Goal: Answer question/provide support: Share knowledge or assist other users

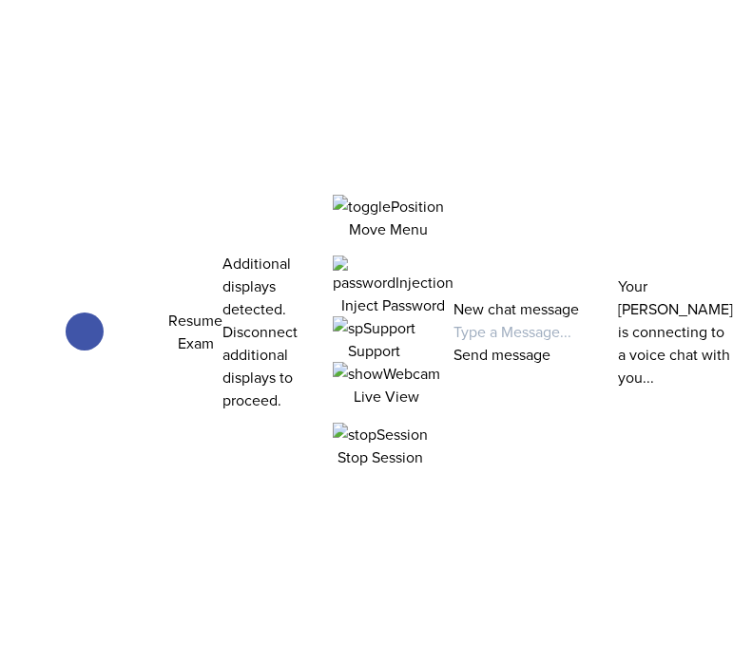
click at [84, 182] on div at bounding box center [84, 331] width 168 height 663
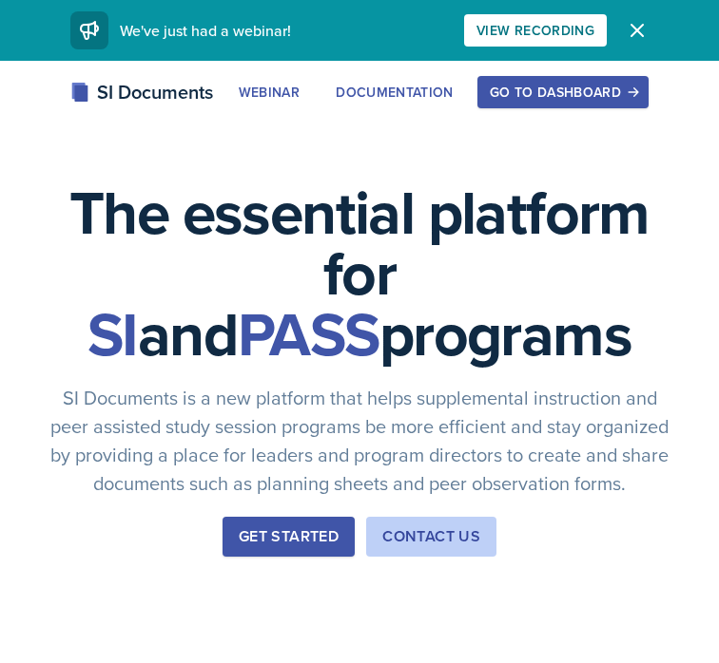
click at [494, 93] on div "Go to Dashboard" at bounding box center [562, 92] width 146 height 15
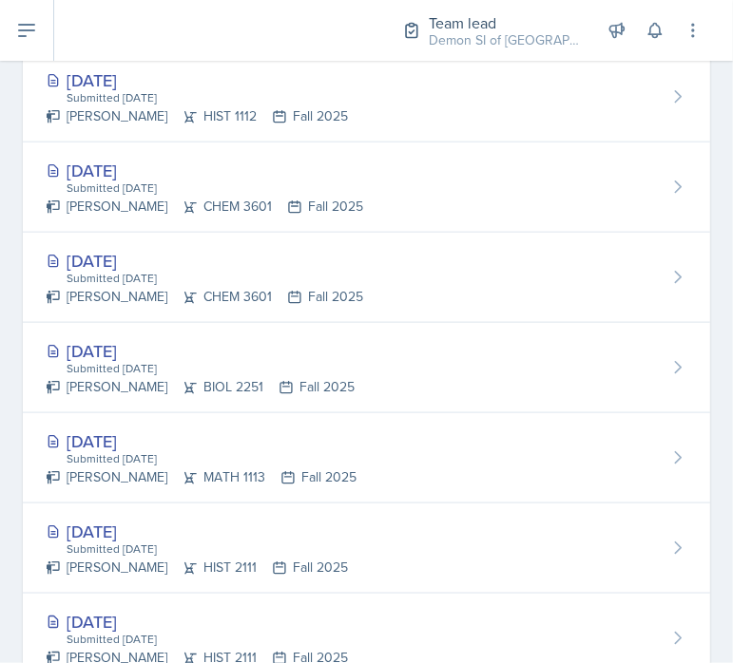
scroll to position [1310, 0]
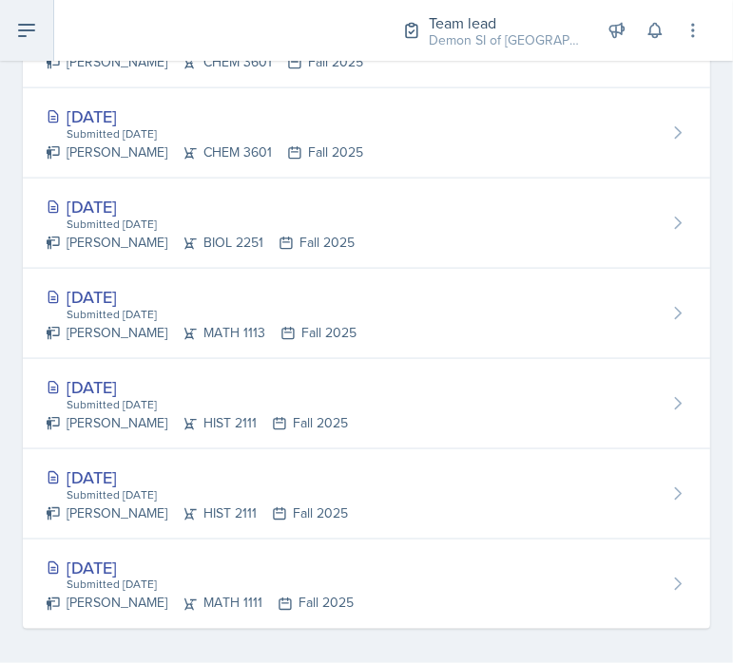
click at [29, 17] on button at bounding box center [27, 30] width 54 height 61
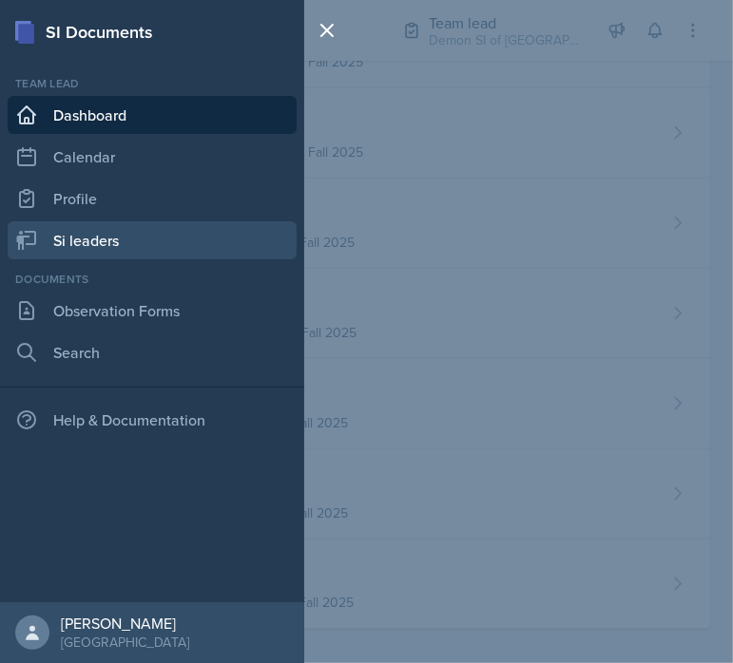
click at [65, 244] on link "Si leaders" at bounding box center [152, 240] width 289 height 38
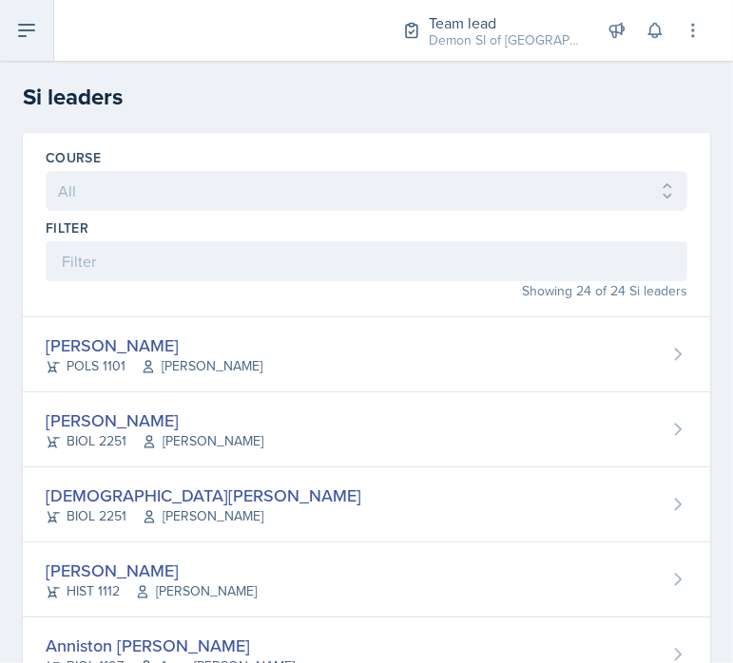
click at [26, 48] on button at bounding box center [27, 30] width 54 height 61
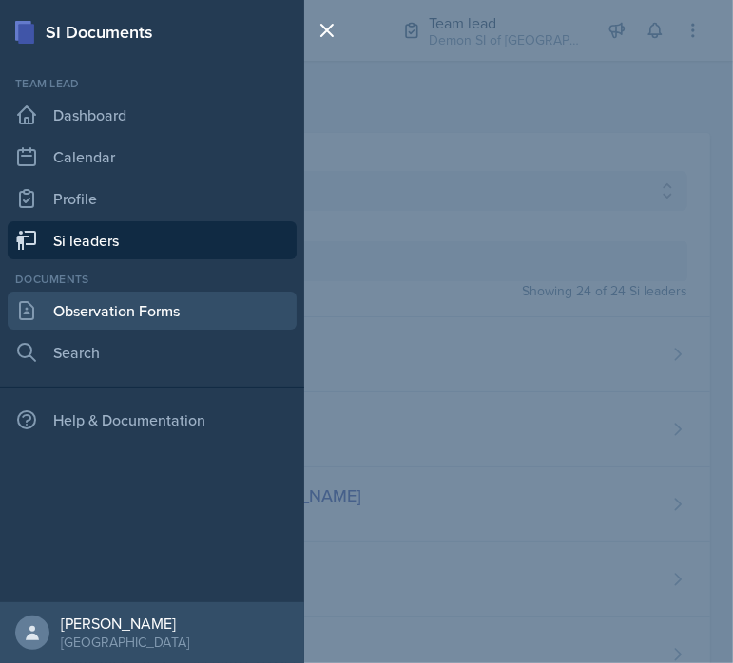
click at [25, 328] on link "Observation Forms" at bounding box center [152, 311] width 289 height 38
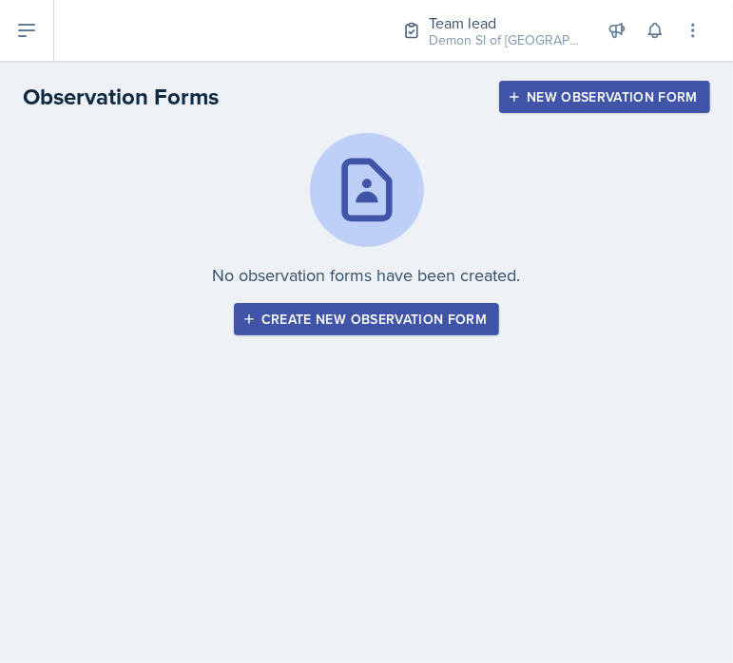
click at [278, 318] on div "Create new observation form" at bounding box center [366, 319] width 240 height 15
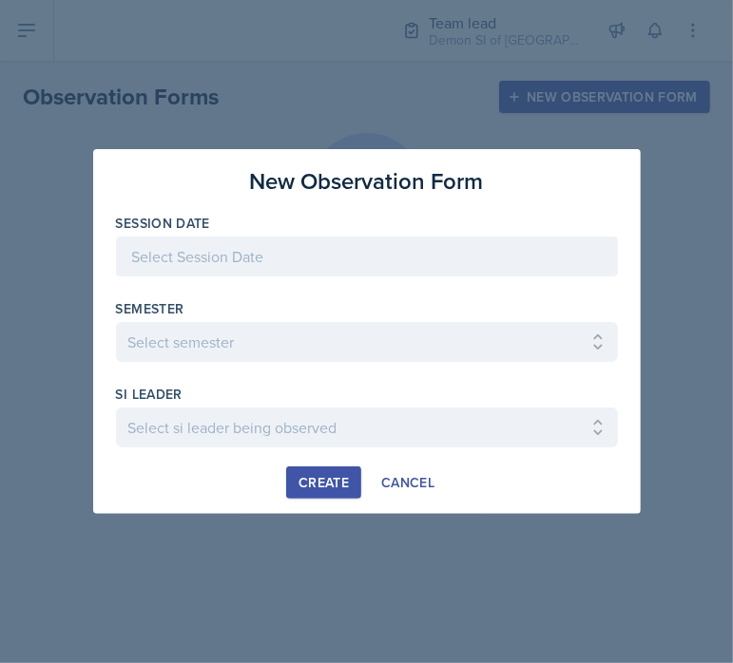
click at [255, 269] on div at bounding box center [367, 257] width 502 height 40
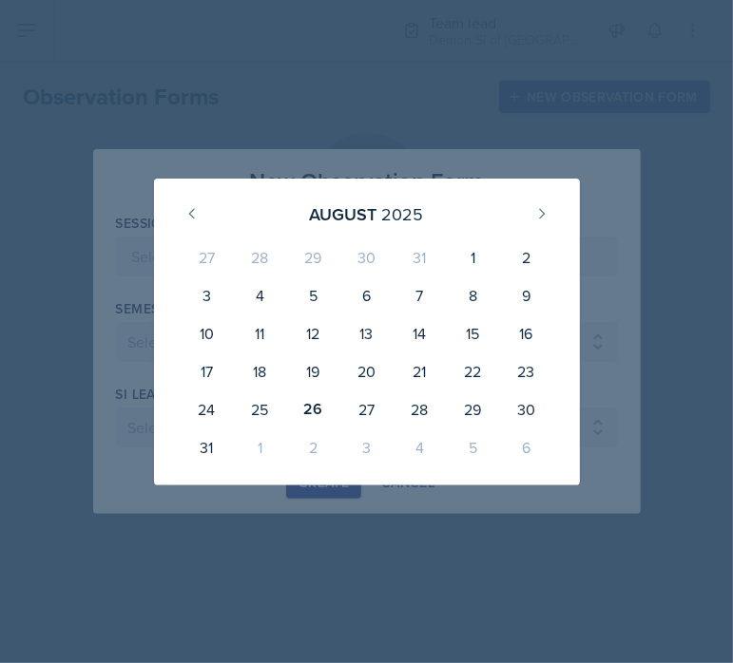
click at [252, 126] on div at bounding box center [366, 331] width 733 height 663
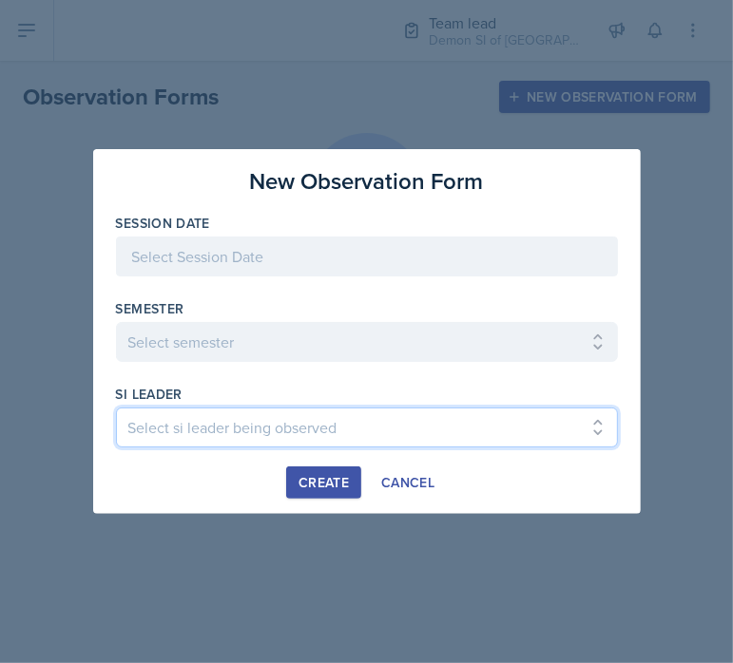
click at [201, 438] on select "Select si leader being observed Albert Lobo / ACCT 2102 / #1 Team Babylons Sire…" at bounding box center [367, 428] width 502 height 40
select select "cfeb07cd-e792-426a-b370-74d43461f4bc"
click at [116, 408] on select "Select si leader being observed Albert Lobo / ACCT 2102 / #1 Team Babylons Sire…" at bounding box center [367, 428] width 502 height 40
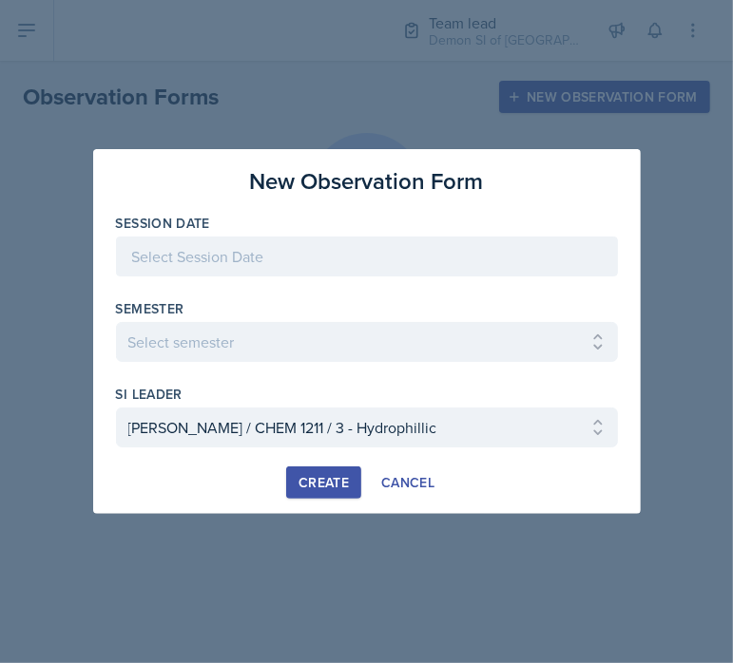
click at [334, 475] on div "Create" at bounding box center [323, 482] width 50 height 15
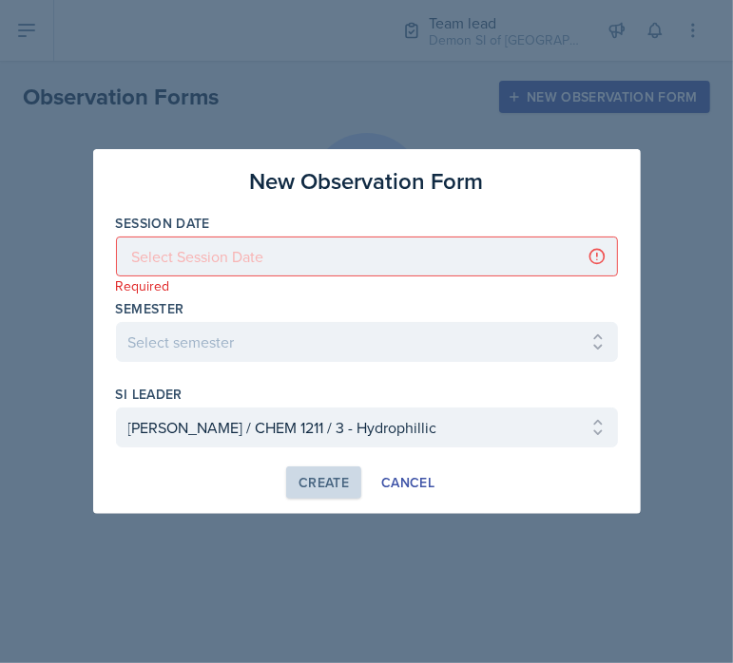
click at [355, 244] on div at bounding box center [367, 257] width 502 height 40
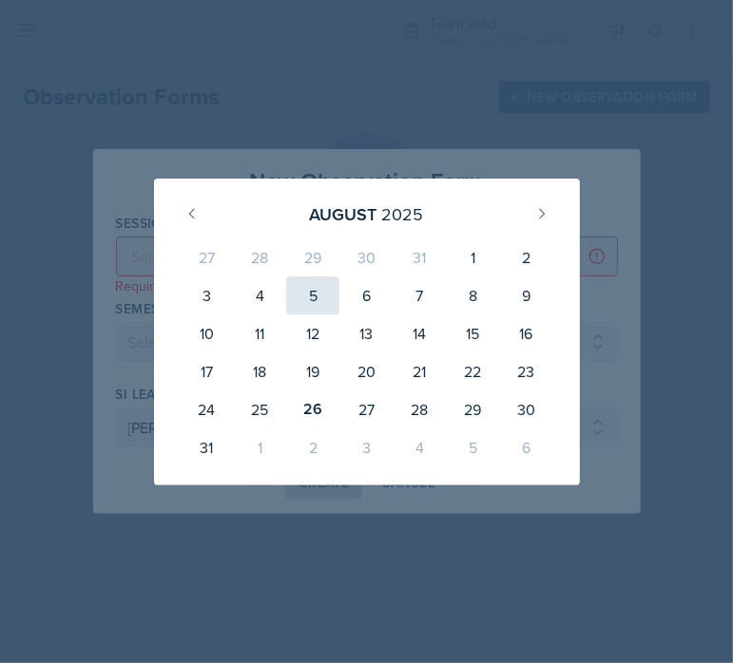
click at [327, 305] on div "5" at bounding box center [312, 296] width 53 height 38
type input "August 5th, 2025"
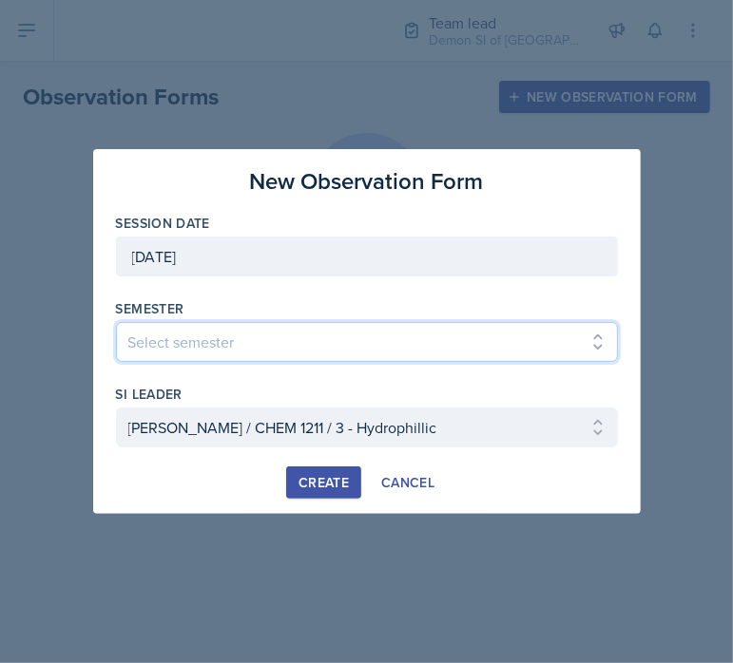
click at [331, 336] on select "Select semester All Spring 2021 Summer 2021 Spring 2022 Fall 2020 Fall 2021 Fal…" at bounding box center [367, 342] width 502 height 40
select select "c92ad0d0-a270-4803-8dca-4a54c65f9e3a"
click at [116, 322] on select "Select semester All Spring 2021 Summer 2021 Spring 2022 Fall 2020 Fall 2021 Fal…" at bounding box center [367, 342] width 502 height 40
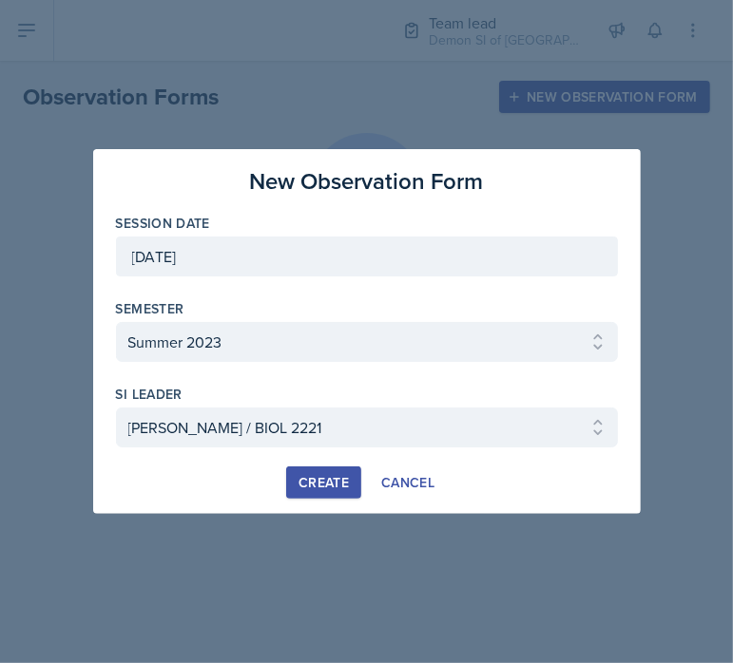
click at [333, 489] on div "Create" at bounding box center [323, 482] width 50 height 15
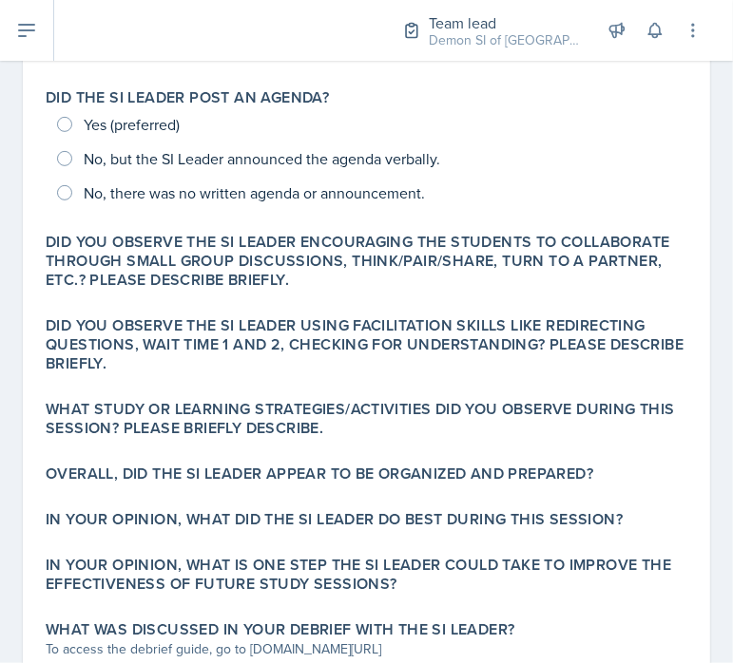
scroll to position [471, 0]
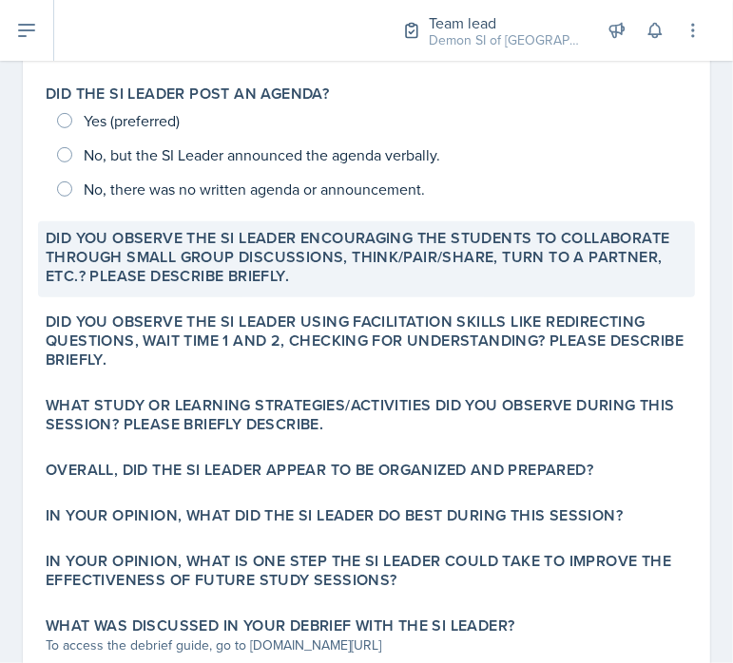
click at [375, 284] on label "Did you observe the SI Leader encouraging the students to collaborate through s…" at bounding box center [367, 257] width 642 height 57
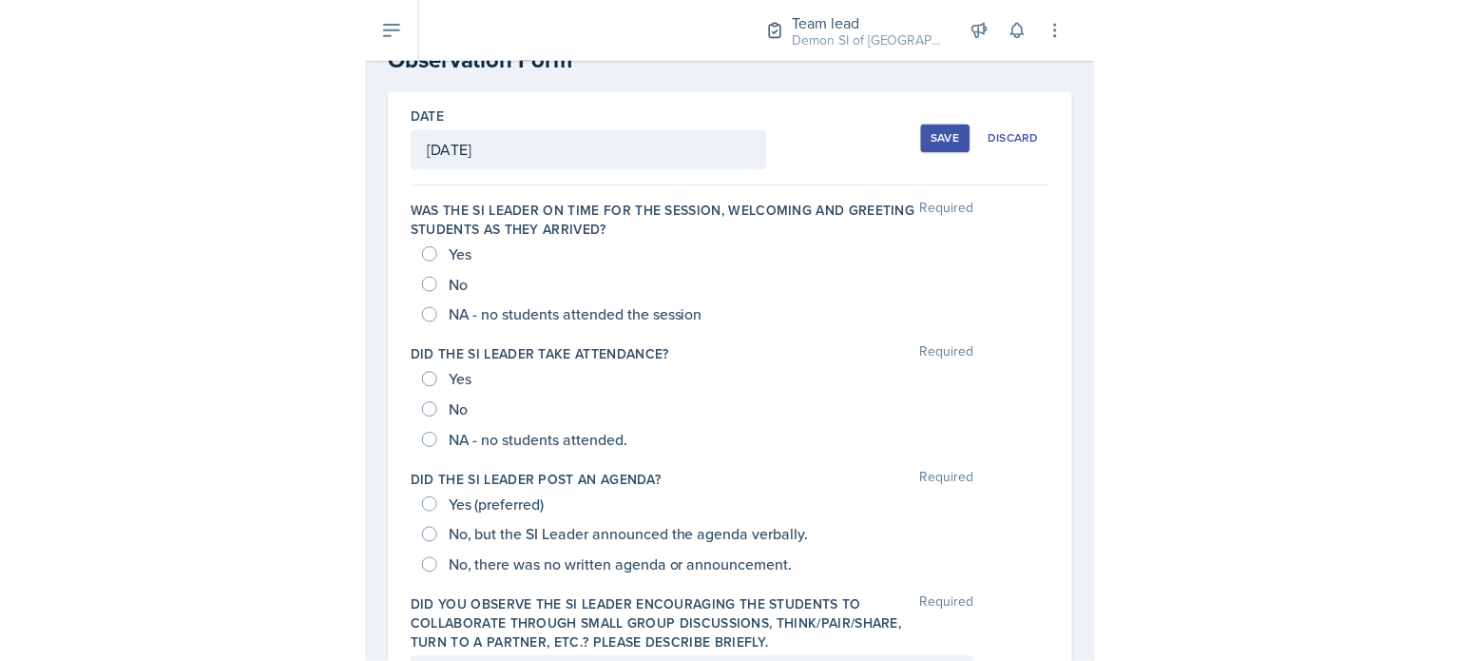
scroll to position [0, 0]
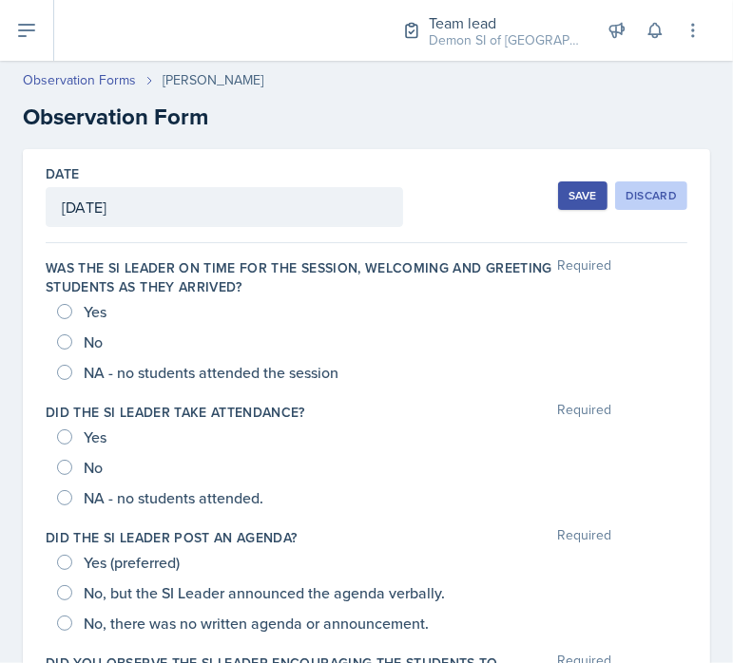
click at [624, 182] on button "Discard" at bounding box center [651, 196] width 72 height 29
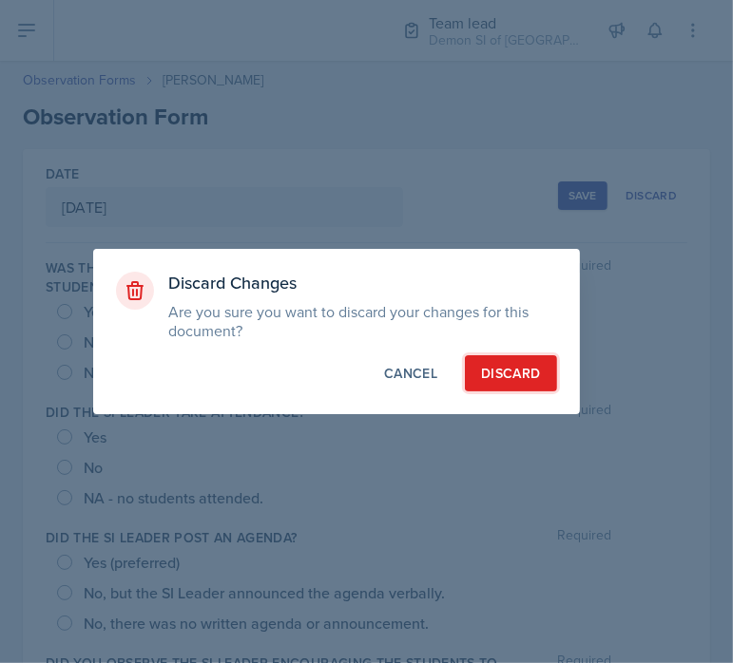
click at [541, 378] on button "Discard" at bounding box center [510, 373] width 91 height 36
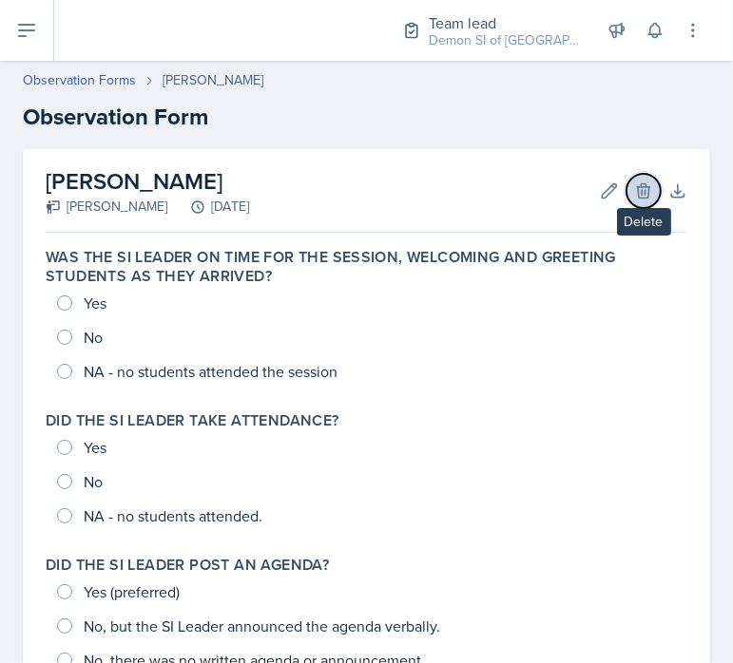
click at [634, 185] on icon at bounding box center [643, 191] width 19 height 19
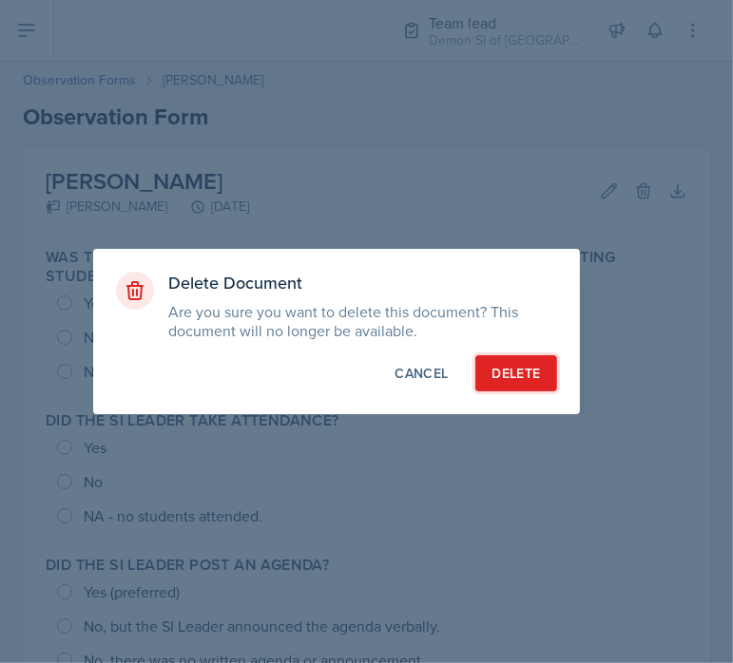
click at [511, 378] on div "Delete" at bounding box center [515, 373] width 48 height 19
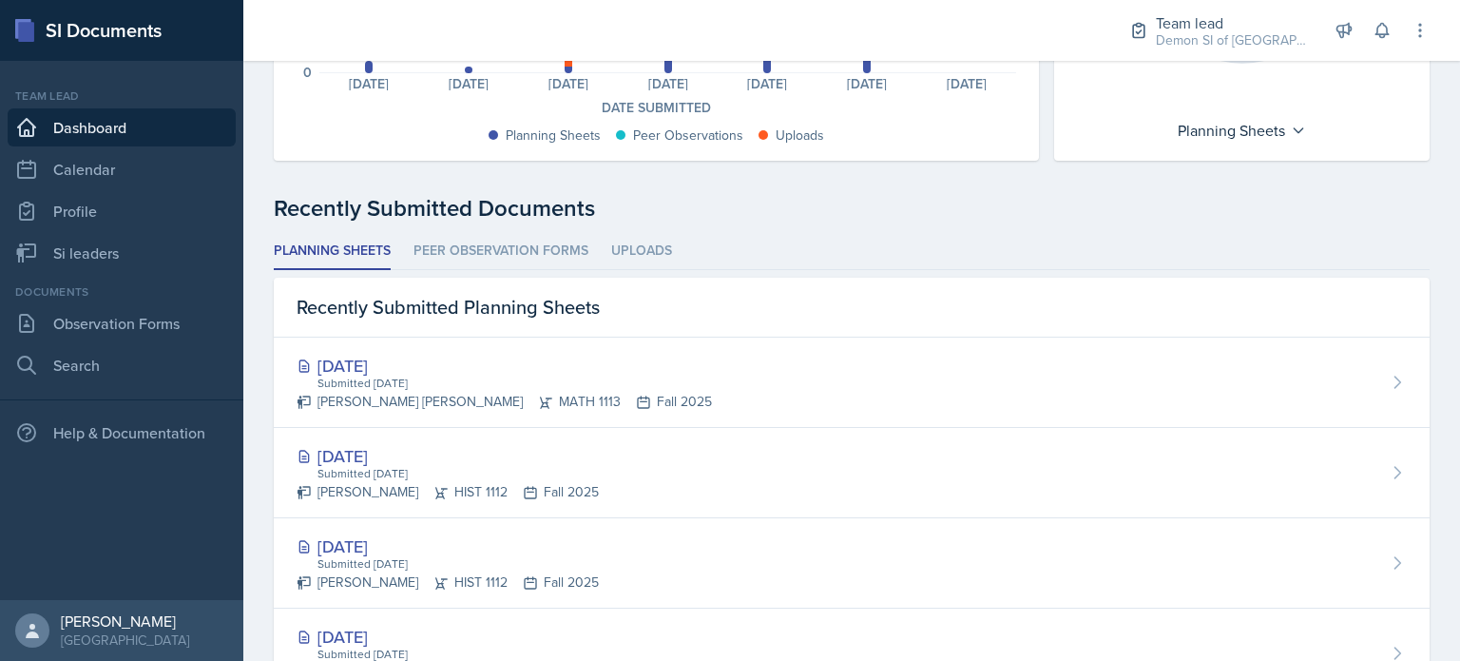
scroll to position [376, 0]
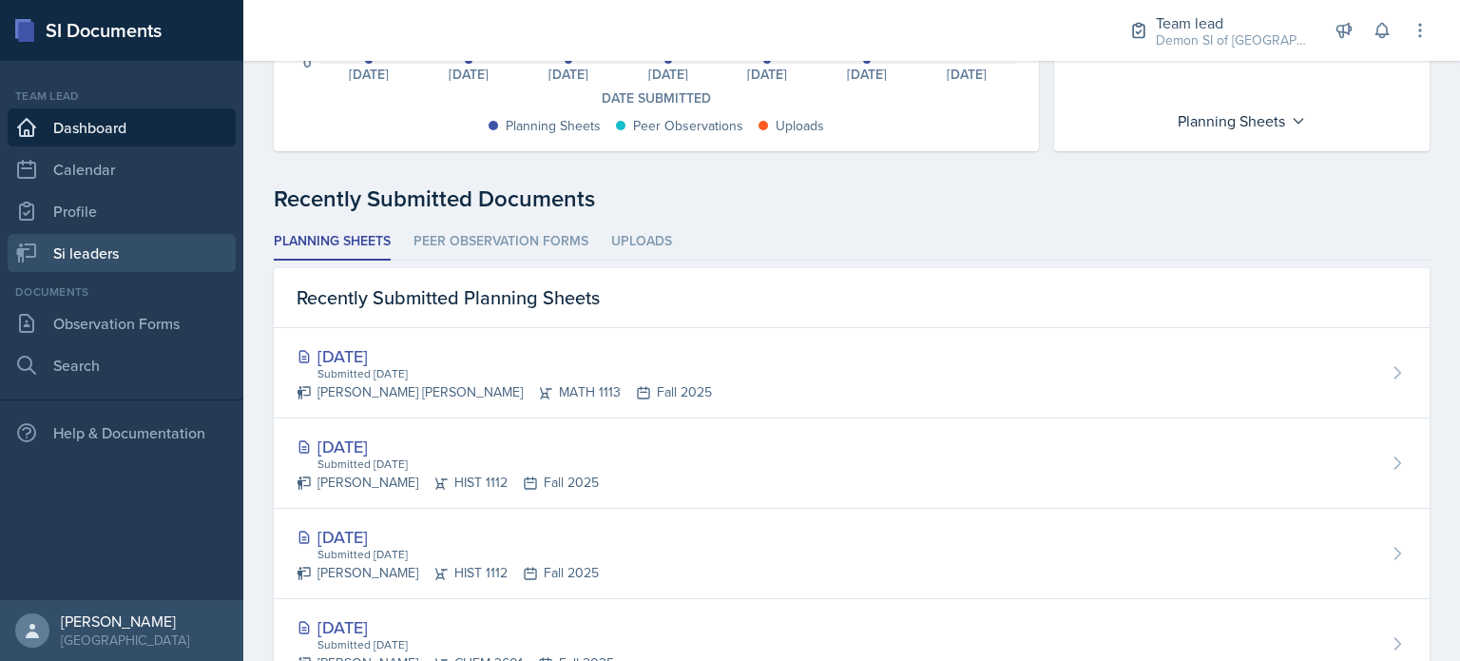
click at [156, 254] on link "Si leaders" at bounding box center [122, 253] width 228 height 38
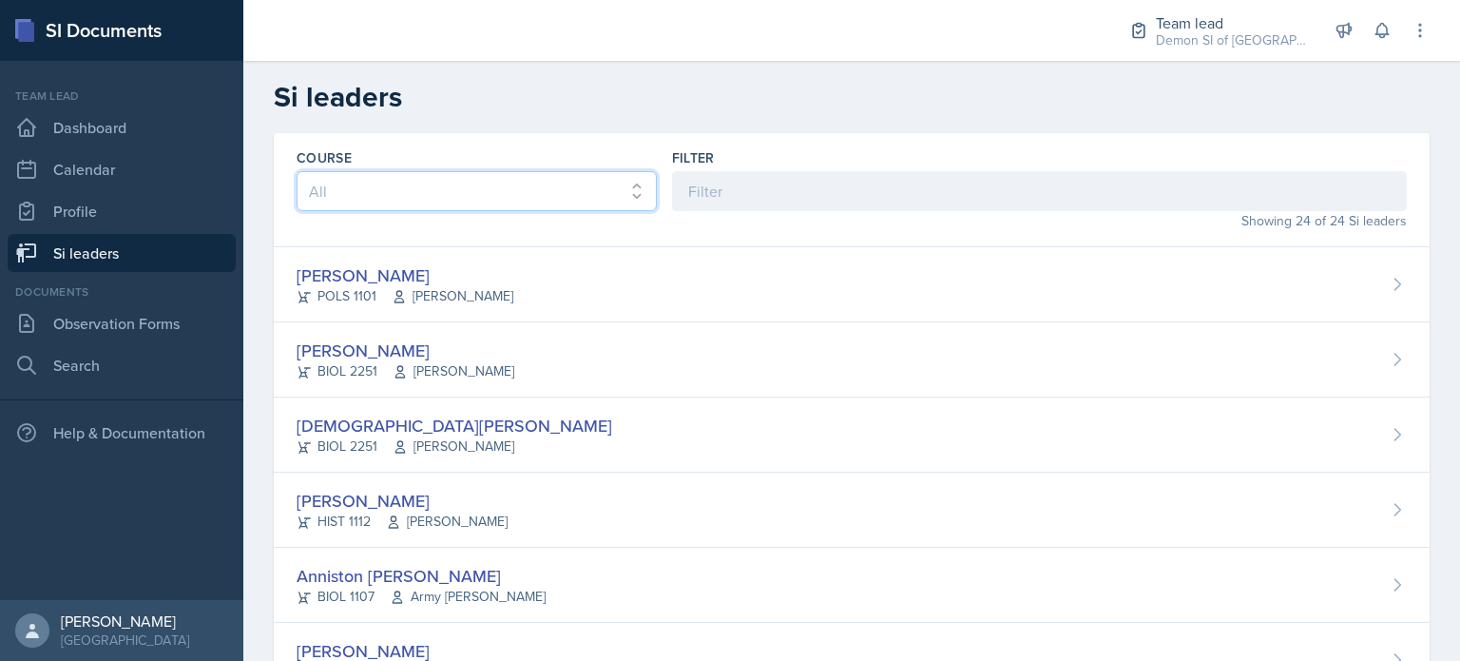
click at [437, 203] on select "All ACCT 2101 ACCT 2102 ACCT 4050 ANTH 1102 ANTH 3301 ARCH 1000 ARCH 1000 ARCH …" at bounding box center [477, 191] width 360 height 40
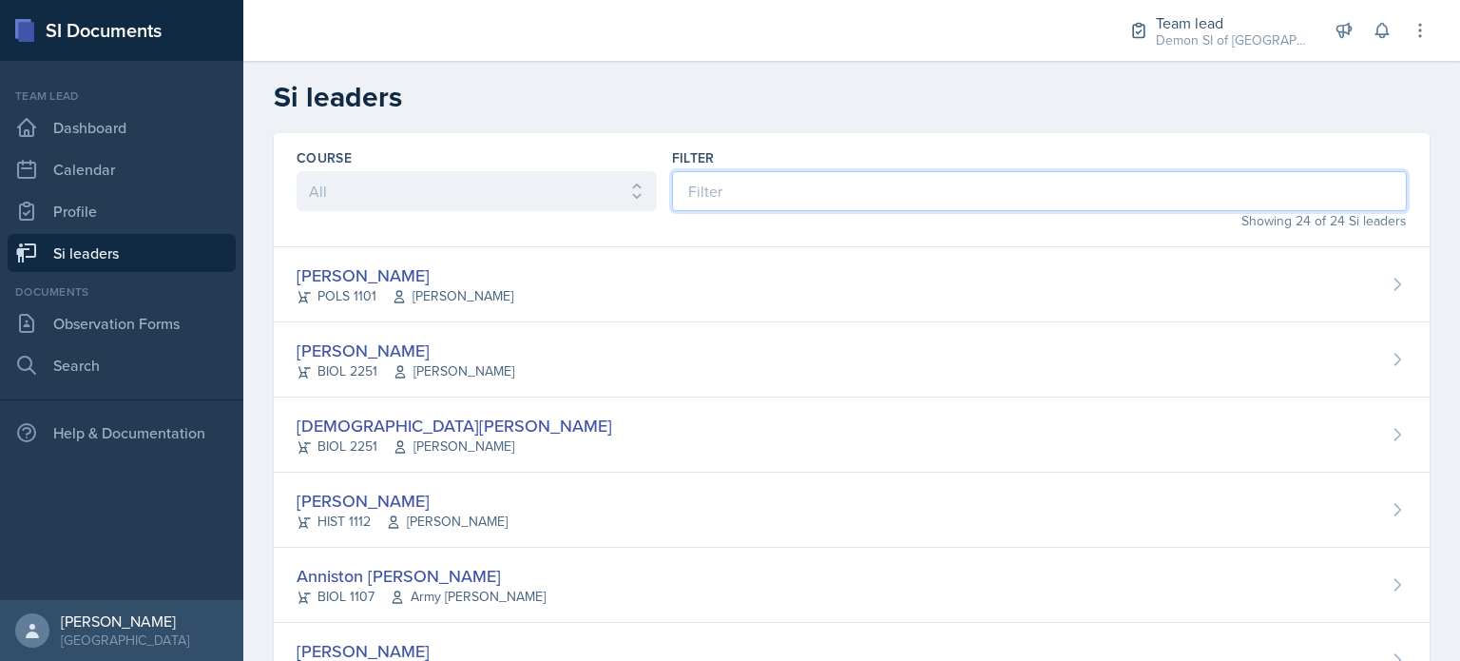
click at [687, 201] on input at bounding box center [1039, 191] width 735 height 40
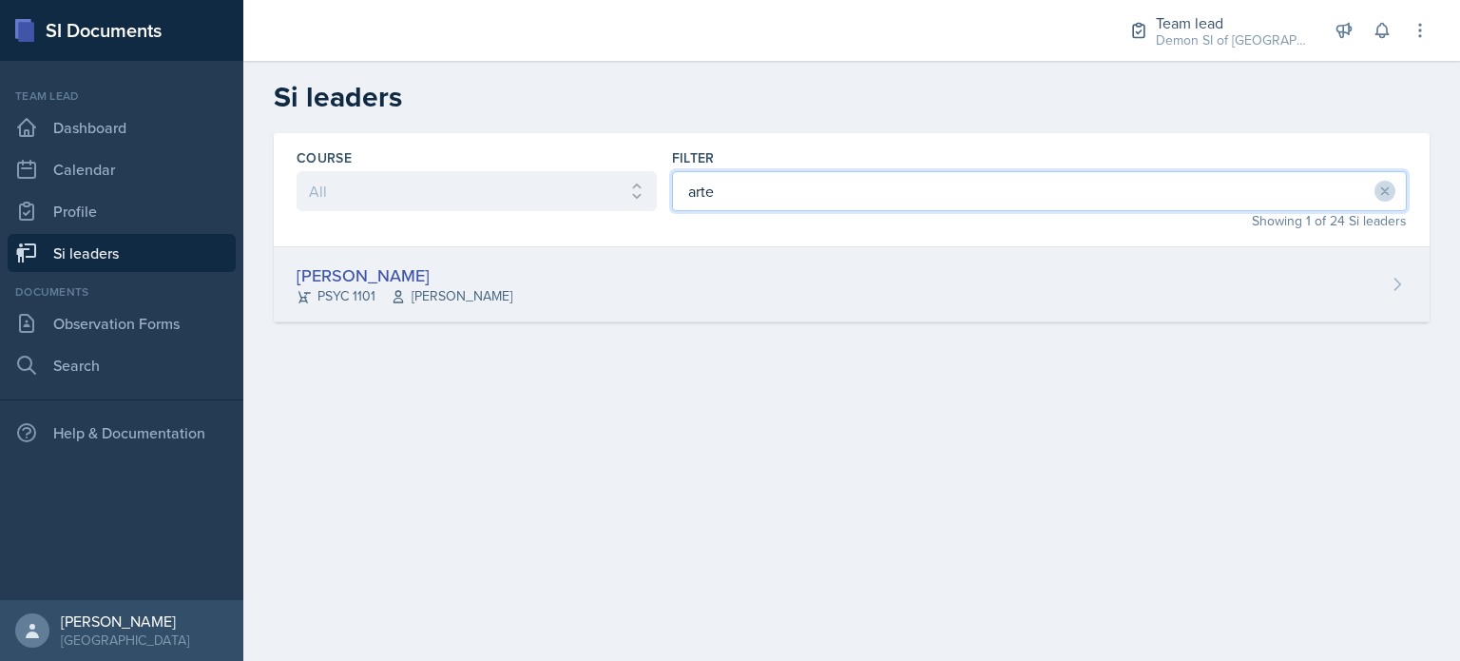
type input "arte"
click at [409, 269] on div "[PERSON_NAME]" at bounding box center [405, 275] width 216 height 26
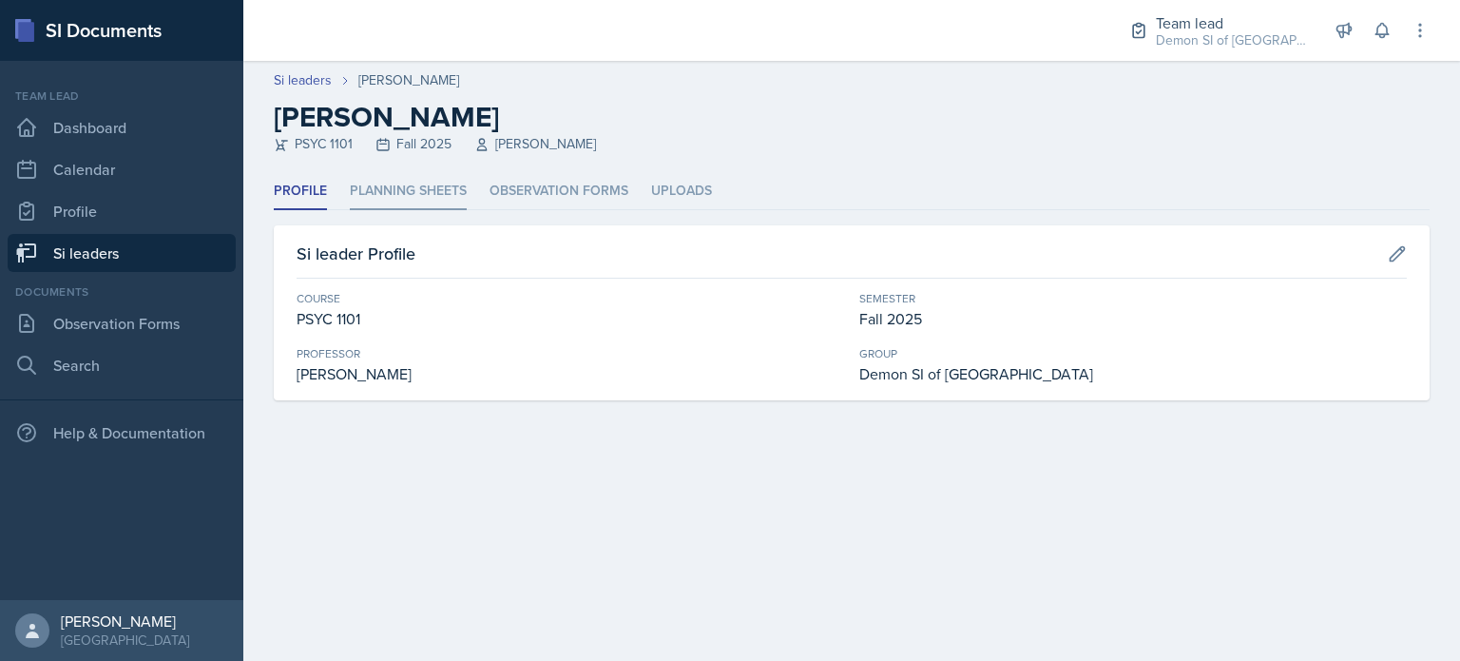
click at [429, 177] on li "Planning Sheets" at bounding box center [408, 191] width 117 height 37
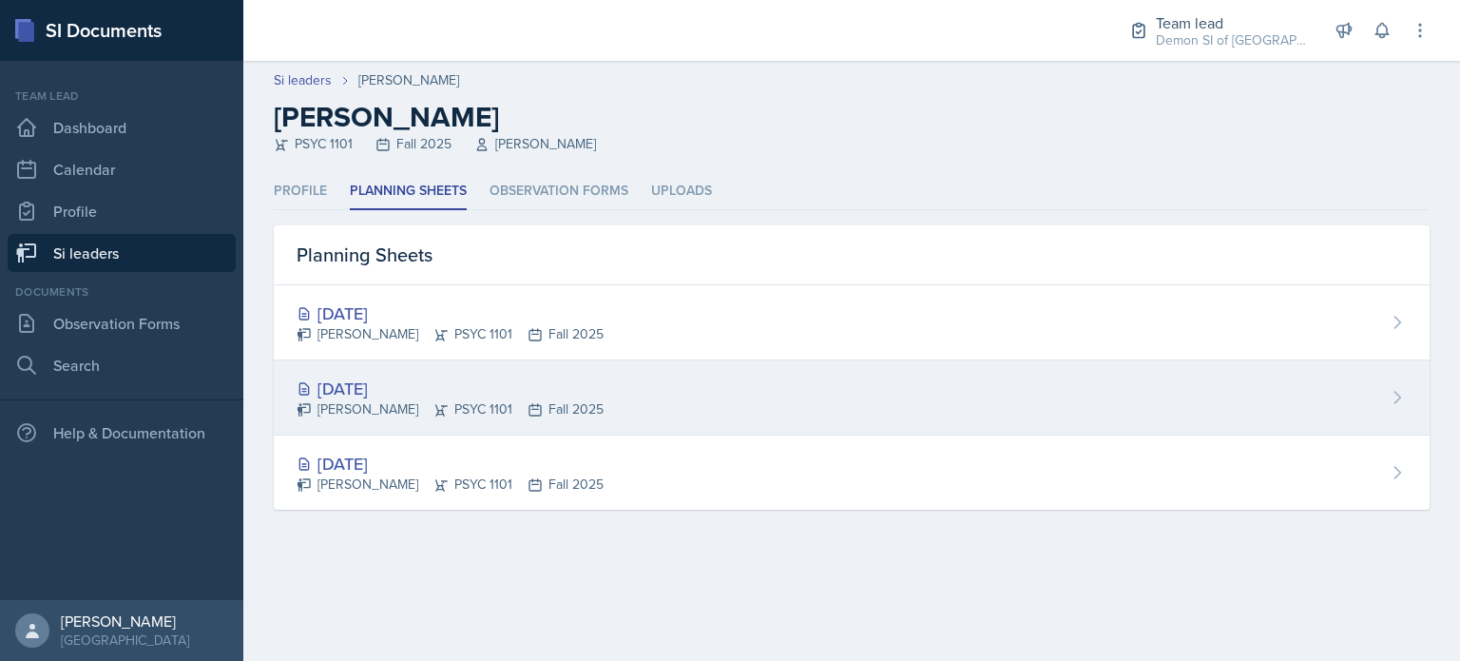
click at [388, 379] on div "[DATE]" at bounding box center [450, 388] width 307 height 26
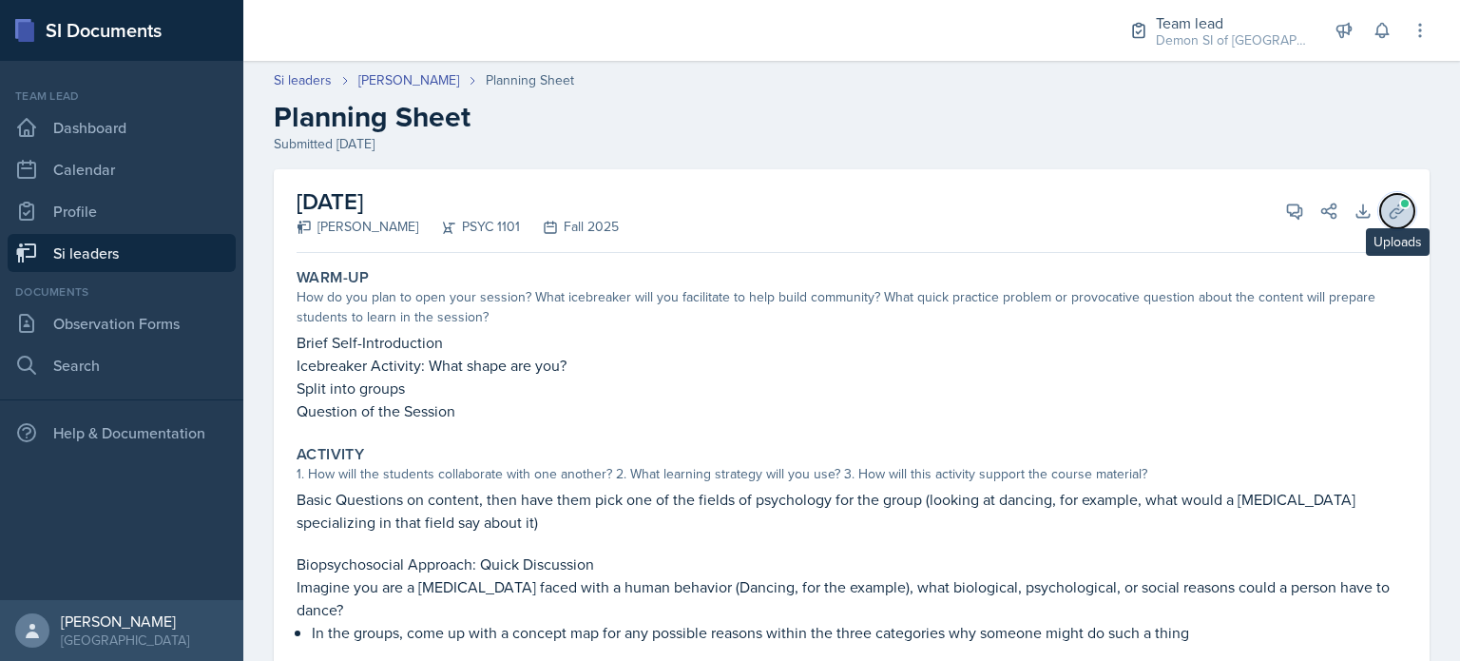
click at [1380, 194] on button "Uploads" at bounding box center [1397, 211] width 34 height 34
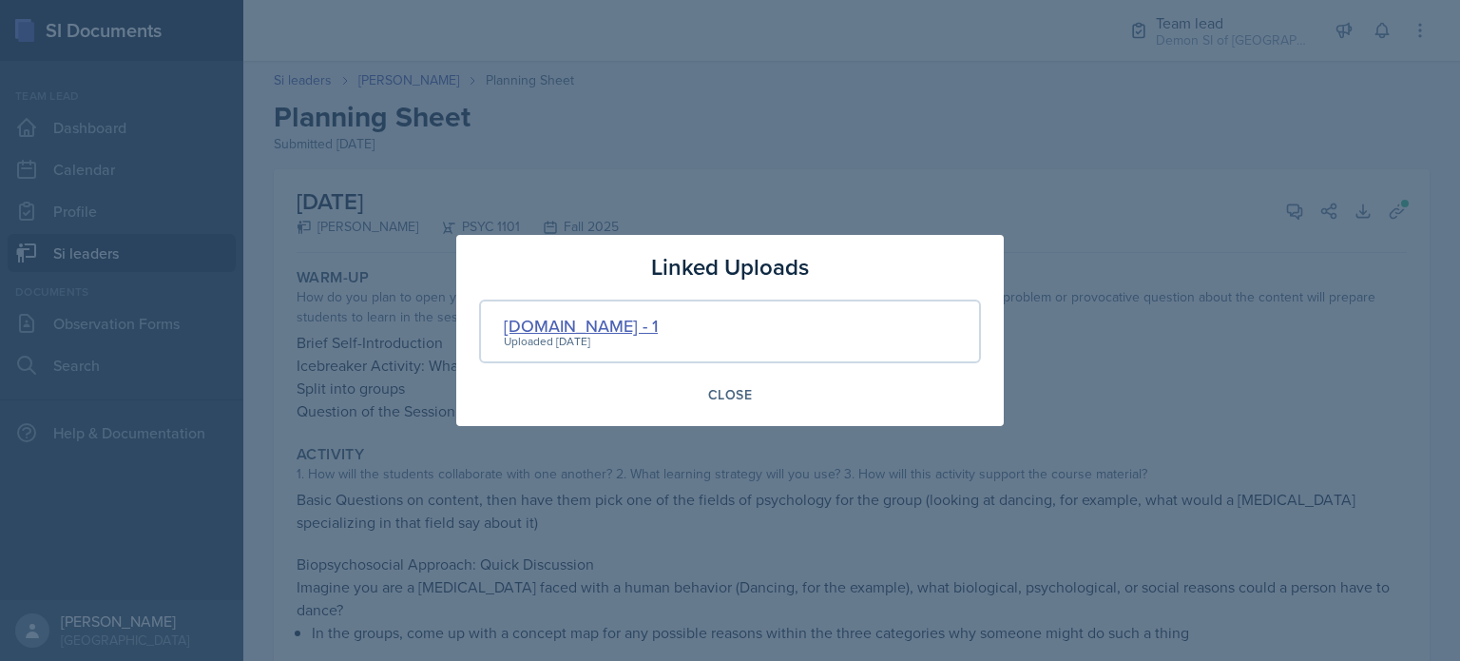
click at [533, 329] on div "[DOMAIN_NAME] - 1" at bounding box center [581, 326] width 154 height 26
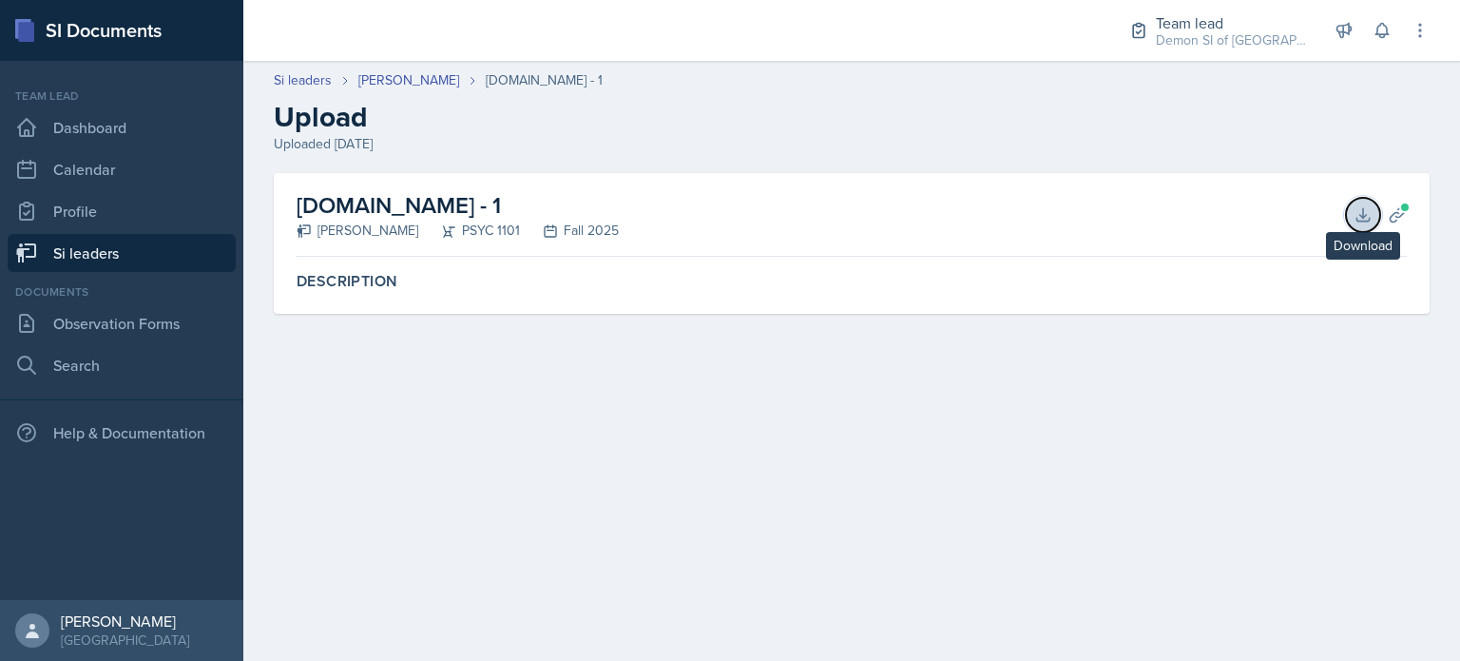
click at [1369, 208] on icon at bounding box center [1362, 214] width 19 height 19
click at [404, 84] on link "[PERSON_NAME]" at bounding box center [408, 80] width 101 height 20
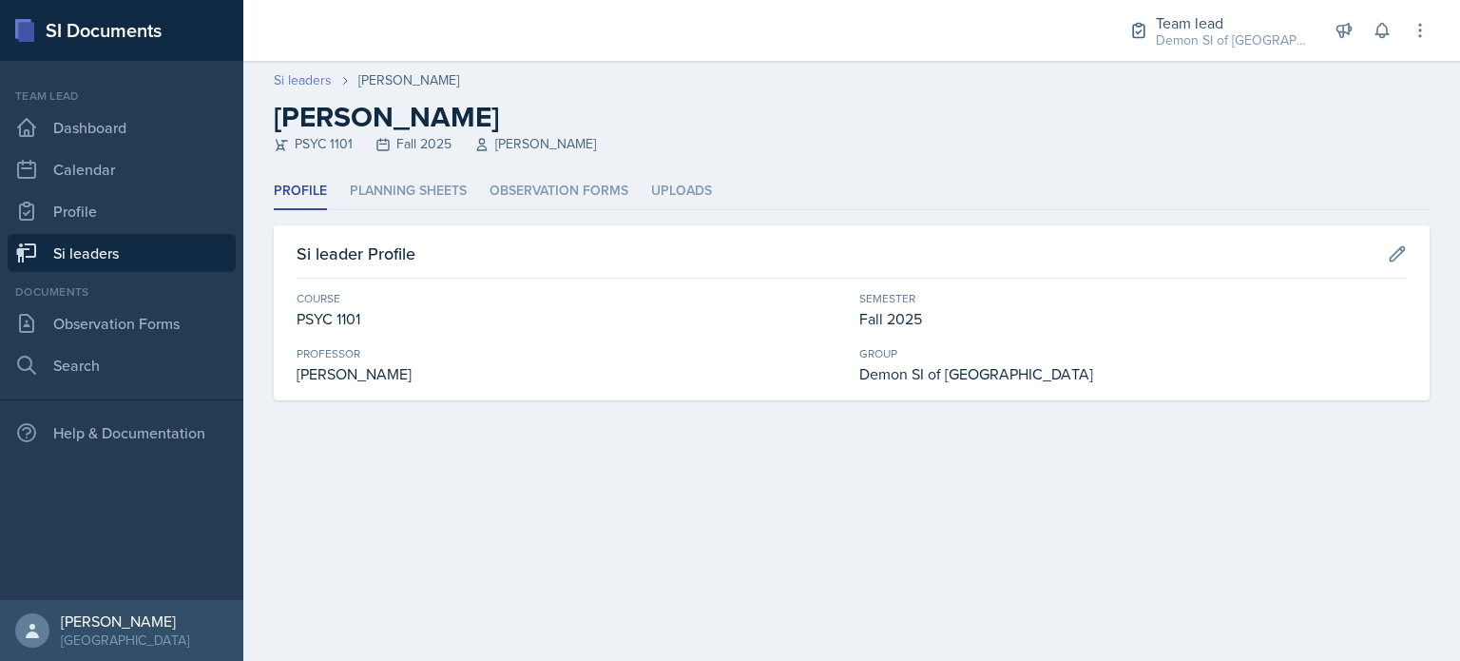
click at [305, 79] on link "Si leaders" at bounding box center [303, 80] width 58 height 20
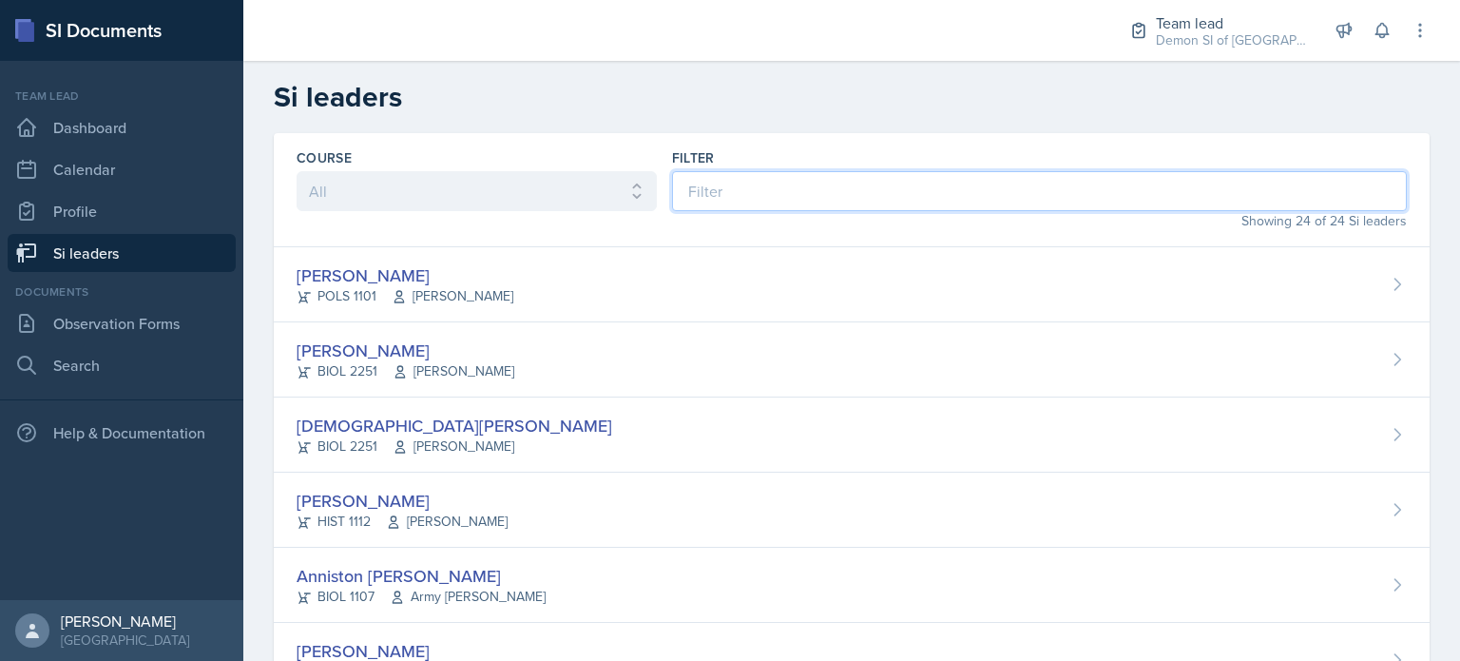
click at [726, 188] on input at bounding box center [1039, 191] width 735 height 40
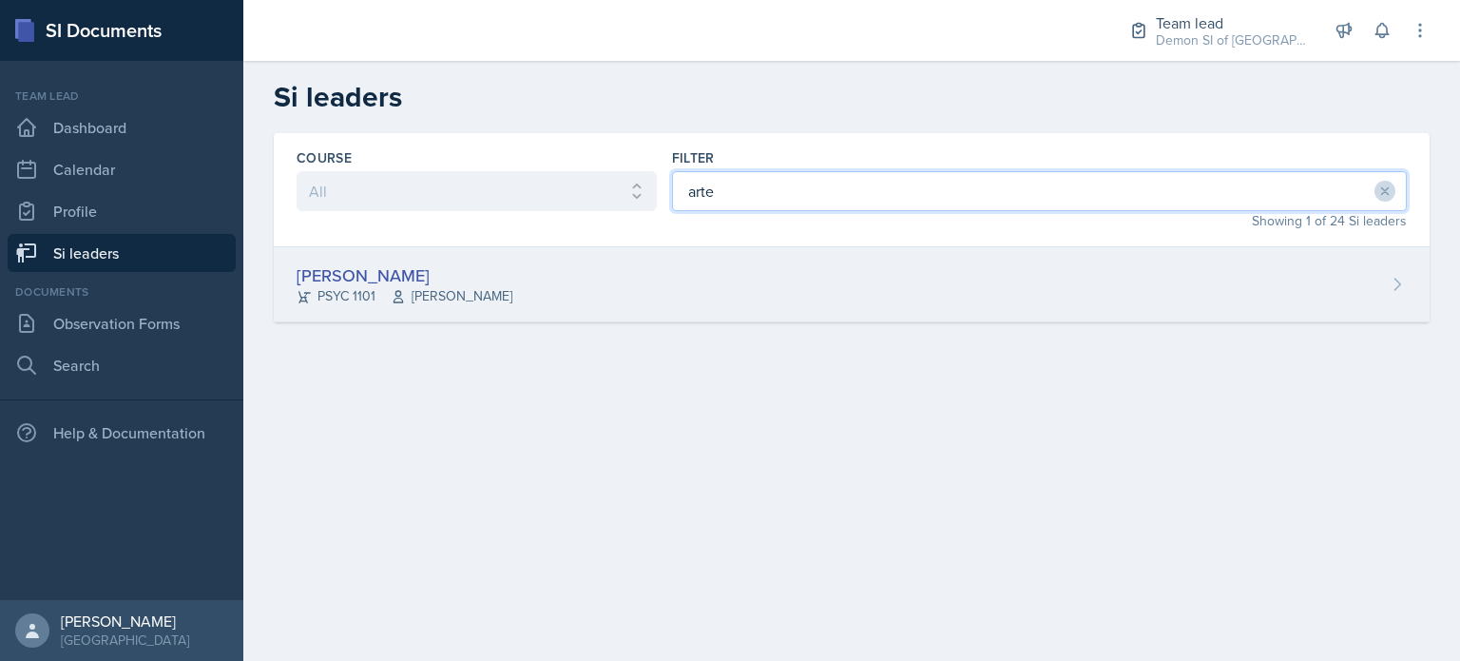
type input "arte"
click at [392, 273] on div "[PERSON_NAME]" at bounding box center [405, 275] width 216 height 26
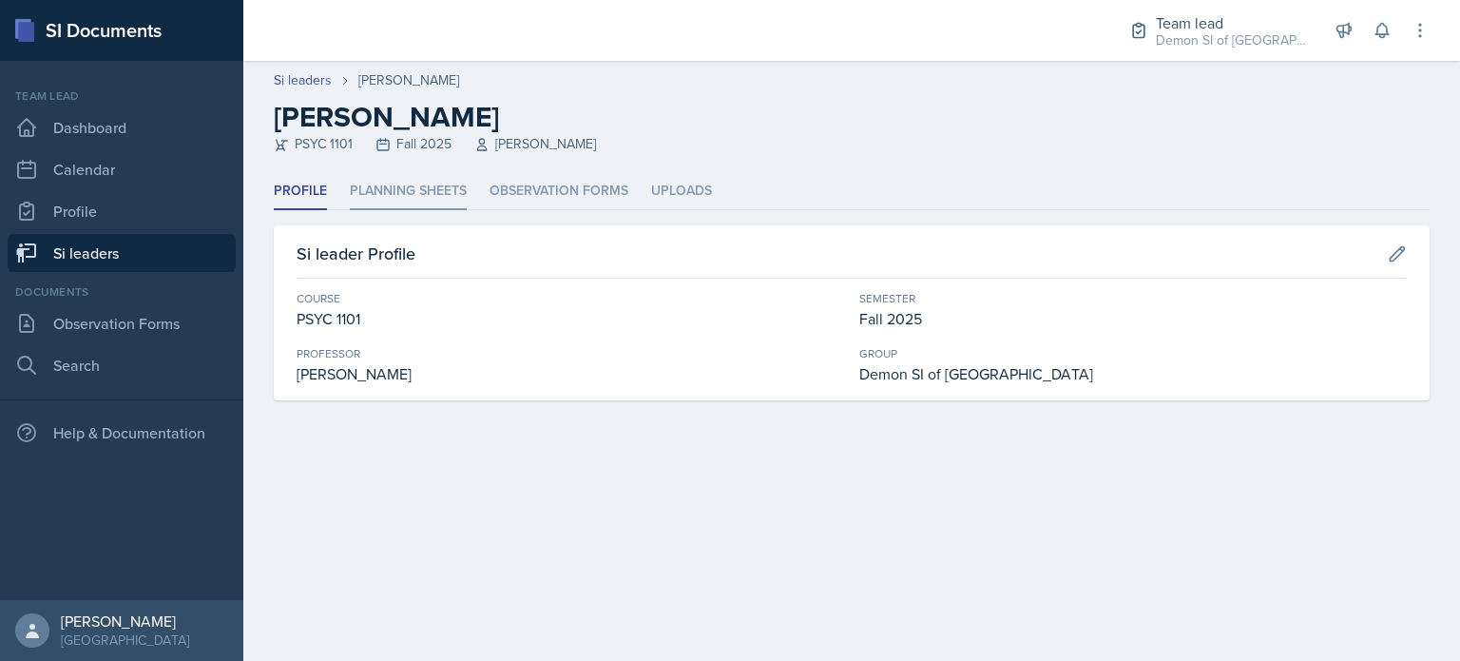
click at [351, 196] on li "Planning Sheets" at bounding box center [408, 191] width 117 height 37
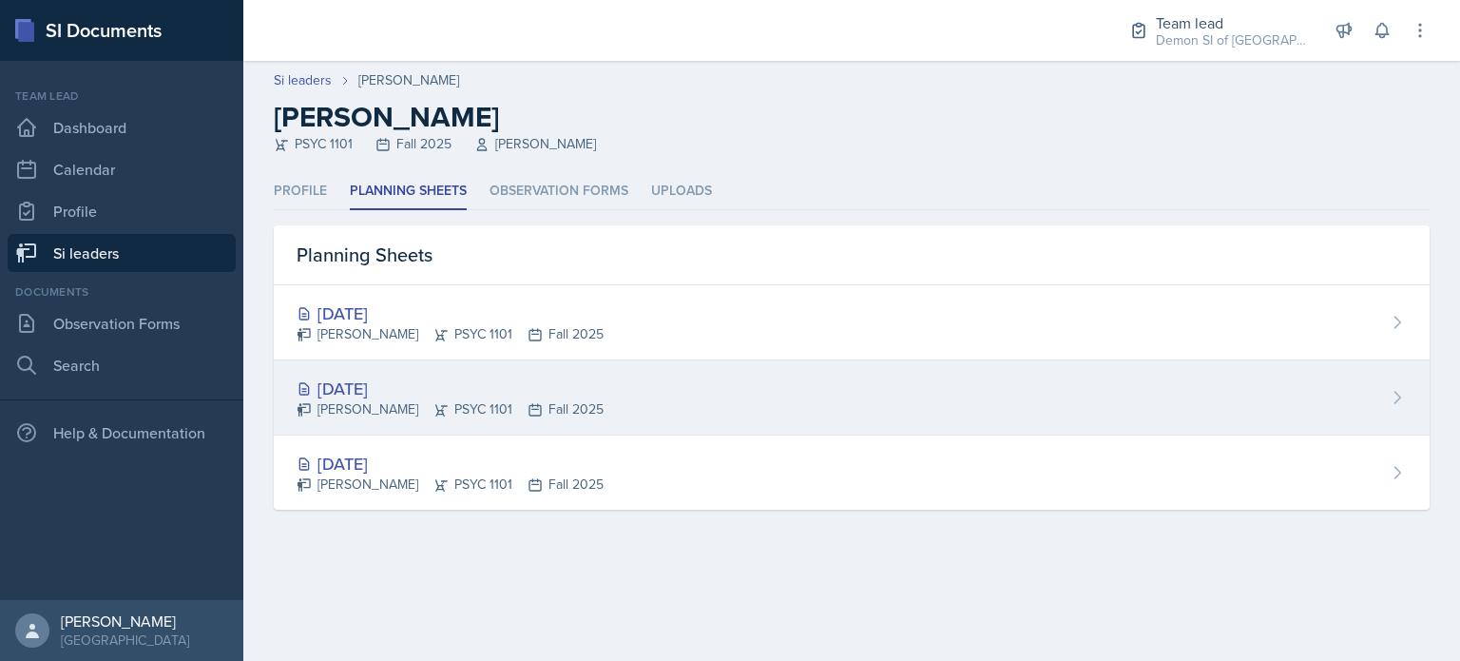
click at [354, 390] on div "[DATE]" at bounding box center [450, 388] width 307 height 26
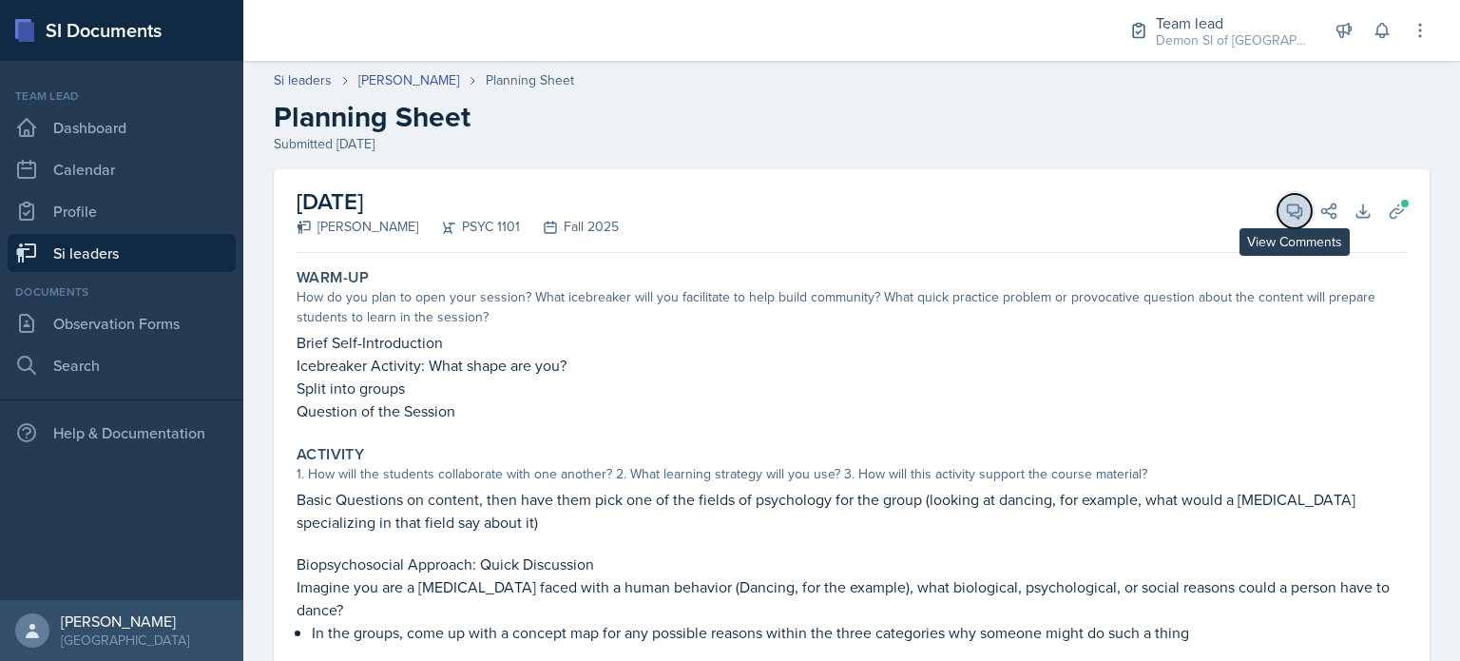
click at [1288, 216] on icon at bounding box center [1295, 211] width 14 height 14
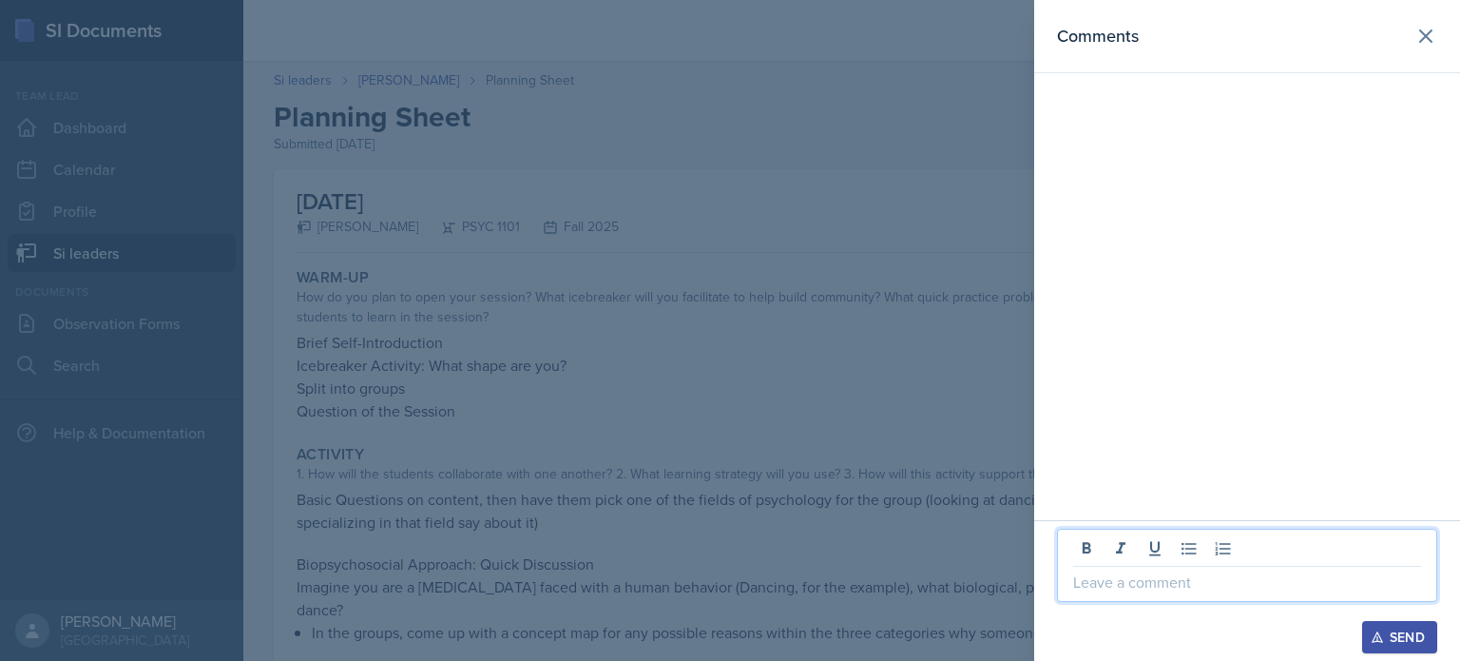
click at [1129, 584] on p at bounding box center [1247, 581] width 348 height 23
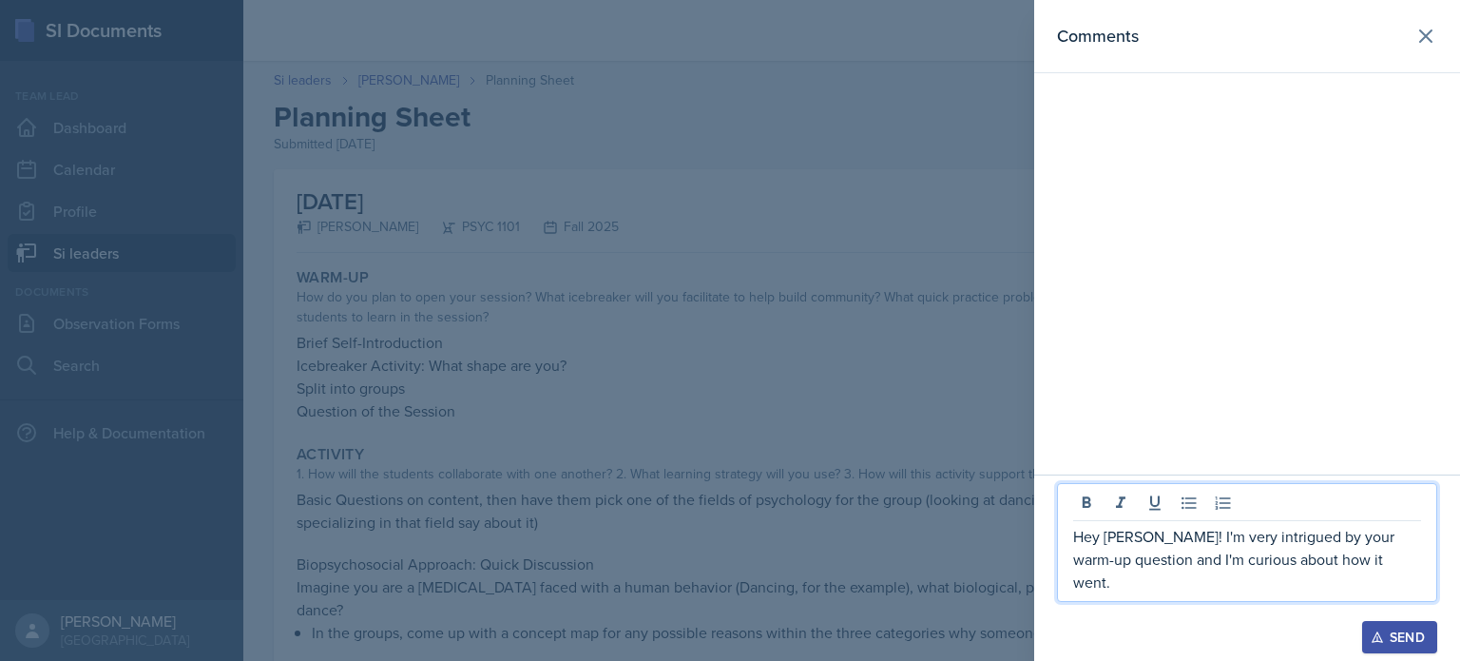
click at [1403, 555] on p "Hey [PERSON_NAME]! I'm very intrigued by your warm-up question and I'm curious …" at bounding box center [1247, 559] width 348 height 68
click at [1417, 559] on p "Hey [PERSON_NAME]! I'm very intrigued by your icebreakwe question and I'm curio…" at bounding box center [1247, 559] width 348 height 68
click at [1361, 586] on p "Hey [PERSON_NAME]! I'm very intrigued by your icebreaker question and I'm curio…" at bounding box center [1247, 559] width 348 height 68
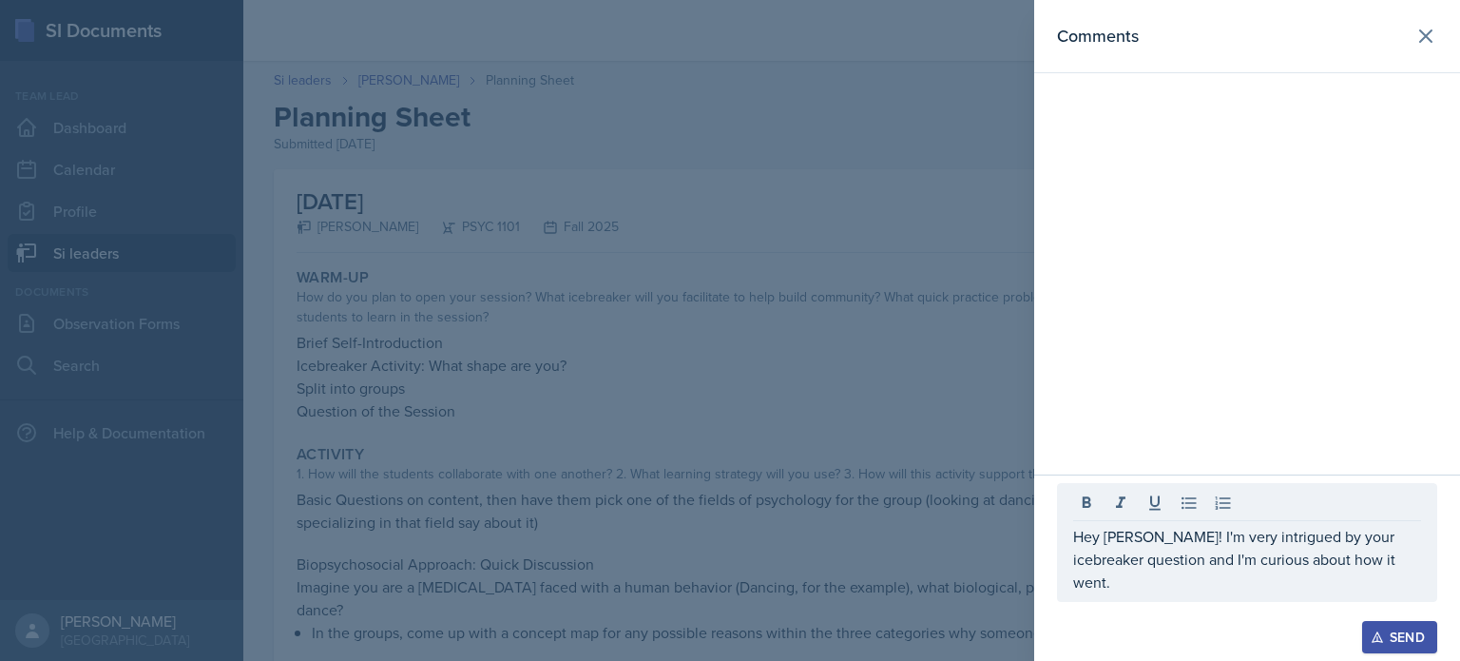
click at [890, 464] on div at bounding box center [730, 330] width 1460 height 661
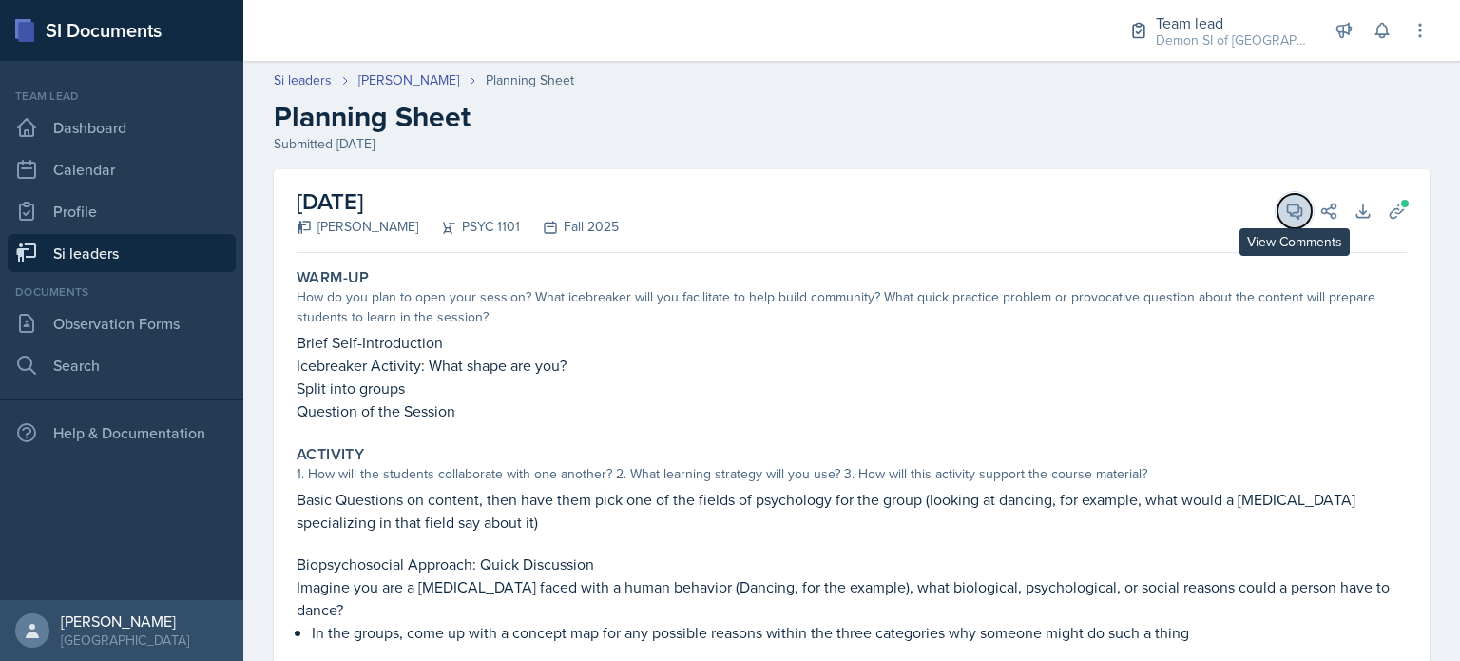
click at [1285, 225] on button "View Comments" at bounding box center [1294, 211] width 34 height 34
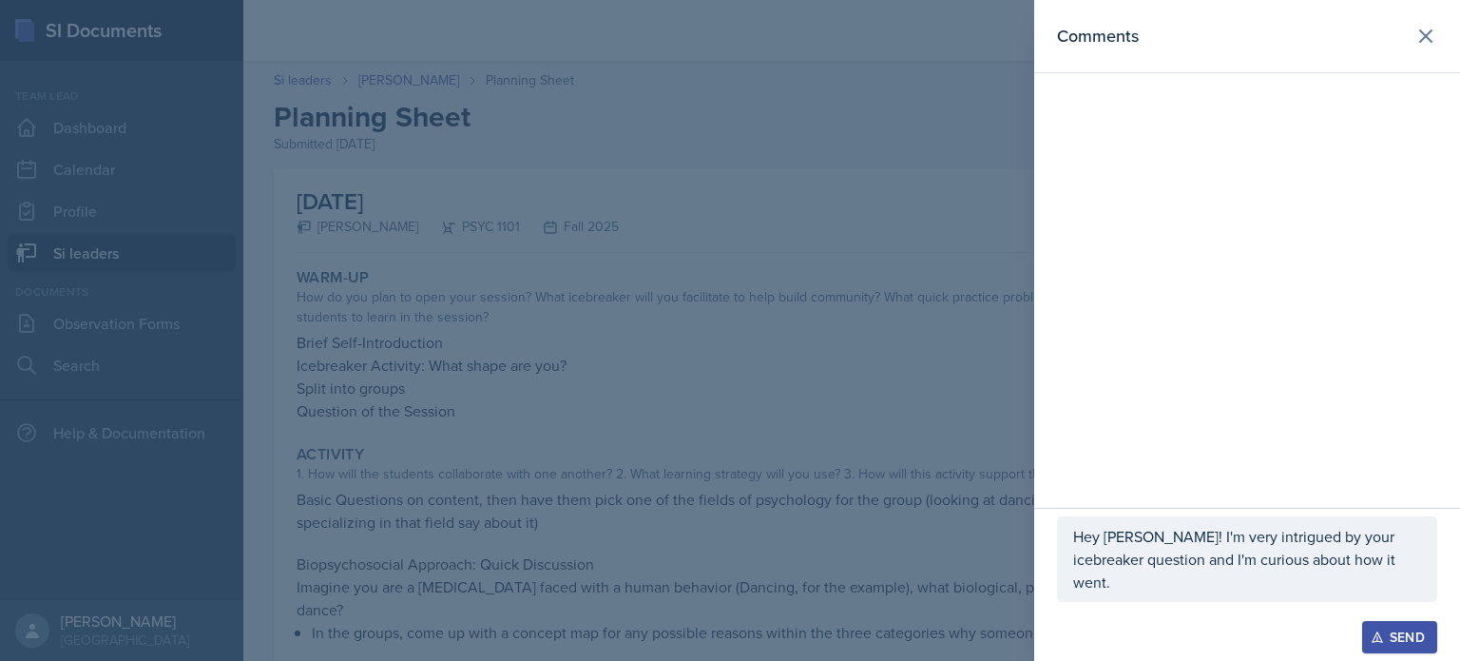
click at [1381, 585] on p "Hey [PERSON_NAME]! I'm very intrigued by your icebreaker question and I'm curio…" at bounding box center [1247, 559] width 348 height 68
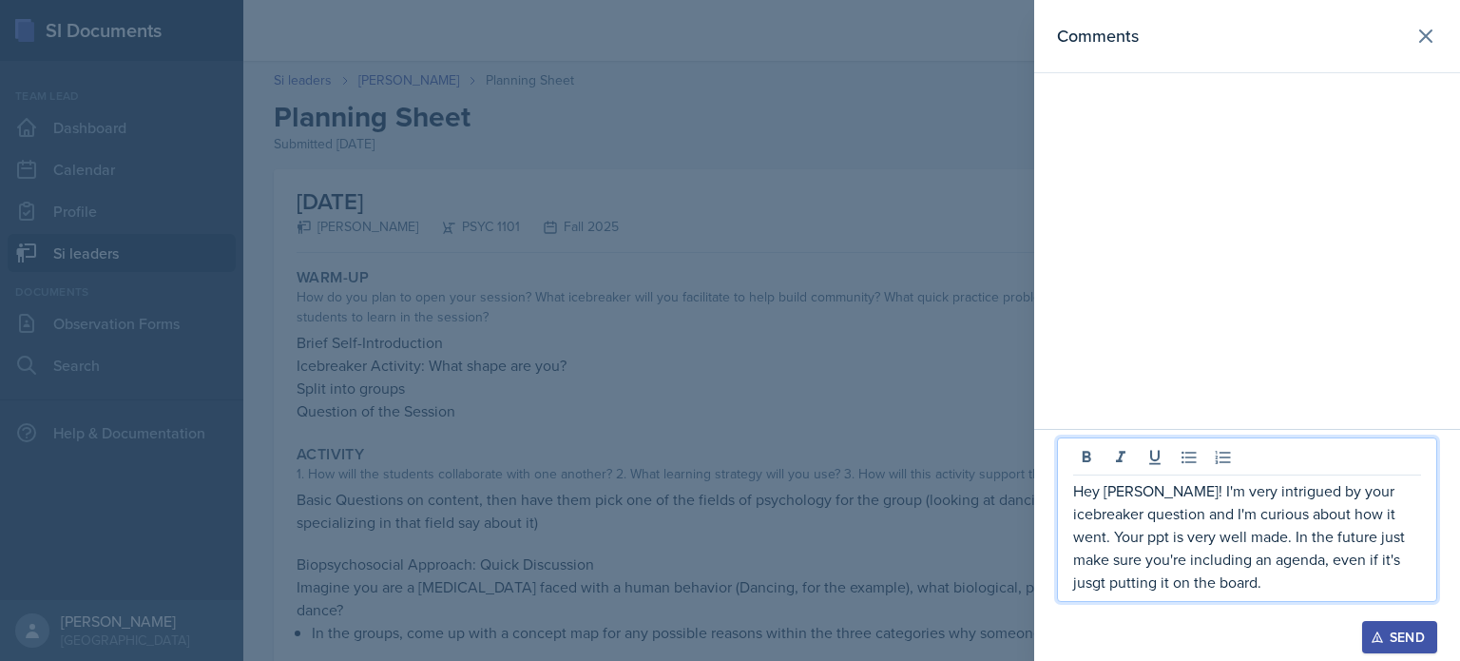
click at [1309, 564] on p "Hey [PERSON_NAME]! I'm very intrigued by your icebreaker question and I'm curio…" at bounding box center [1247, 536] width 348 height 114
click at [1139, 589] on p "Hey [PERSON_NAME]! I'm very intrigued by your icebreaker question and I'm curio…" at bounding box center [1247, 536] width 348 height 114
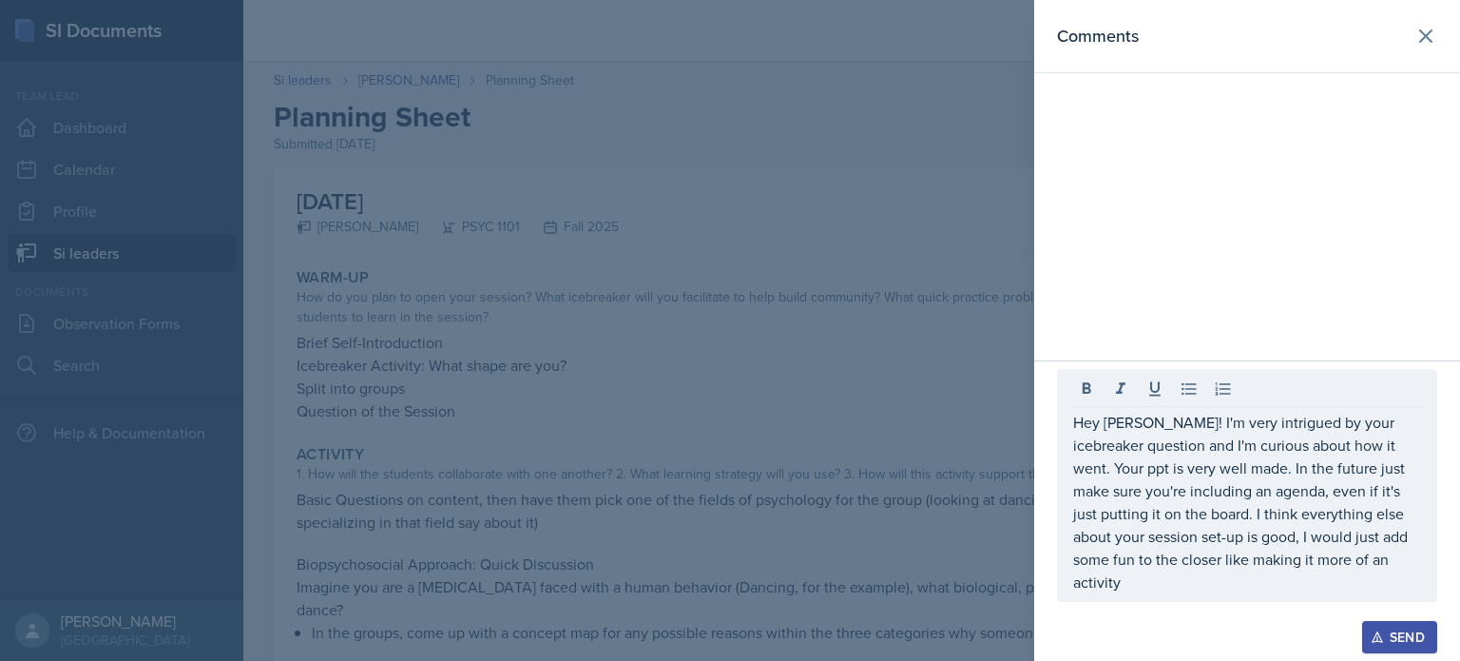
click at [367, 505] on div at bounding box center [730, 330] width 1460 height 661
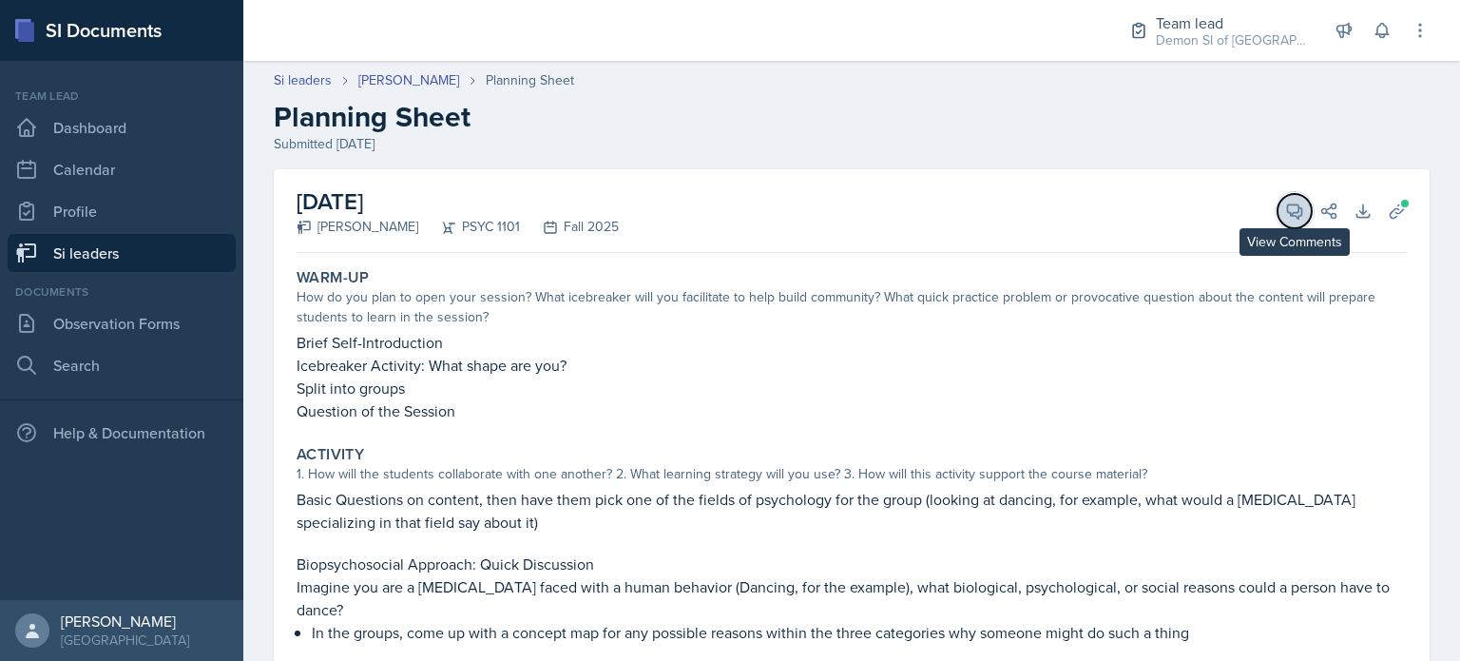
click at [1296, 205] on span at bounding box center [1301, 205] width 10 height 10
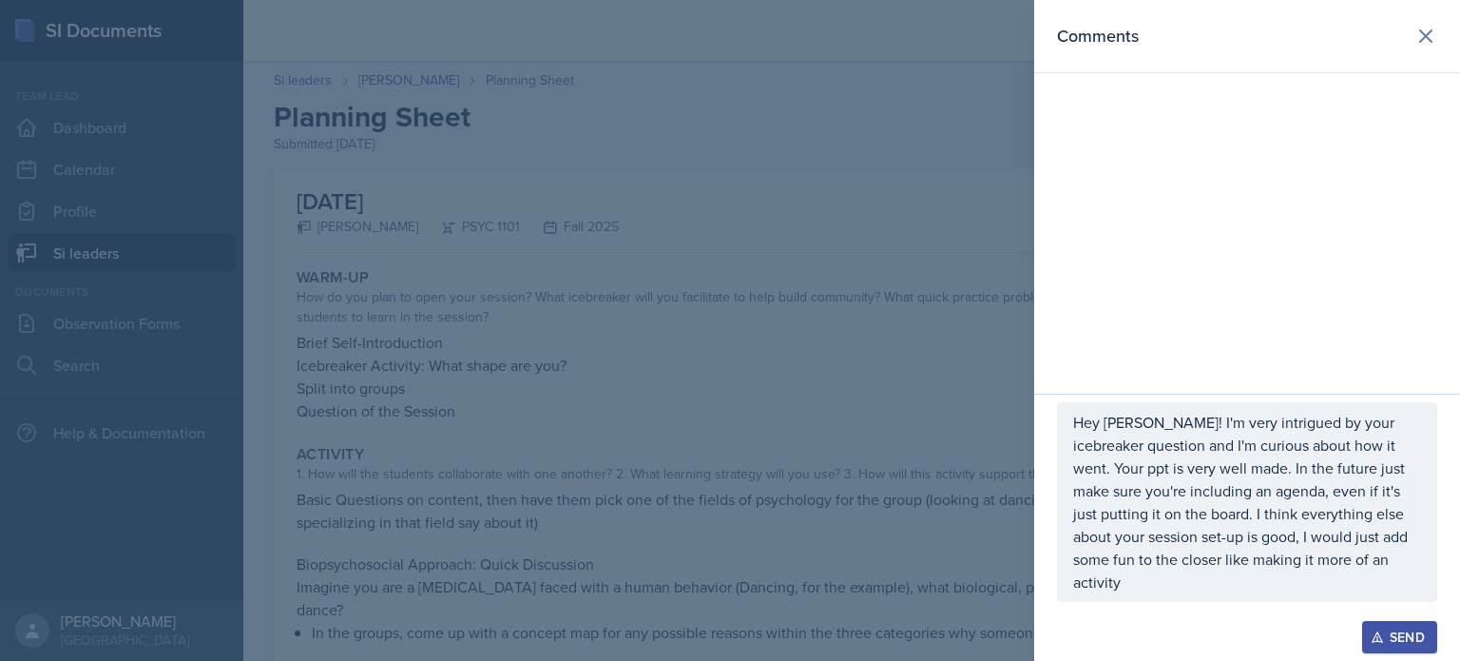
click at [1353, 585] on p "Hey [PERSON_NAME]! I'm very intrigued by your icebreaker question and I'm curio…" at bounding box center [1247, 502] width 348 height 182
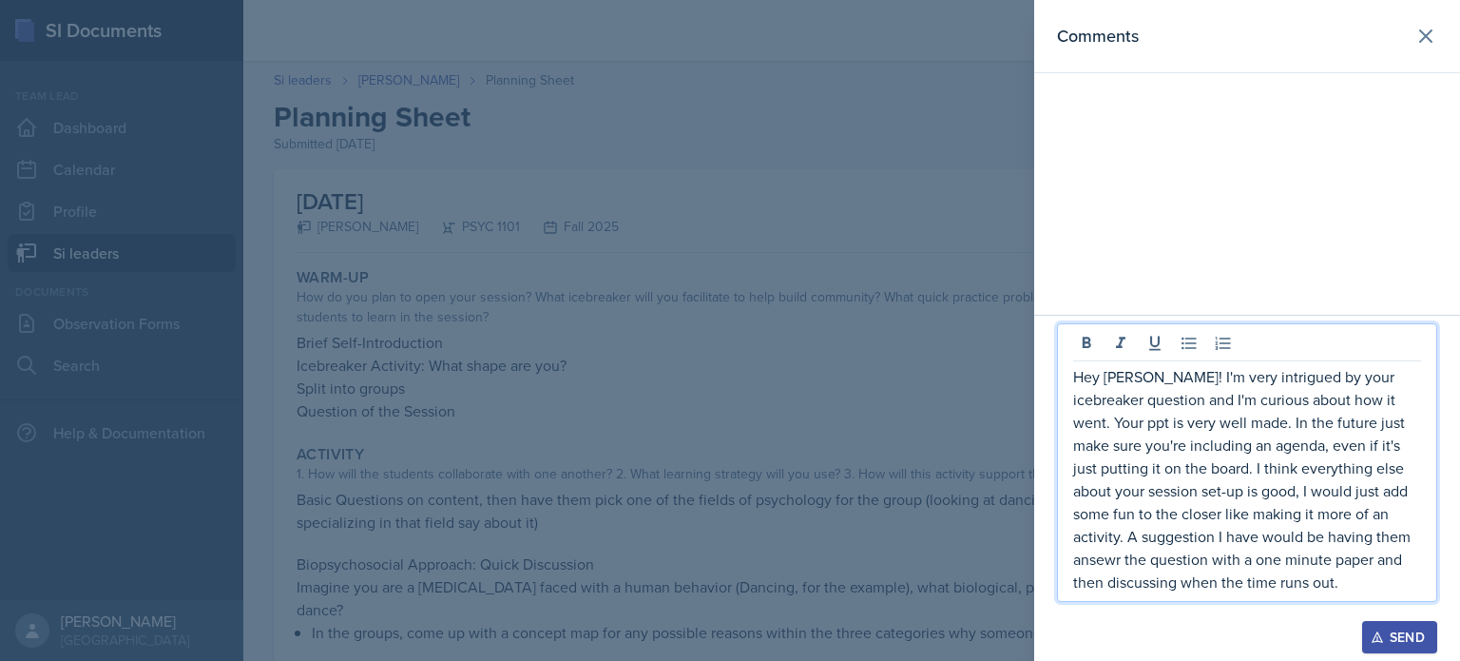
click at [1388, 539] on p "Hey [PERSON_NAME]! I'm very intrigued by your icebreaker question and I'm curio…" at bounding box center [1247, 479] width 348 height 228
click at [1321, 586] on p "Hey [PERSON_NAME]! I'm very intrigued by your icebreaker question and I'm curio…" at bounding box center [1247, 479] width 348 height 228
click at [1145, 590] on p "Hey [PERSON_NAME]! I'm very intrigued by your icebreaker question and I'm curio…" at bounding box center [1247, 479] width 348 height 228
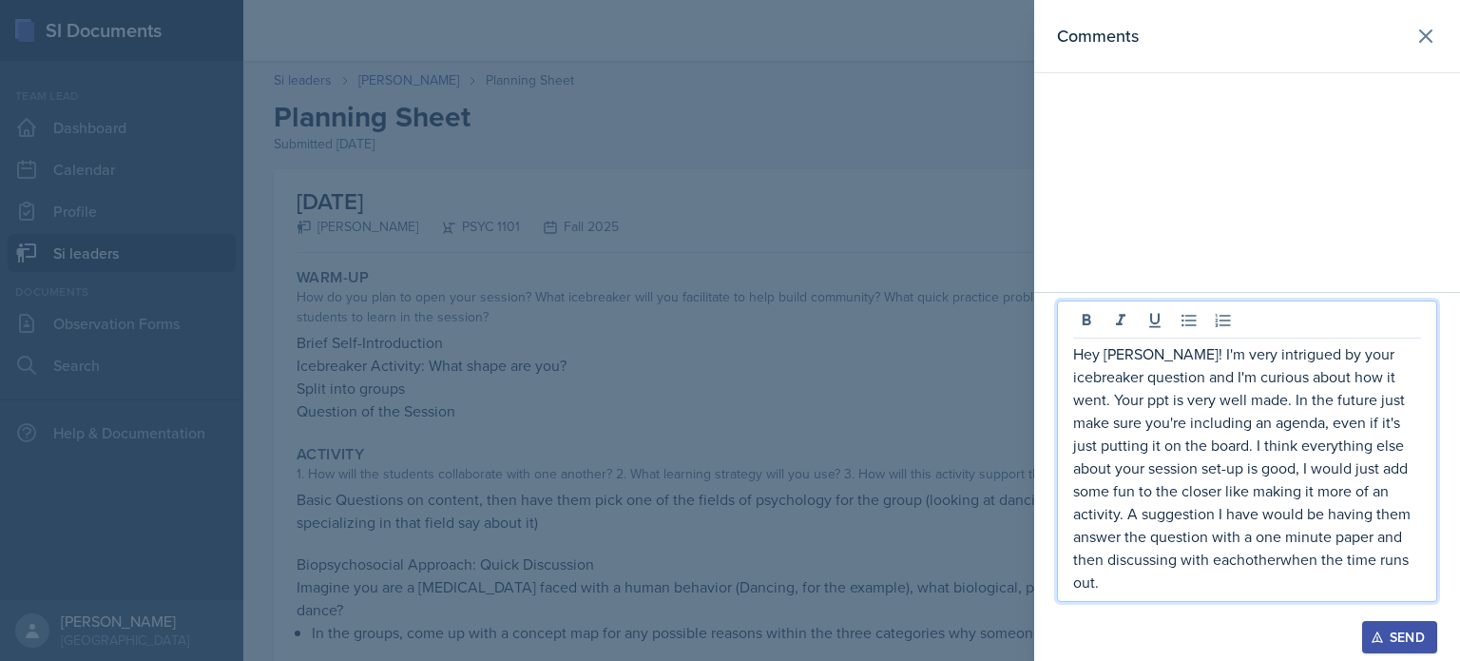
click at [1145, 590] on p "Hey [PERSON_NAME]! I'm very intrigued by your icebreaker question and I'm curio…" at bounding box center [1247, 467] width 348 height 251
click at [1208, 585] on p "Hey [PERSON_NAME]! I'm very intrigued by your icebreaker question and I'm curio…" at bounding box center [1247, 467] width 348 height 251
click at [1248, 577] on p "Hey [PERSON_NAME]! I'm very intrigued by your icebreaker question and I'm curio…" at bounding box center [1247, 467] width 348 height 251
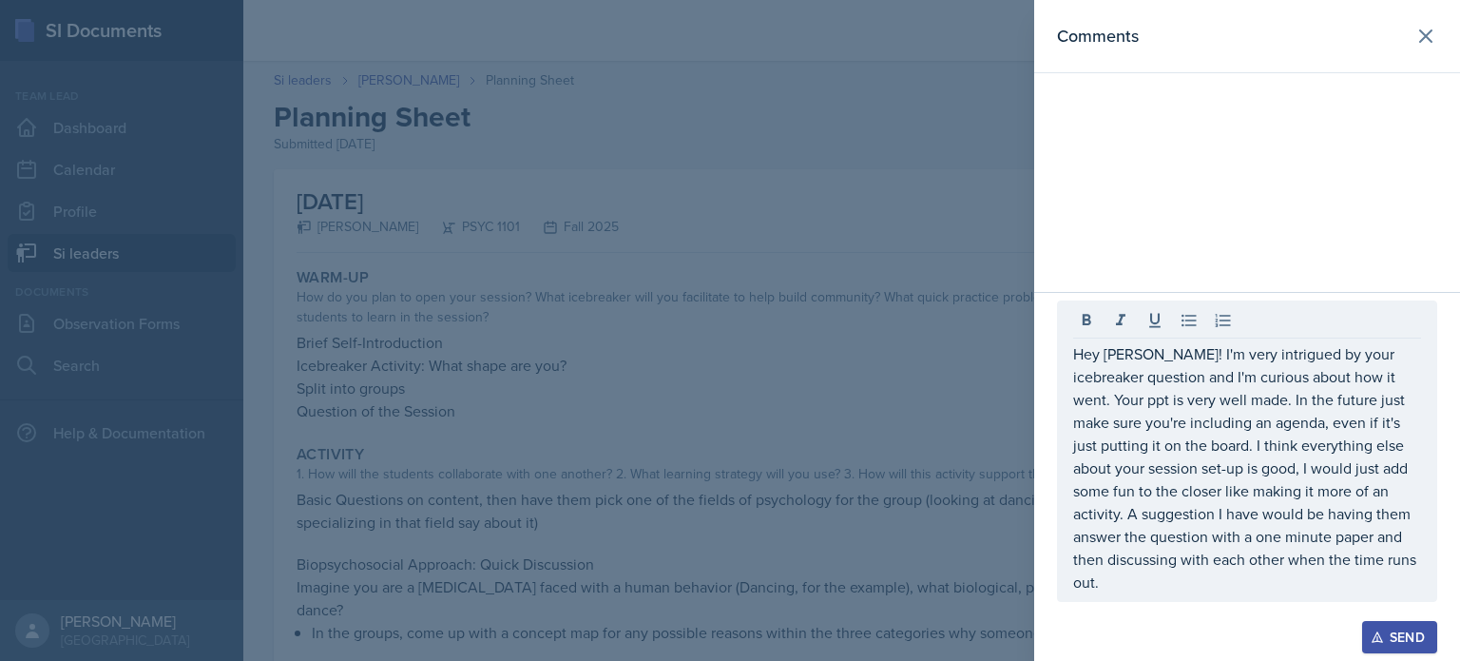
click at [1399, 629] on div "Send" at bounding box center [1399, 636] width 50 height 15
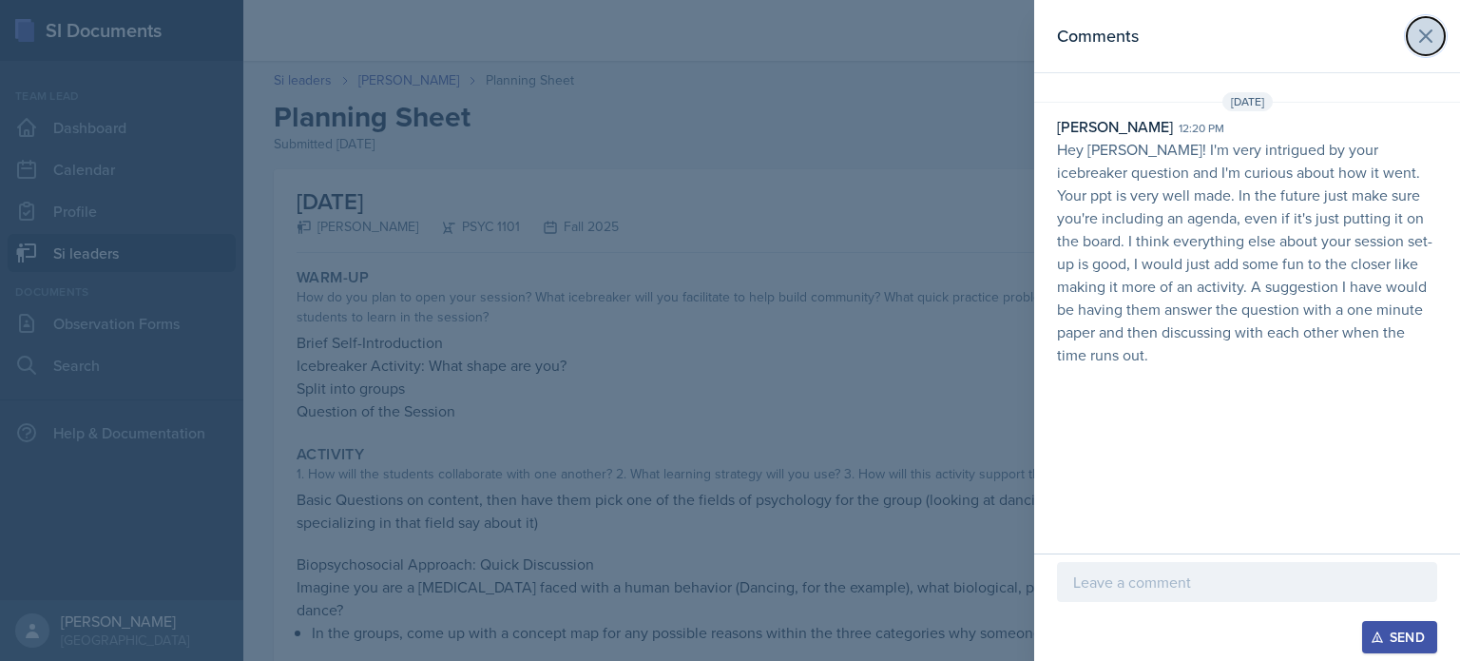
click at [1432, 29] on icon at bounding box center [1425, 36] width 23 height 23
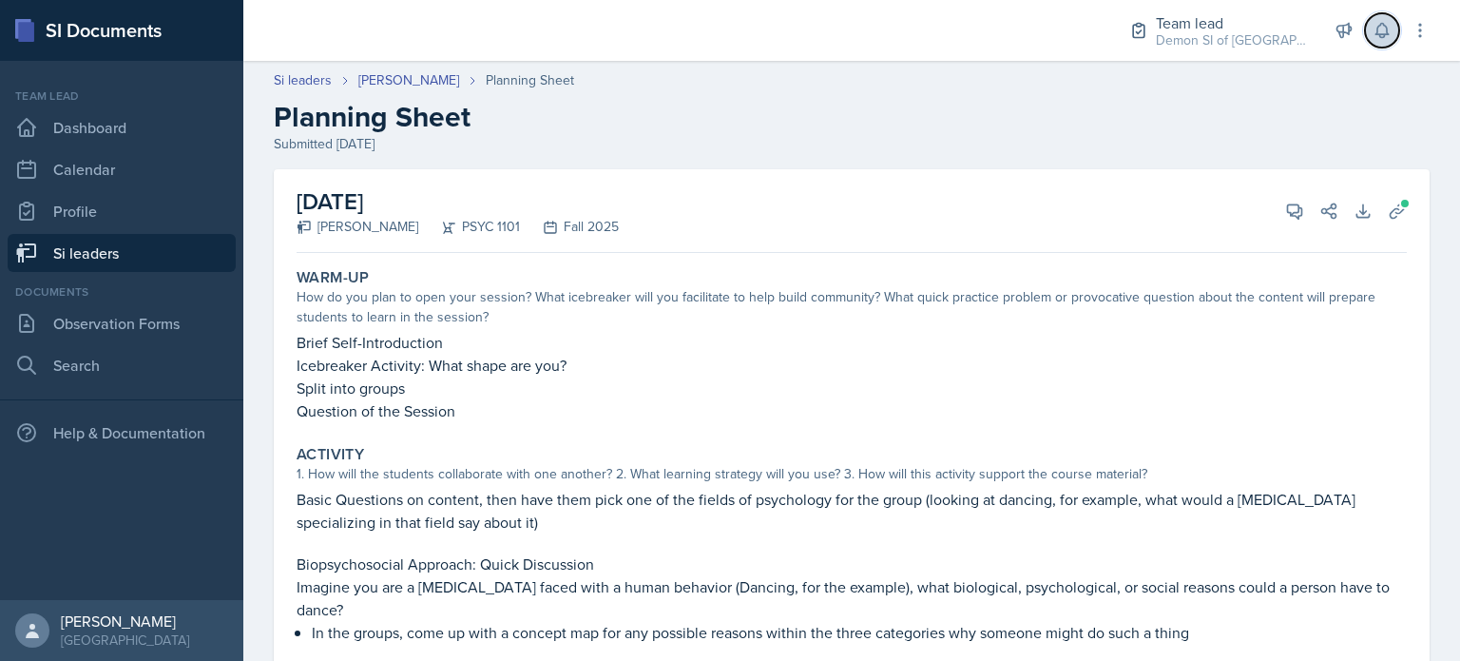
click at [1380, 31] on icon at bounding box center [1381, 30] width 19 height 19
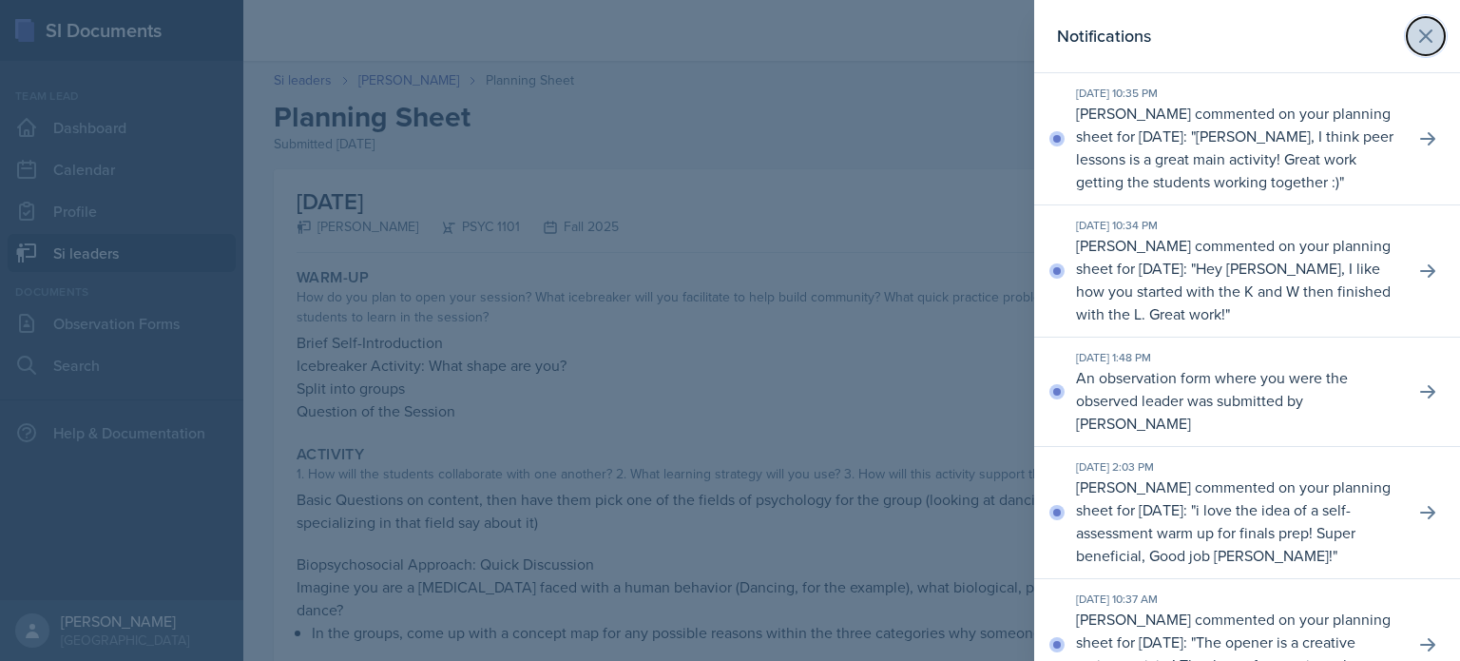
click at [1420, 35] on icon at bounding box center [1425, 36] width 23 height 23
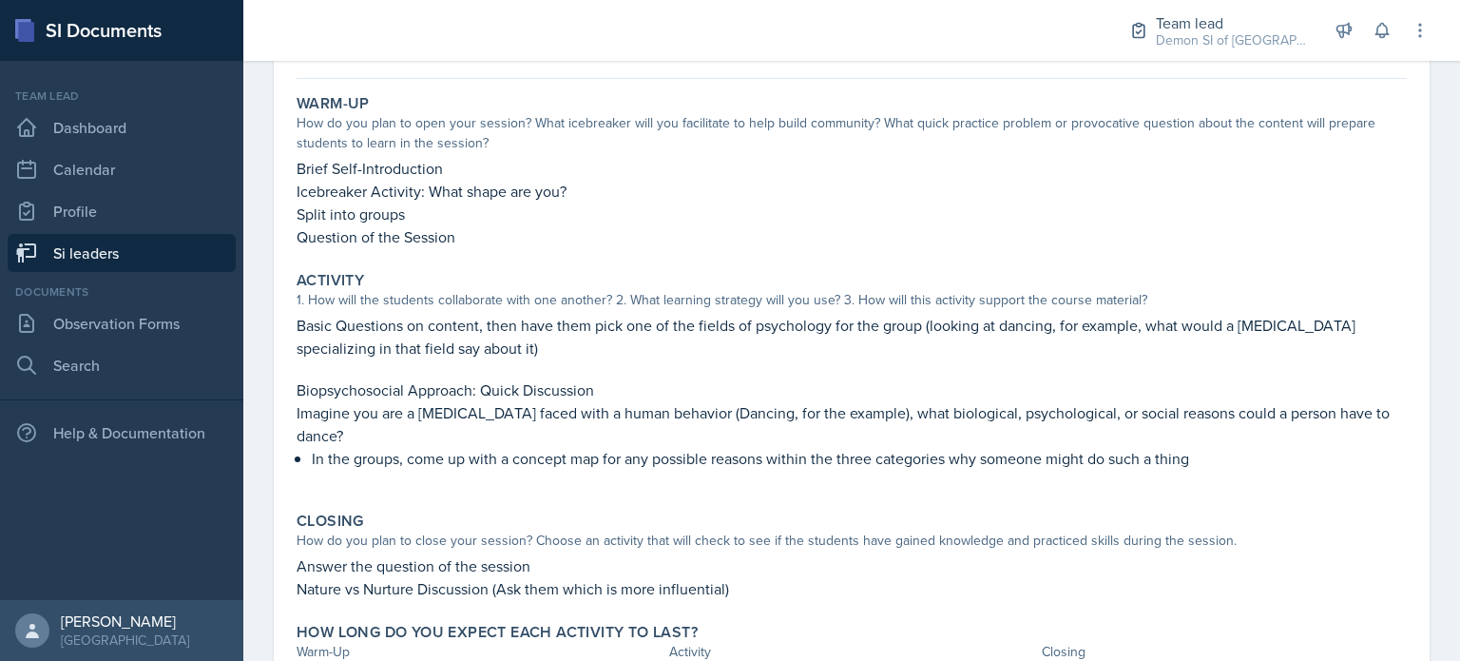
scroll to position [175, 0]
click at [177, 322] on link "Observation Forms" at bounding box center [122, 323] width 228 height 38
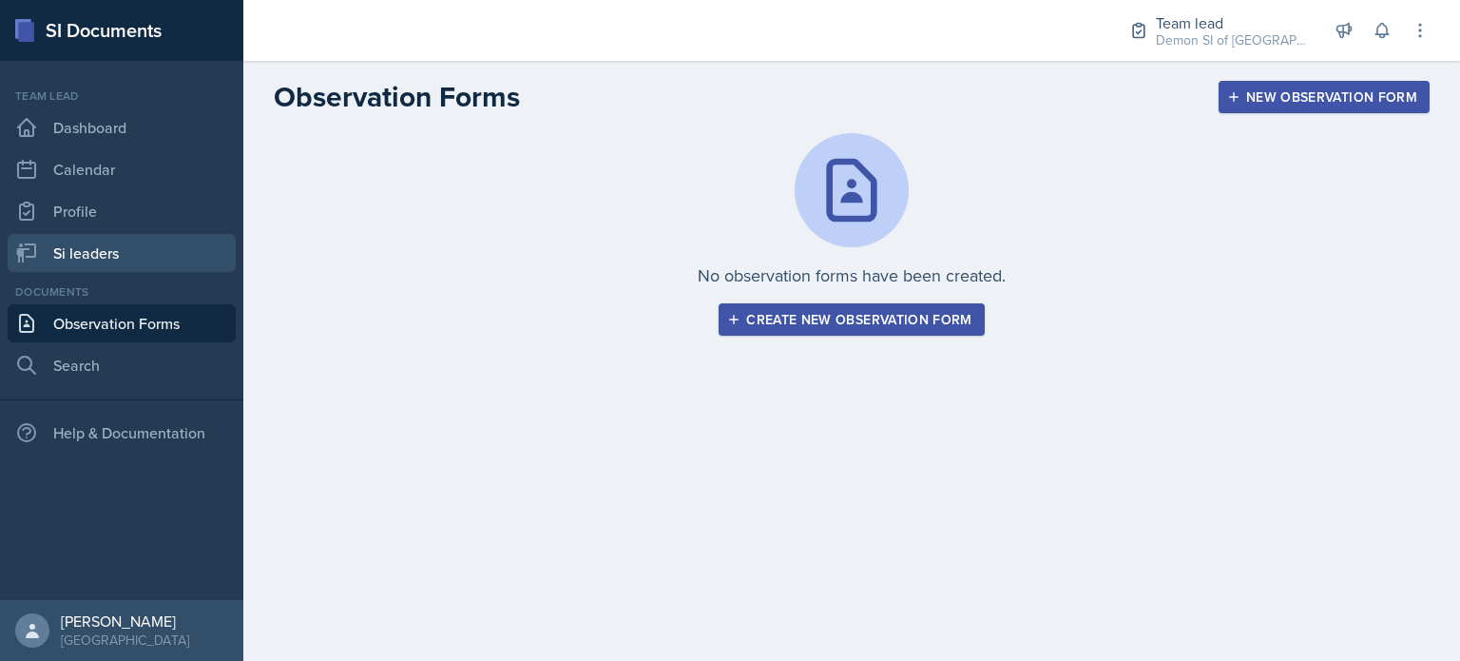
click at [68, 251] on link "Si leaders" at bounding box center [122, 253] width 228 height 38
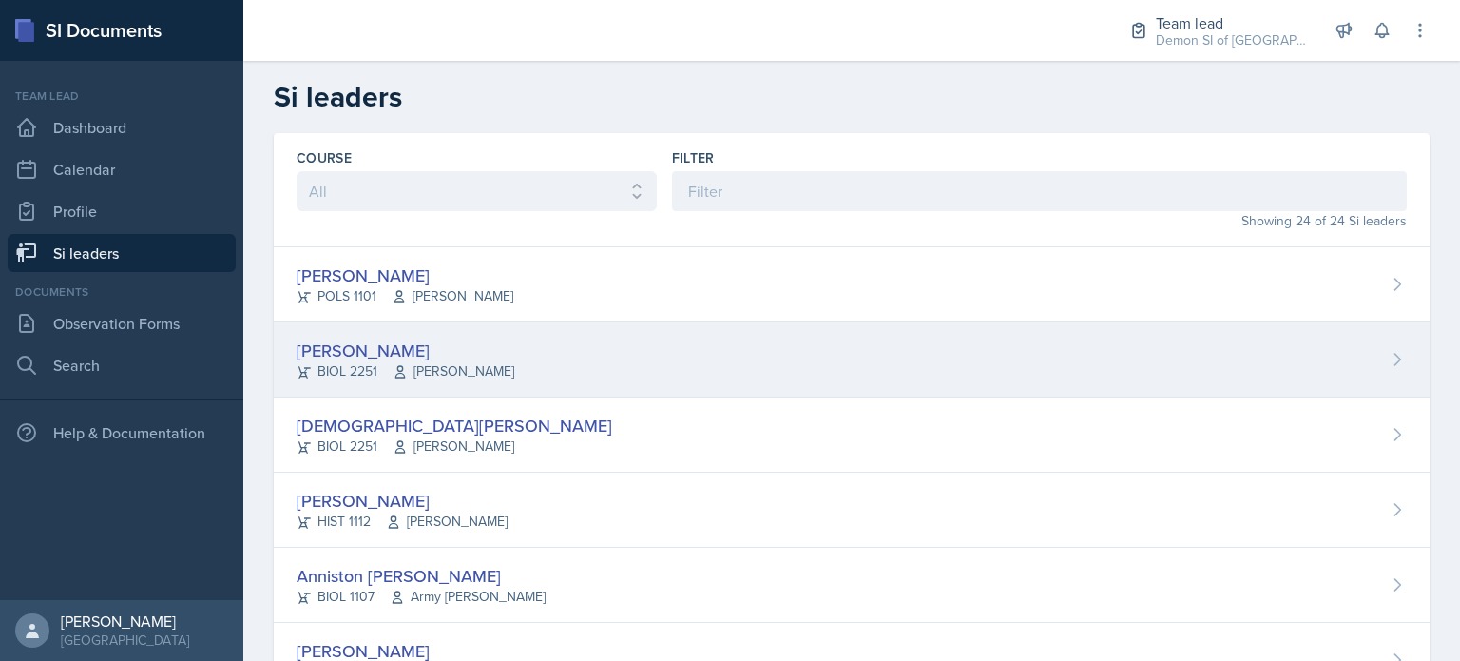
click at [543, 360] on div "[PERSON_NAME] BIOL 2251 [PERSON_NAME]" at bounding box center [852, 359] width 1156 height 75
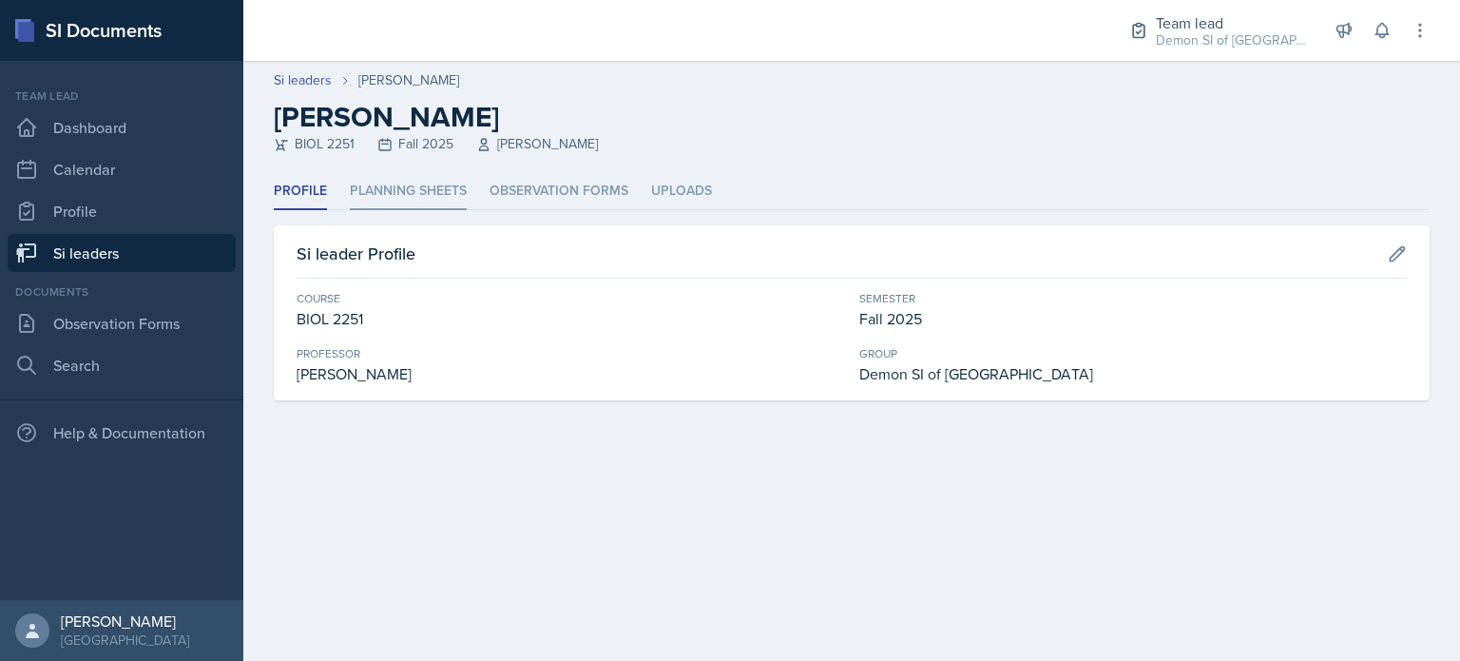
click at [384, 173] on li "Planning Sheets" at bounding box center [408, 191] width 117 height 37
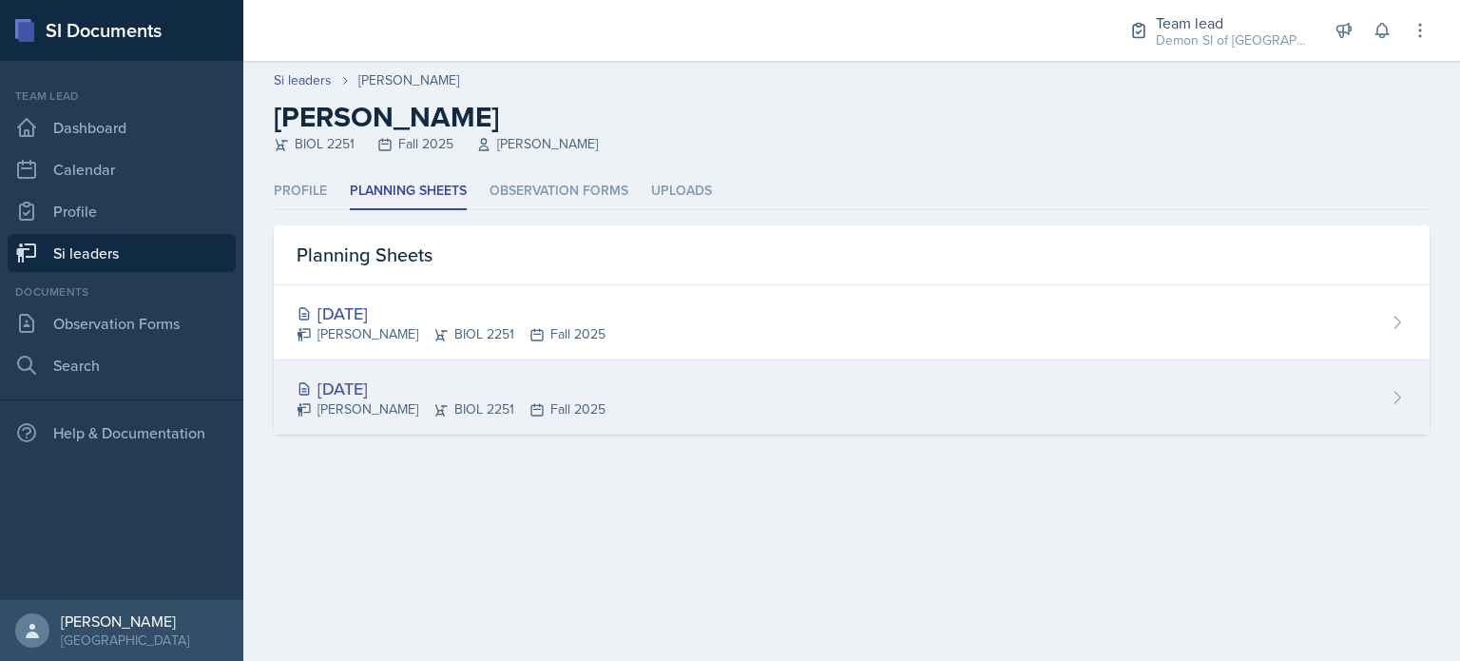
click at [409, 392] on div "[DATE]" at bounding box center [451, 388] width 309 height 26
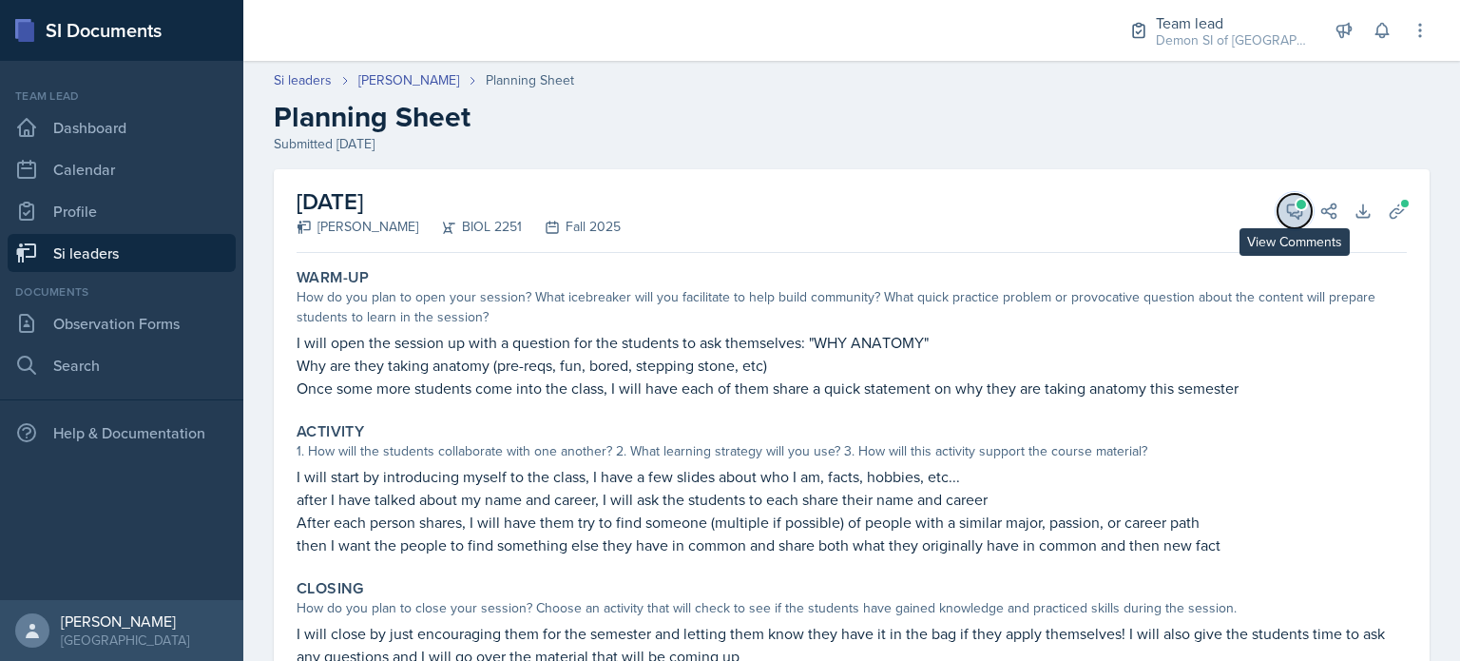
click at [1281, 222] on button "View Comments" at bounding box center [1294, 211] width 34 height 34
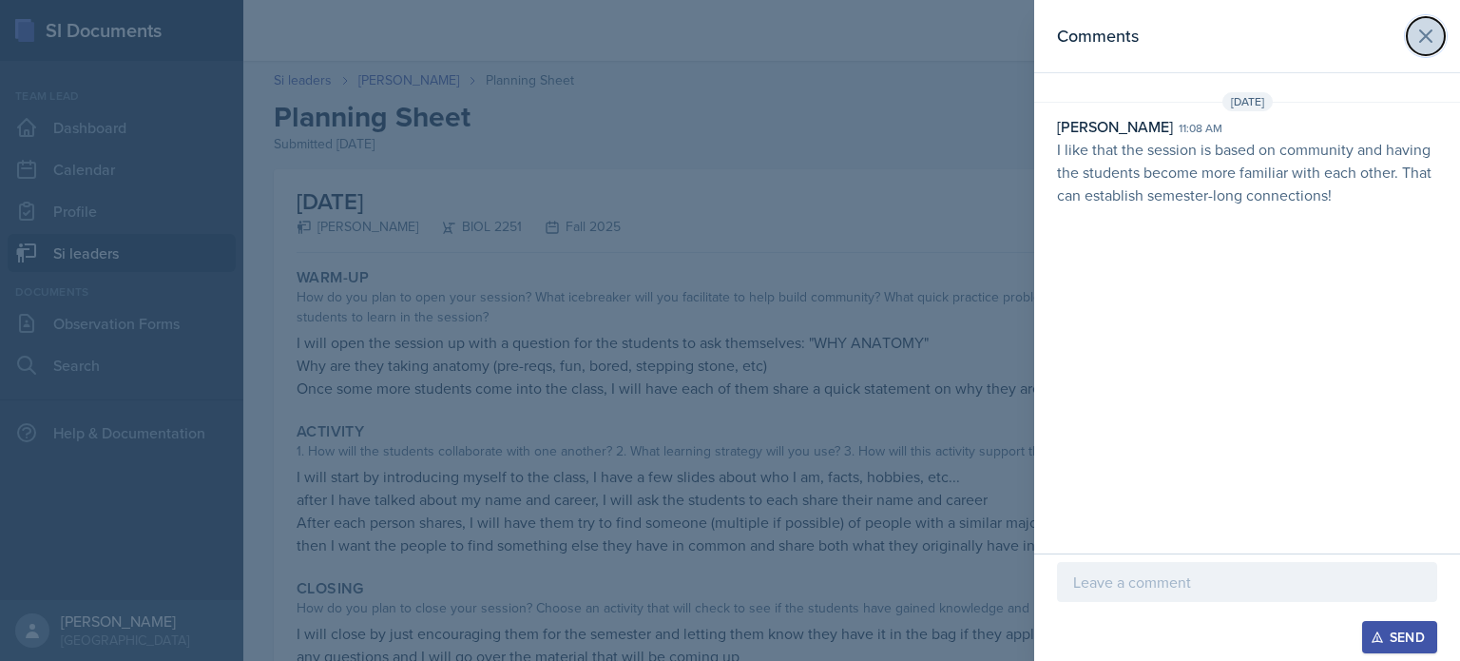
click at [1418, 39] on icon at bounding box center [1425, 36] width 23 height 23
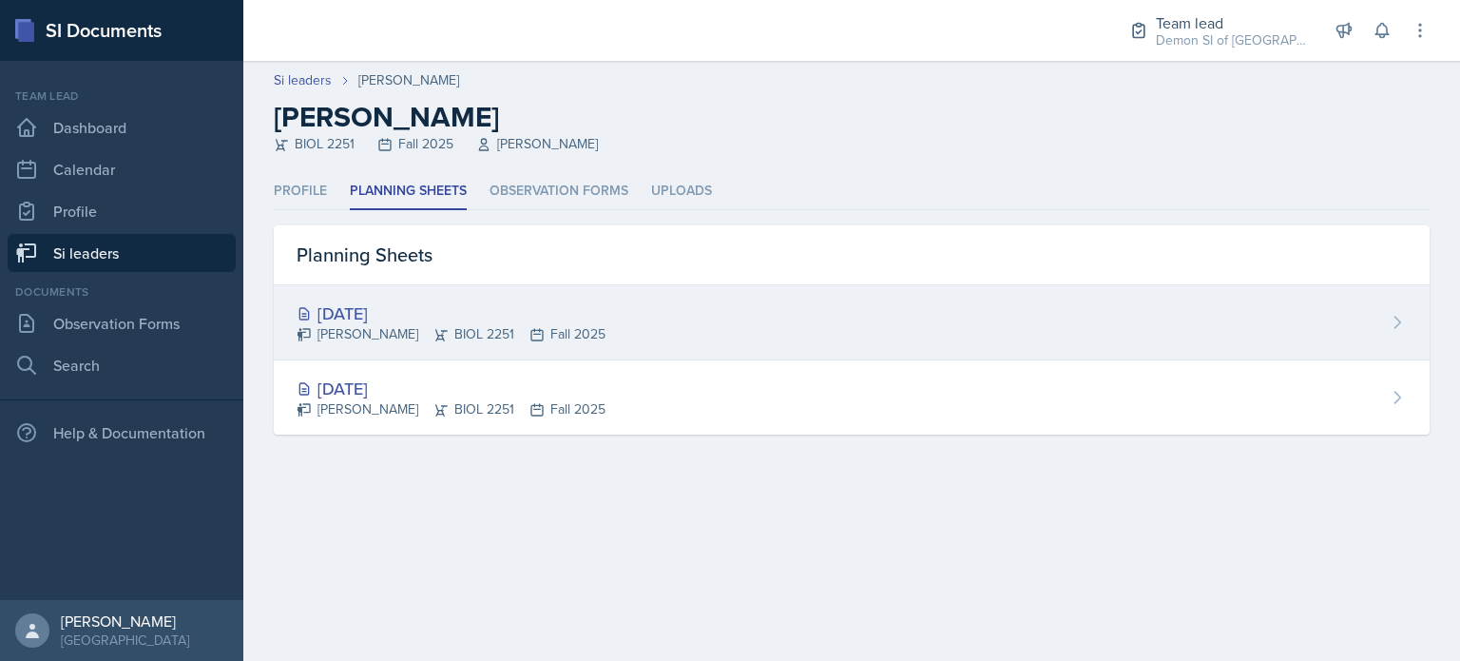
click at [369, 324] on div "[PERSON_NAME] BIOL 2251 Fall 2025" at bounding box center [451, 334] width 309 height 20
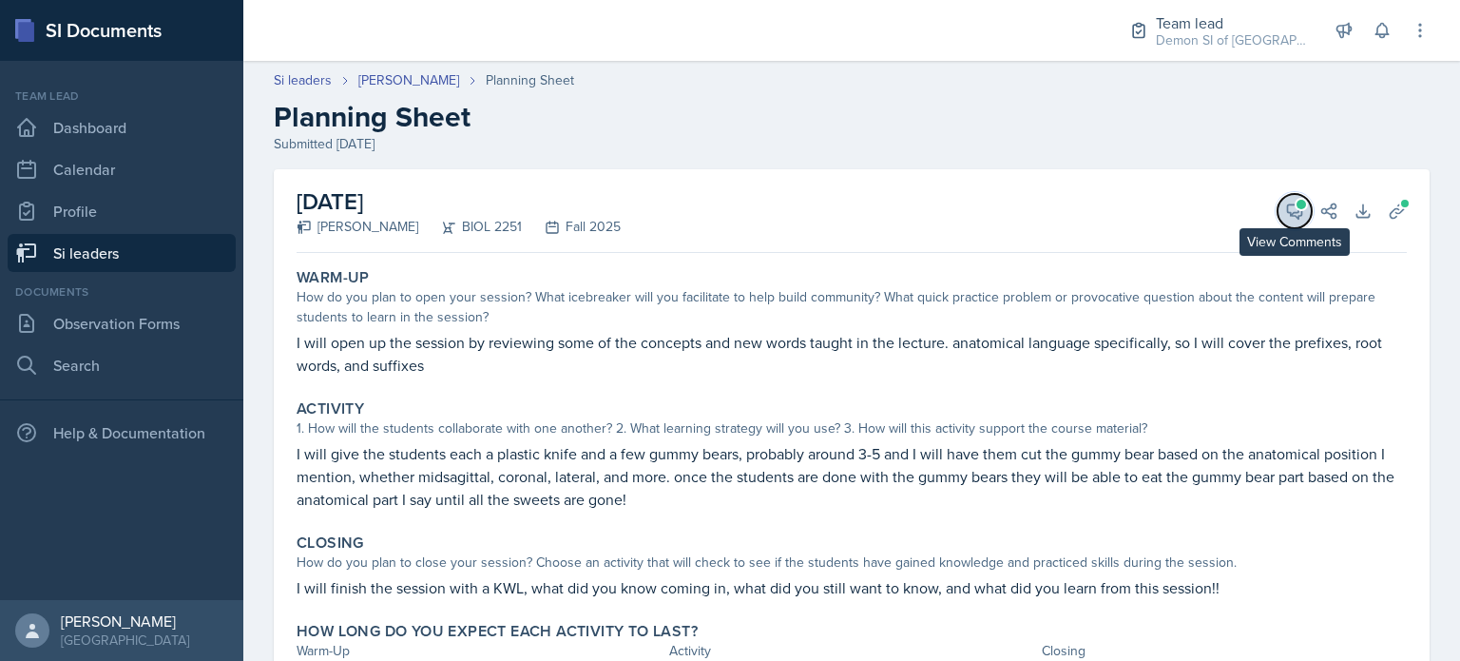
click at [1285, 208] on icon at bounding box center [1294, 211] width 19 height 19
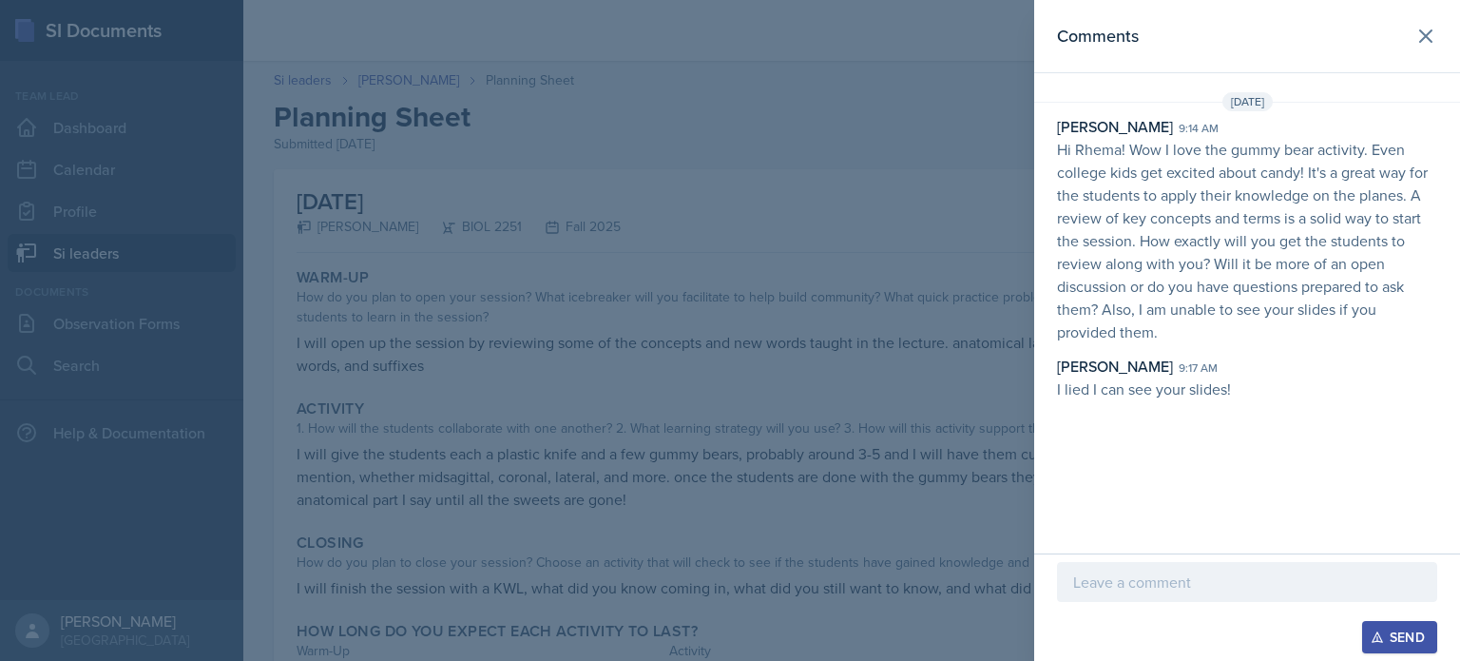
click at [1436, 63] on header "Comments" at bounding box center [1247, 36] width 426 height 73
click at [1428, 41] on icon at bounding box center [1425, 36] width 23 height 23
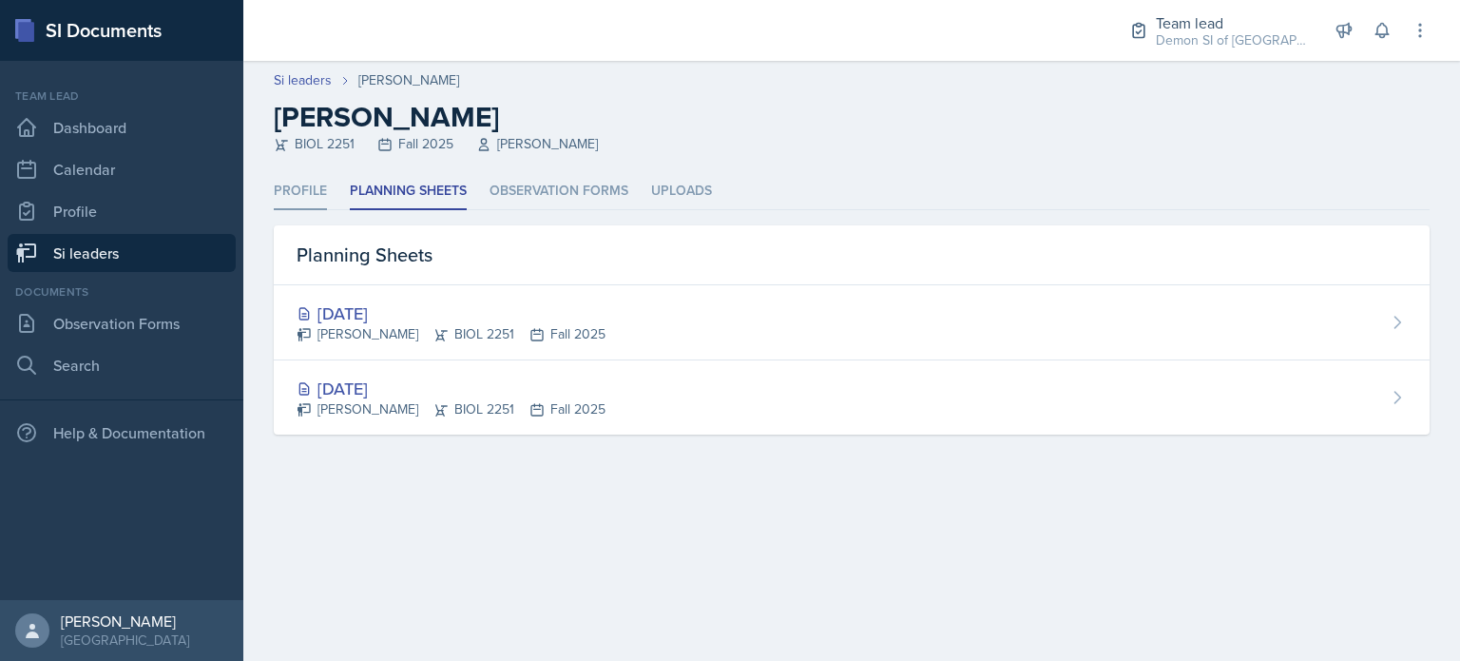
click at [313, 186] on li "Profile" at bounding box center [300, 191] width 53 height 37
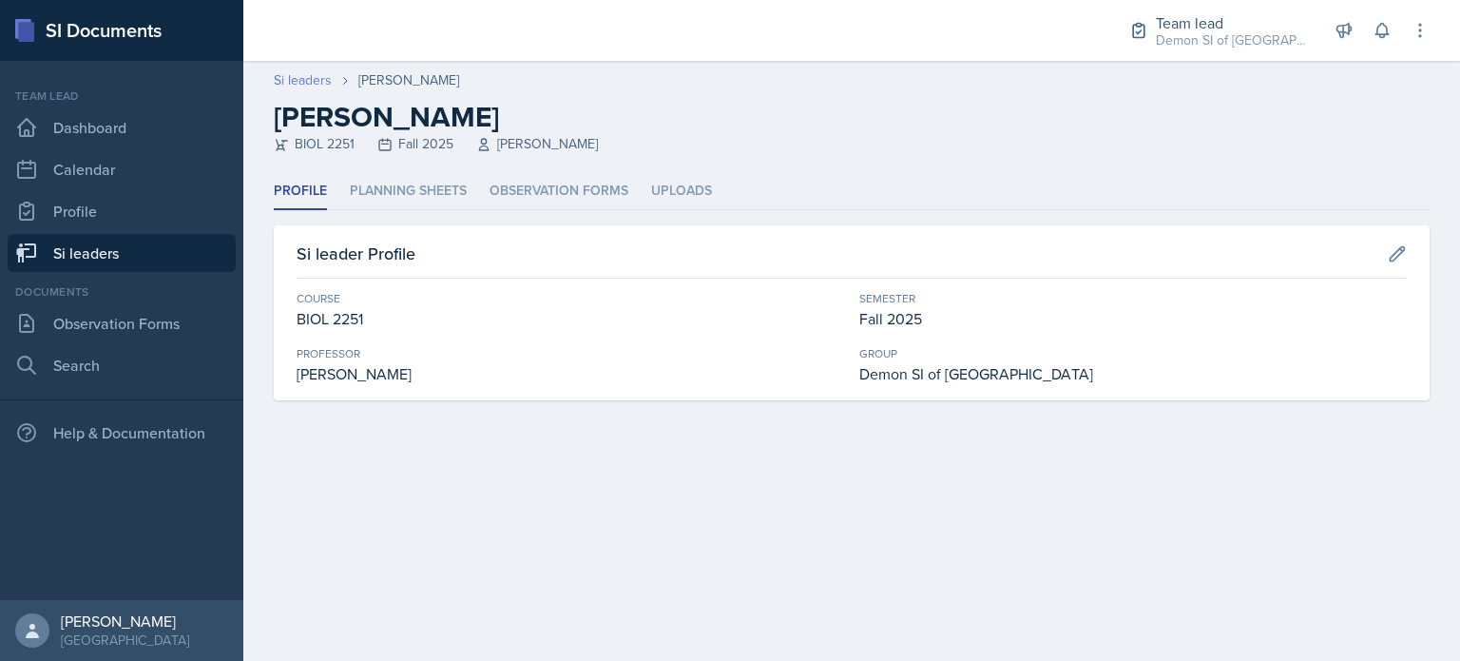
click at [316, 82] on link "Si leaders" at bounding box center [303, 80] width 58 height 20
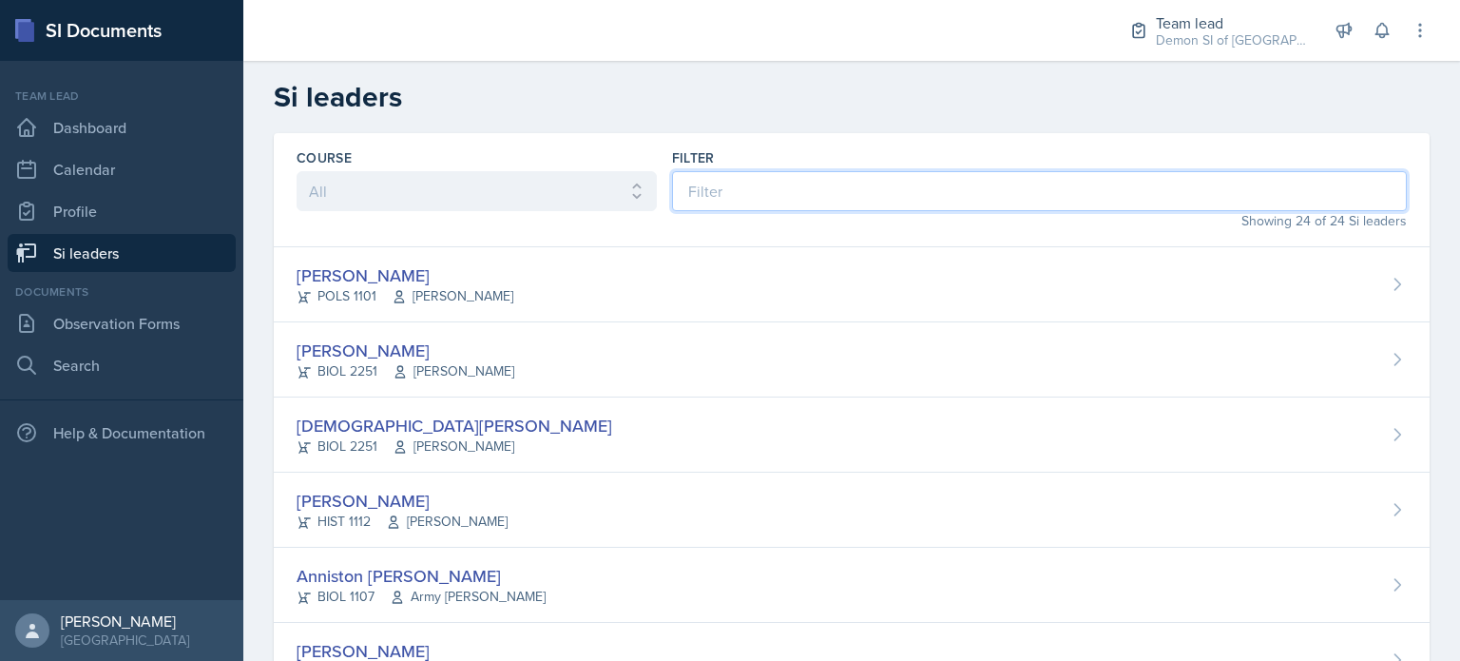
click at [681, 191] on input at bounding box center [1039, 191] width 735 height 40
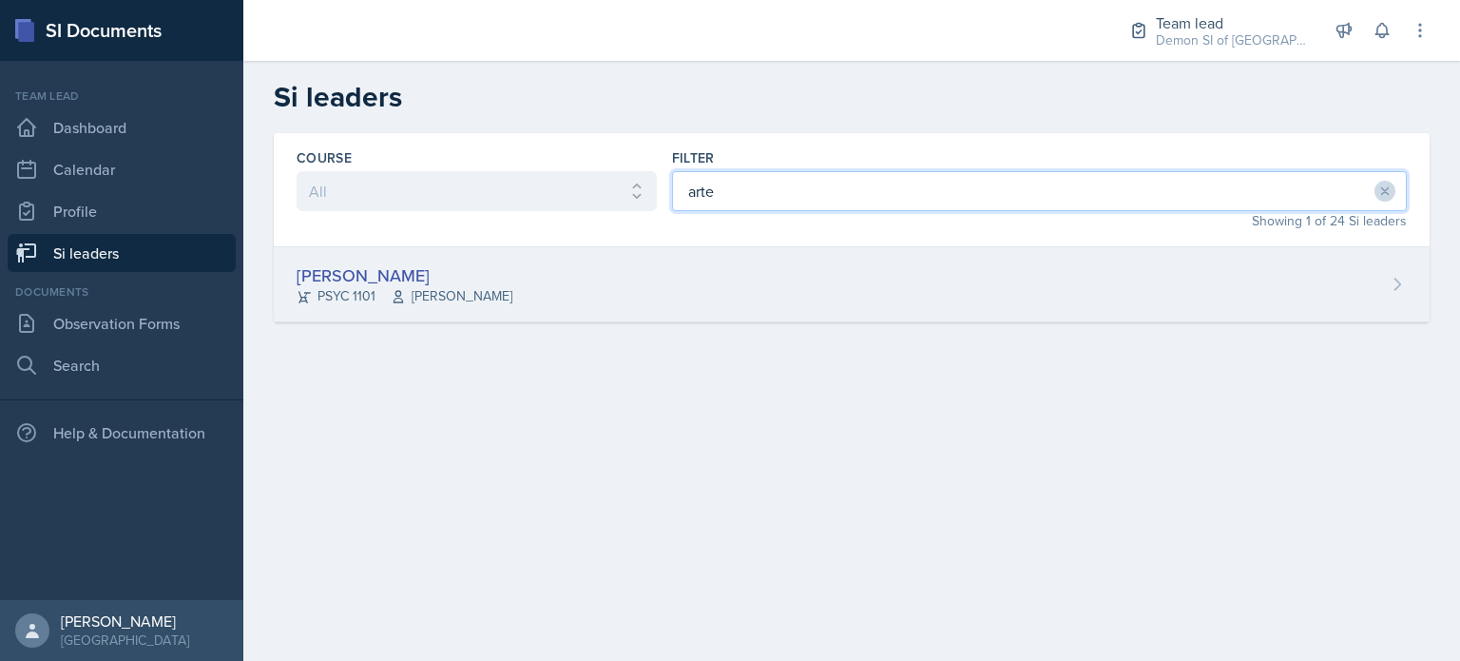
type input "arte"
click at [525, 284] on div "[PERSON_NAME] PSYC 1101 [PERSON_NAME]" at bounding box center [852, 284] width 1156 height 75
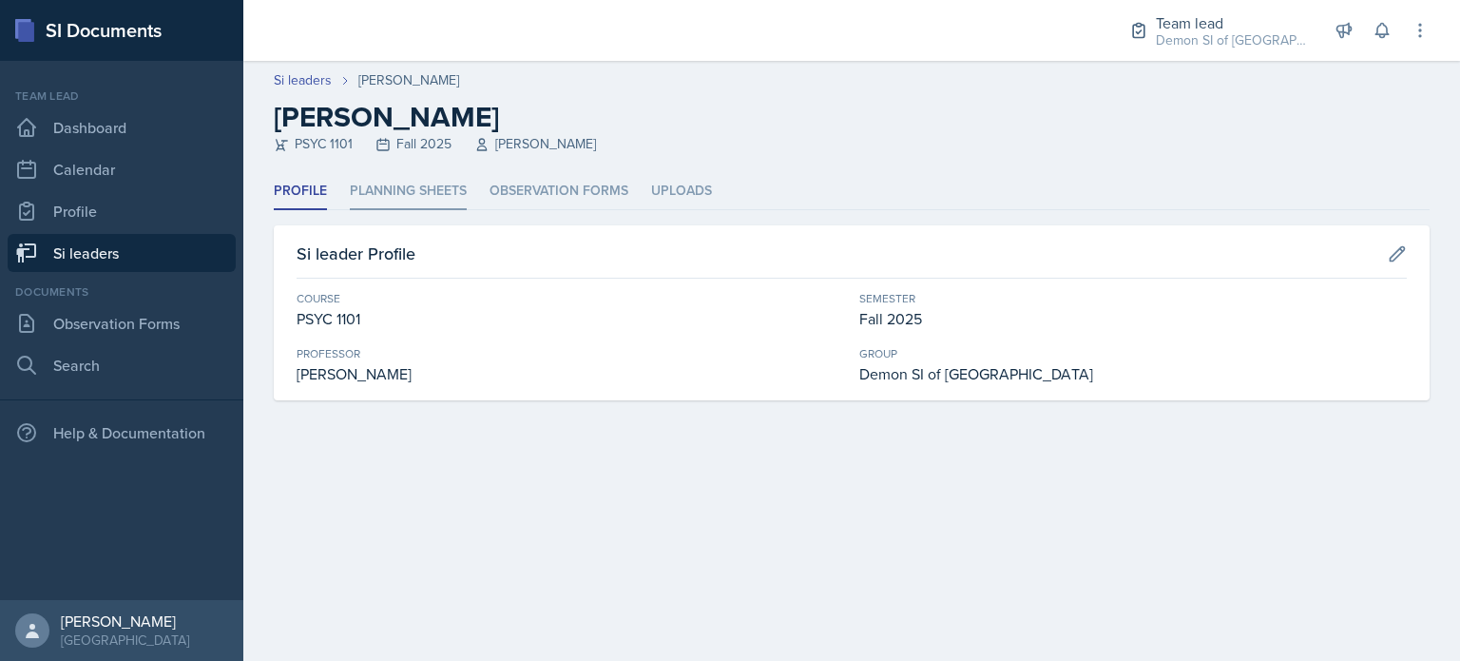
click at [426, 193] on li "Planning Sheets" at bounding box center [408, 191] width 117 height 37
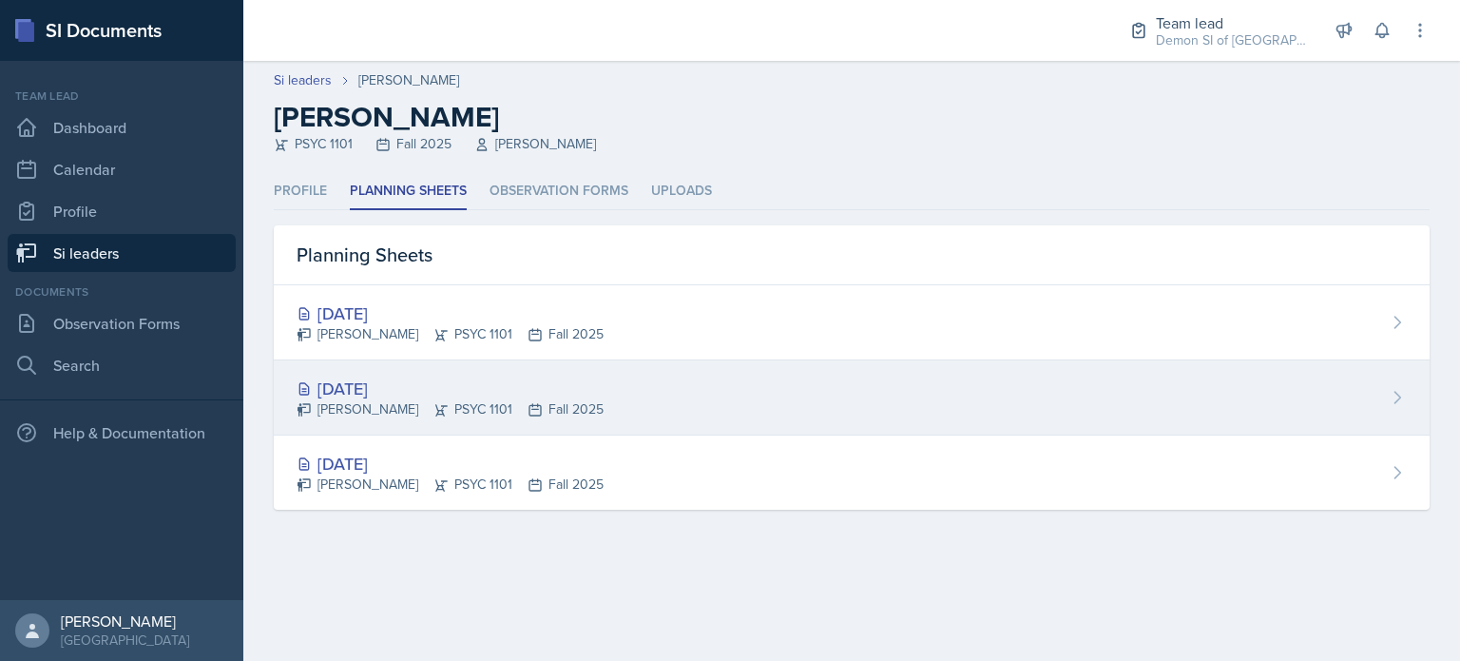
click at [433, 404] on icon at bounding box center [440, 409] width 15 height 15
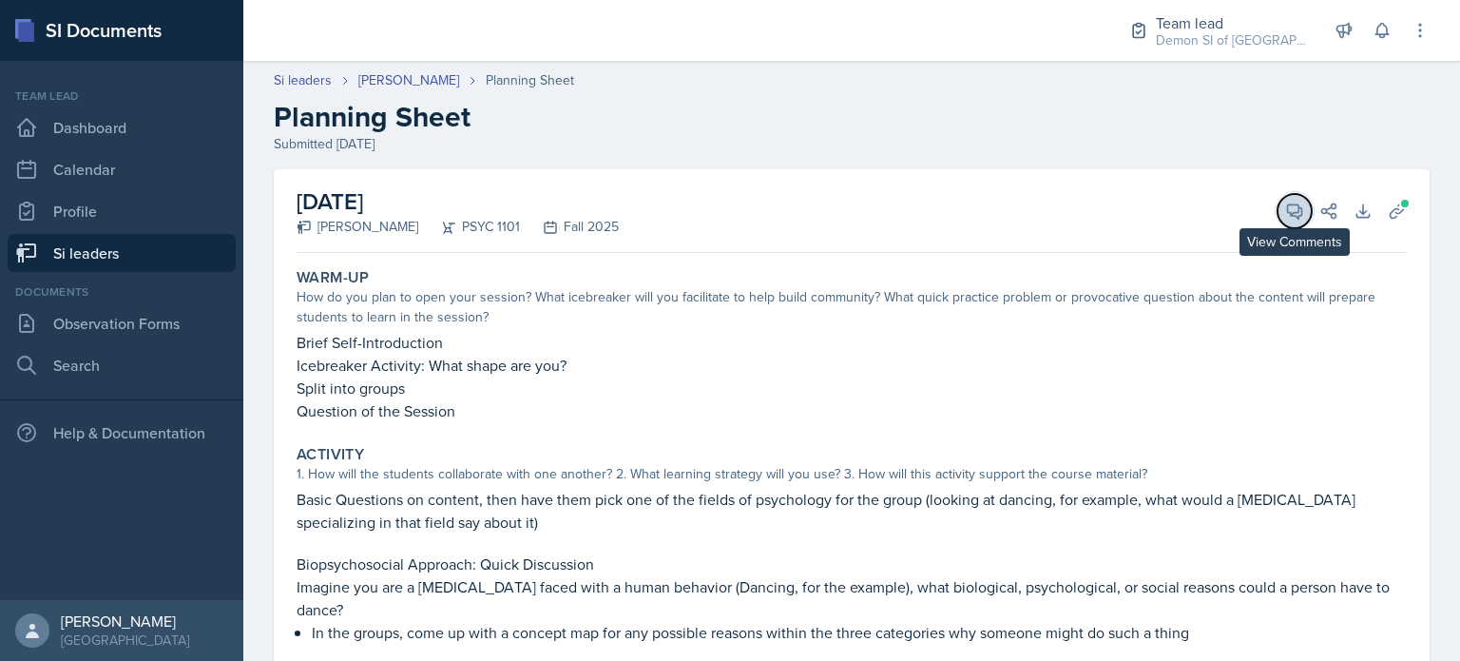
click at [1277, 199] on button "View Comments" at bounding box center [1294, 211] width 34 height 34
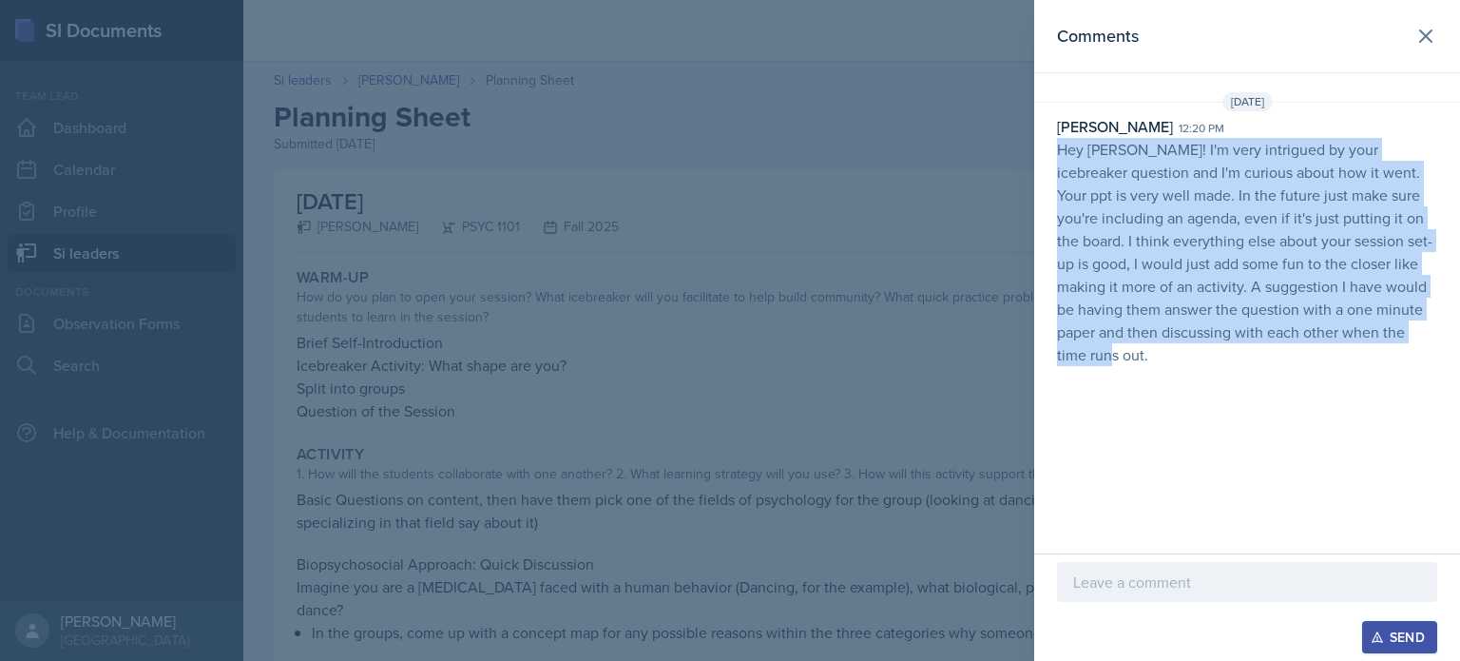
drag, startPoint x: 1194, startPoint y: 372, endPoint x: 1052, endPoint y: 148, distance: 264.5
click at [1052, 148] on div "[DATE] [PERSON_NAME] 12:20 pm Hey [PERSON_NAME]! I'm very intrigued by your ice…" at bounding box center [1247, 232] width 426 height 281
copy p "Hey [PERSON_NAME]! I'm very intrigued by your icebreaker question and I'm curio…"
click at [1436, 37] on icon at bounding box center [1425, 36] width 23 height 23
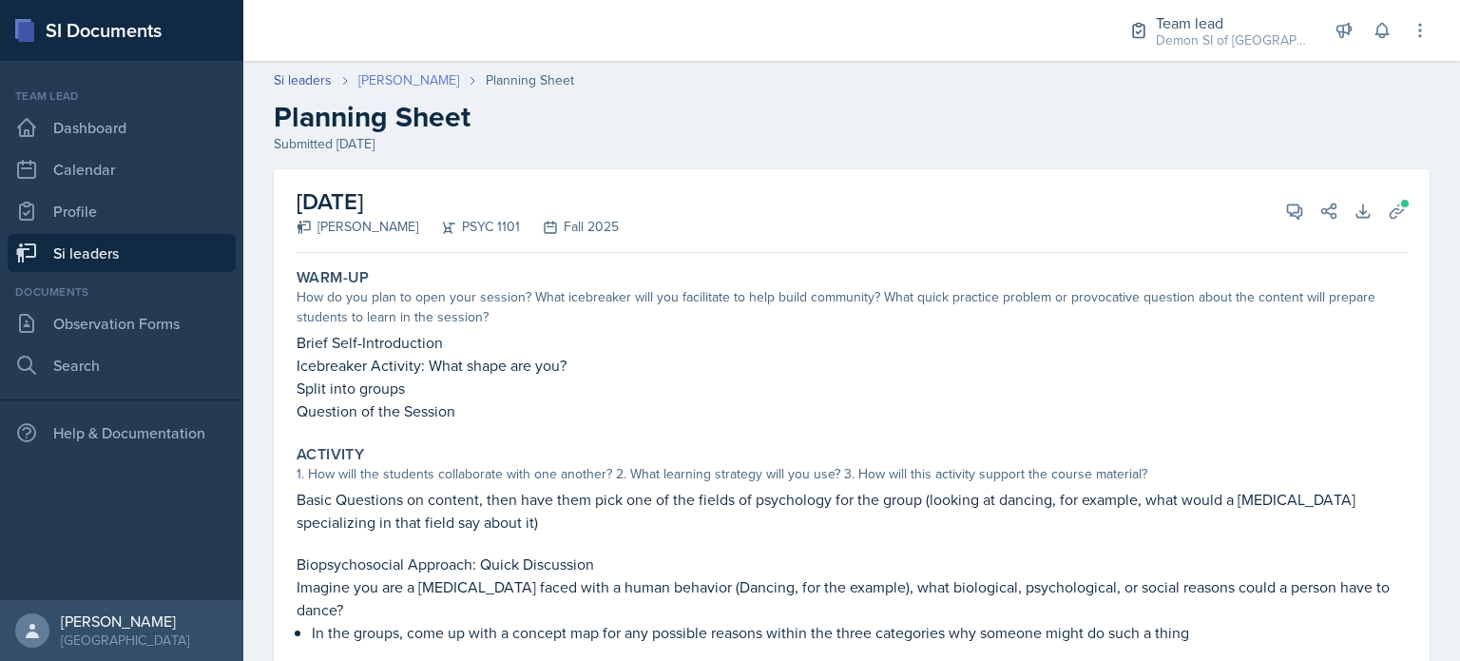
click at [418, 75] on link "[PERSON_NAME]" at bounding box center [408, 80] width 101 height 20
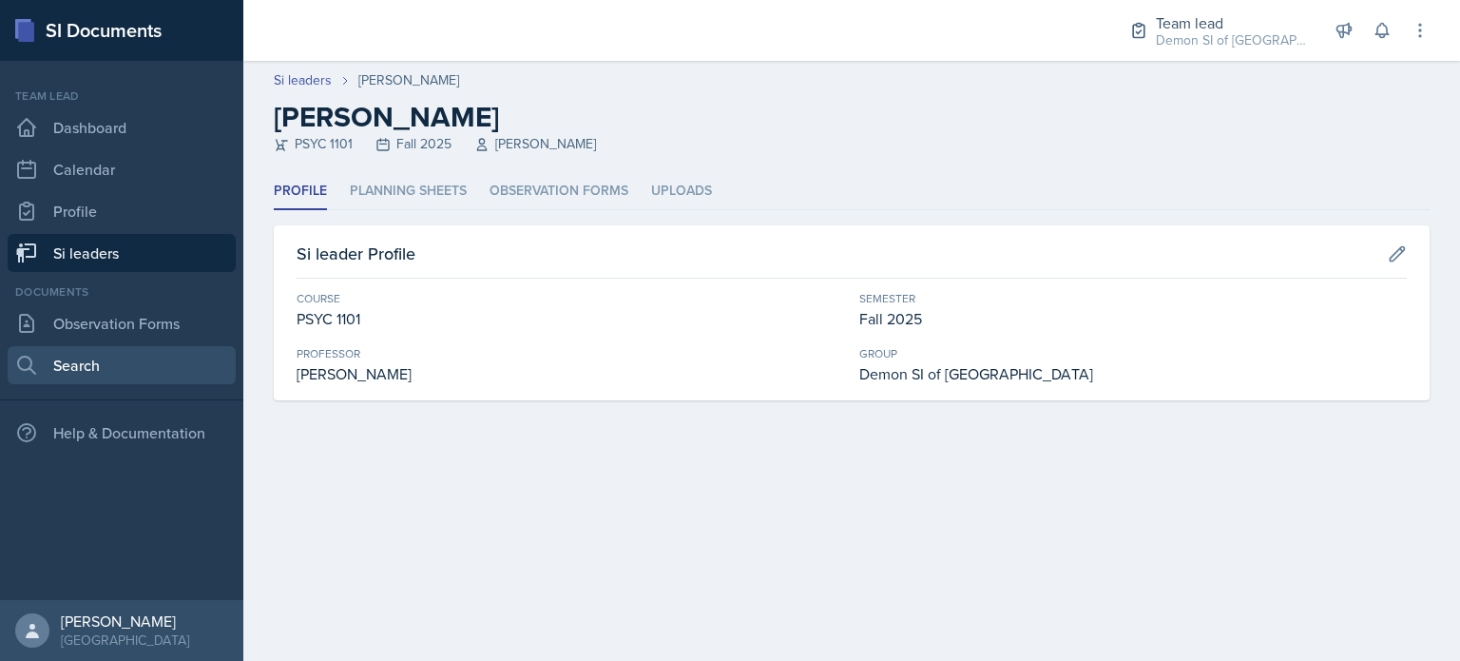
click at [36, 354] on icon at bounding box center [26, 365] width 23 height 23
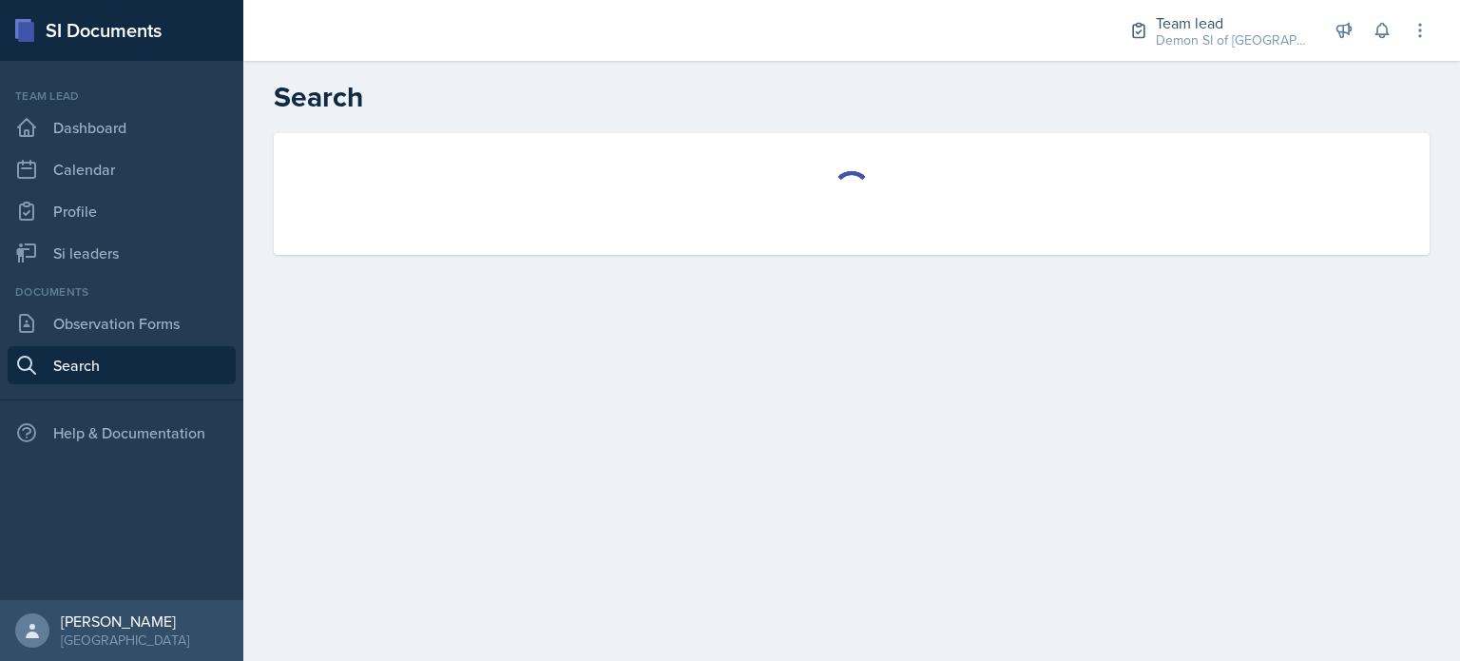
select select "all"
select select "1"
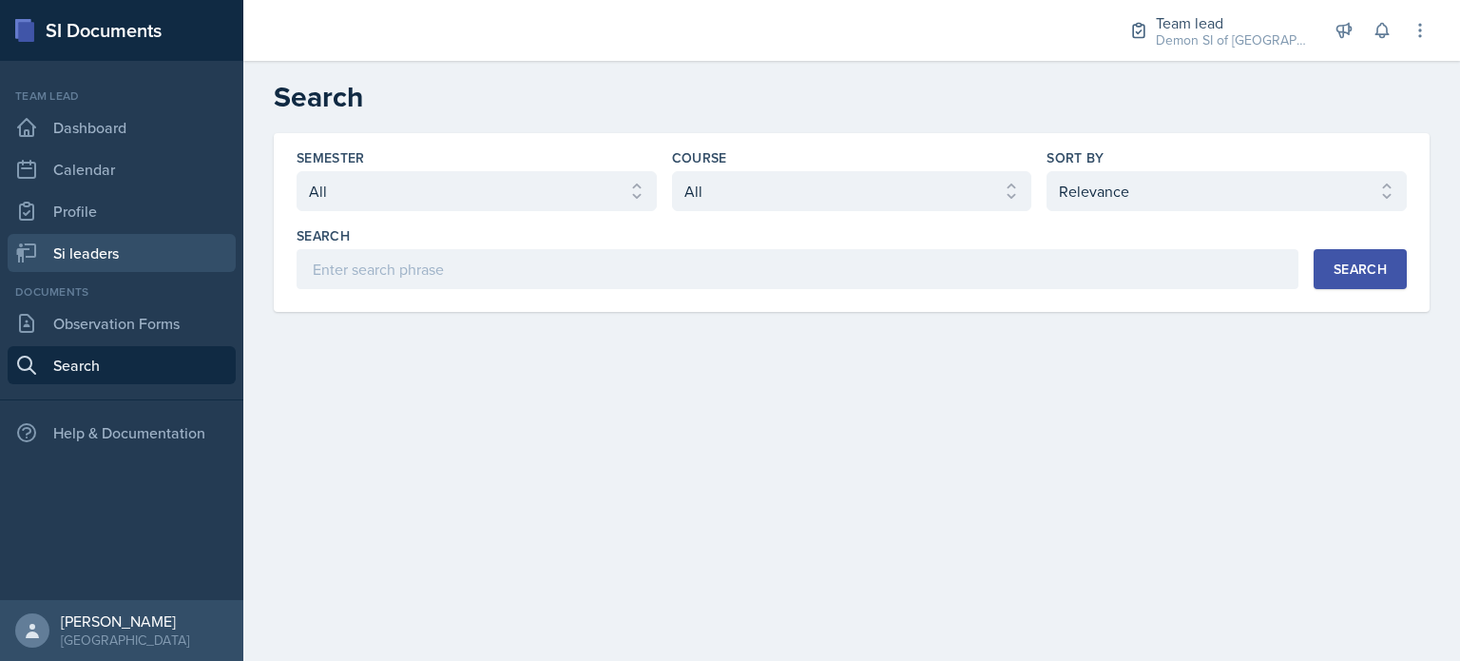
click at [164, 244] on link "Si leaders" at bounding box center [122, 253] width 228 height 38
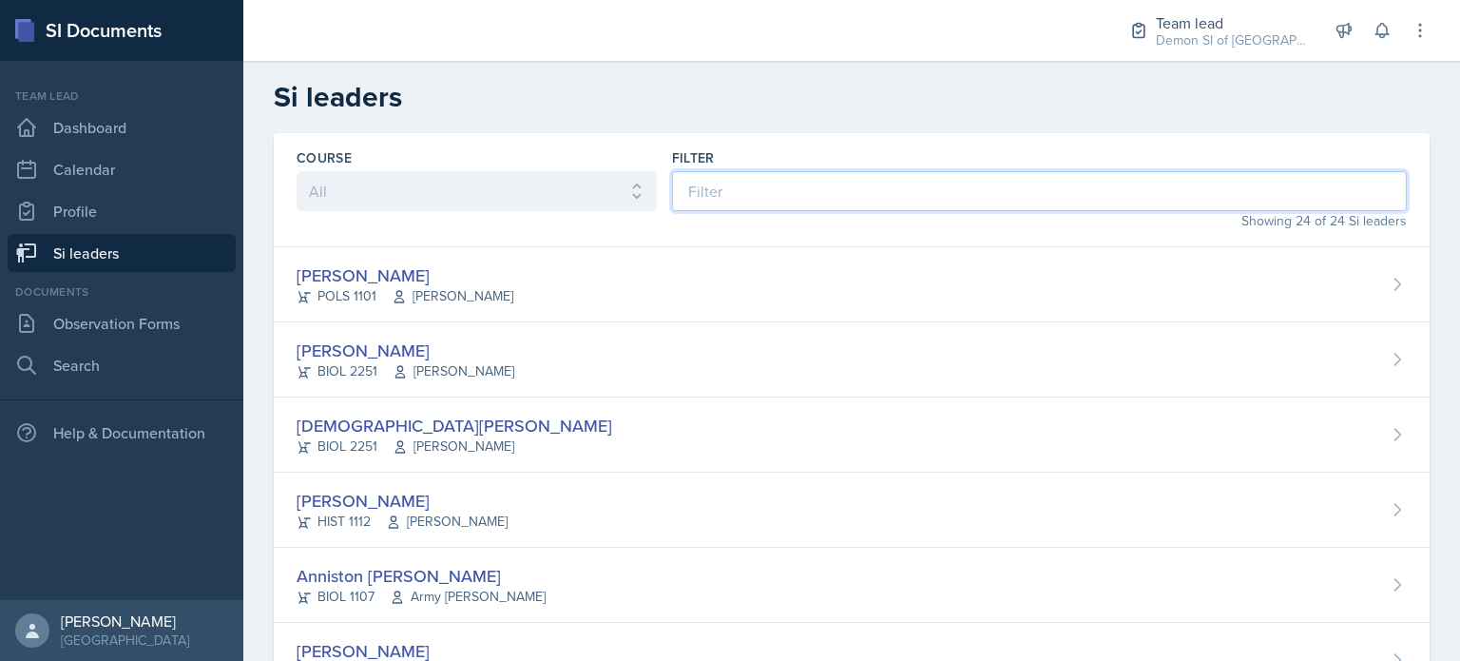
click at [749, 184] on input at bounding box center [1039, 191] width 735 height 40
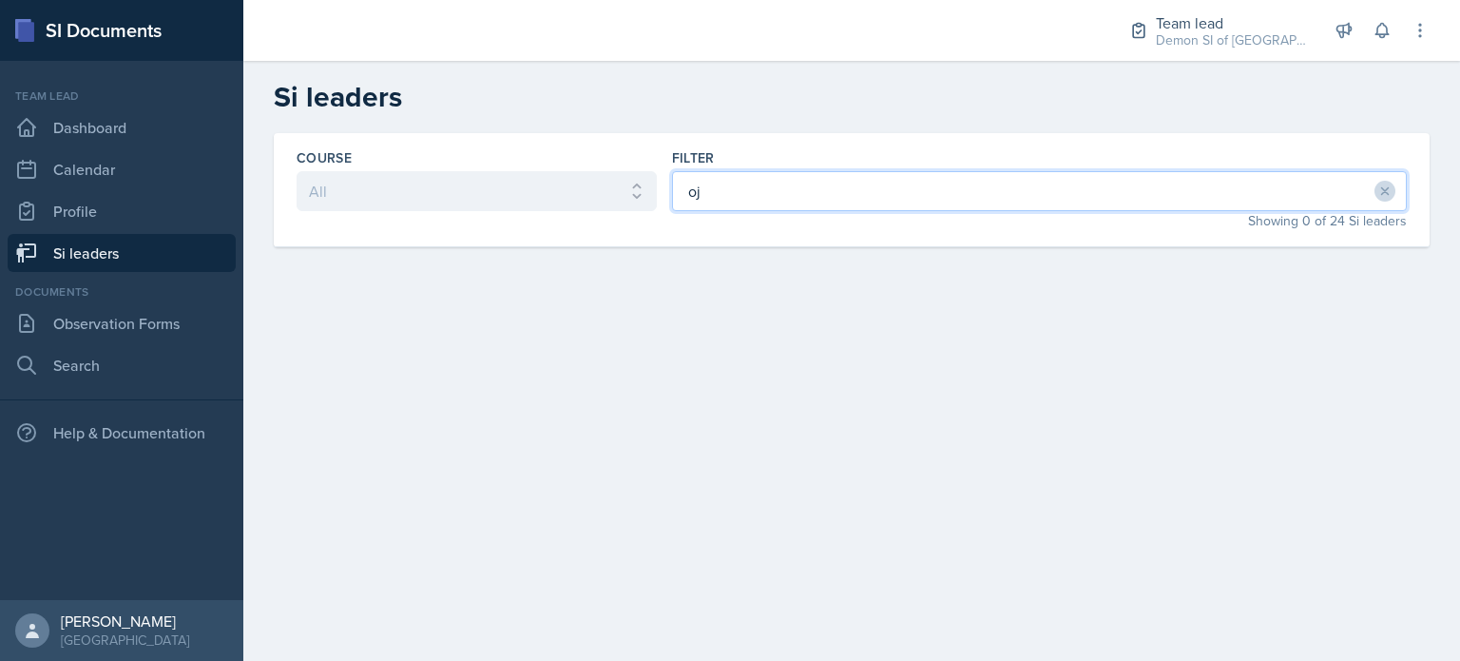
type input "o"
type input "[PERSON_NAME]"
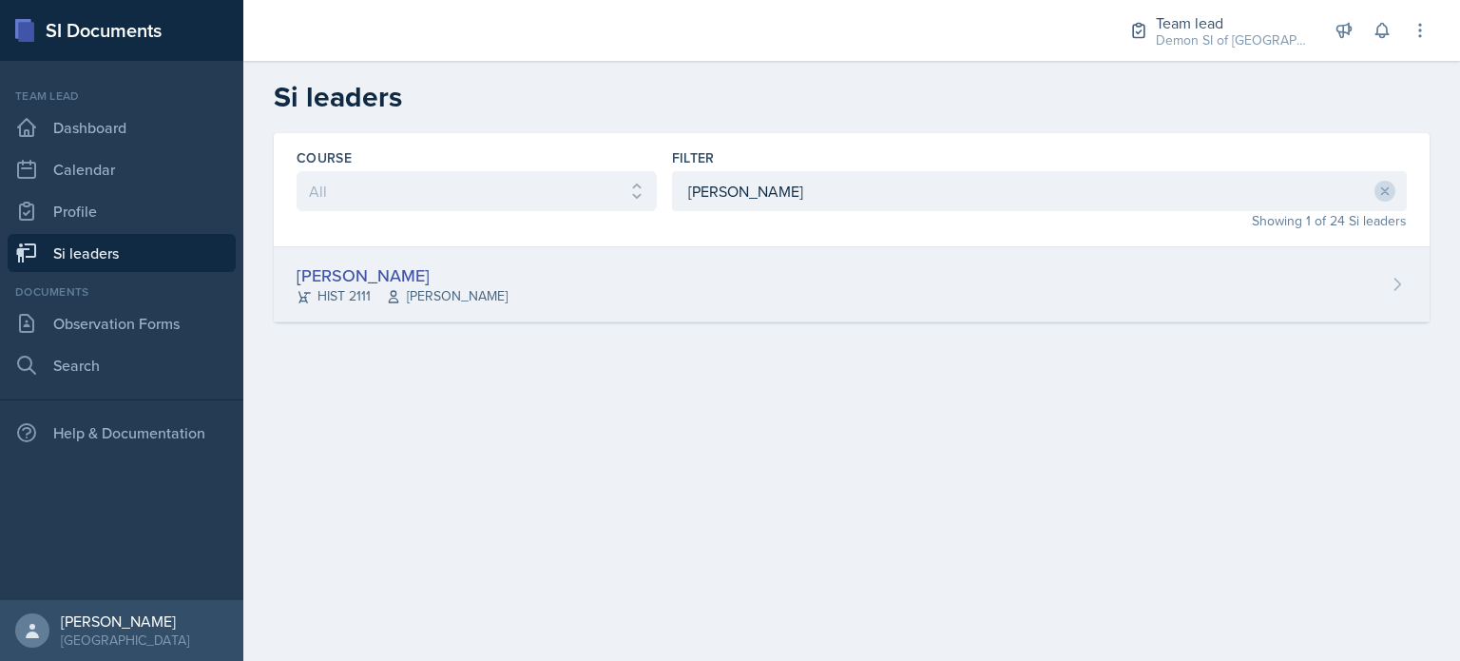
click at [488, 292] on div "[PERSON_NAME] HIST 2111 [PERSON_NAME]" at bounding box center [852, 284] width 1156 height 75
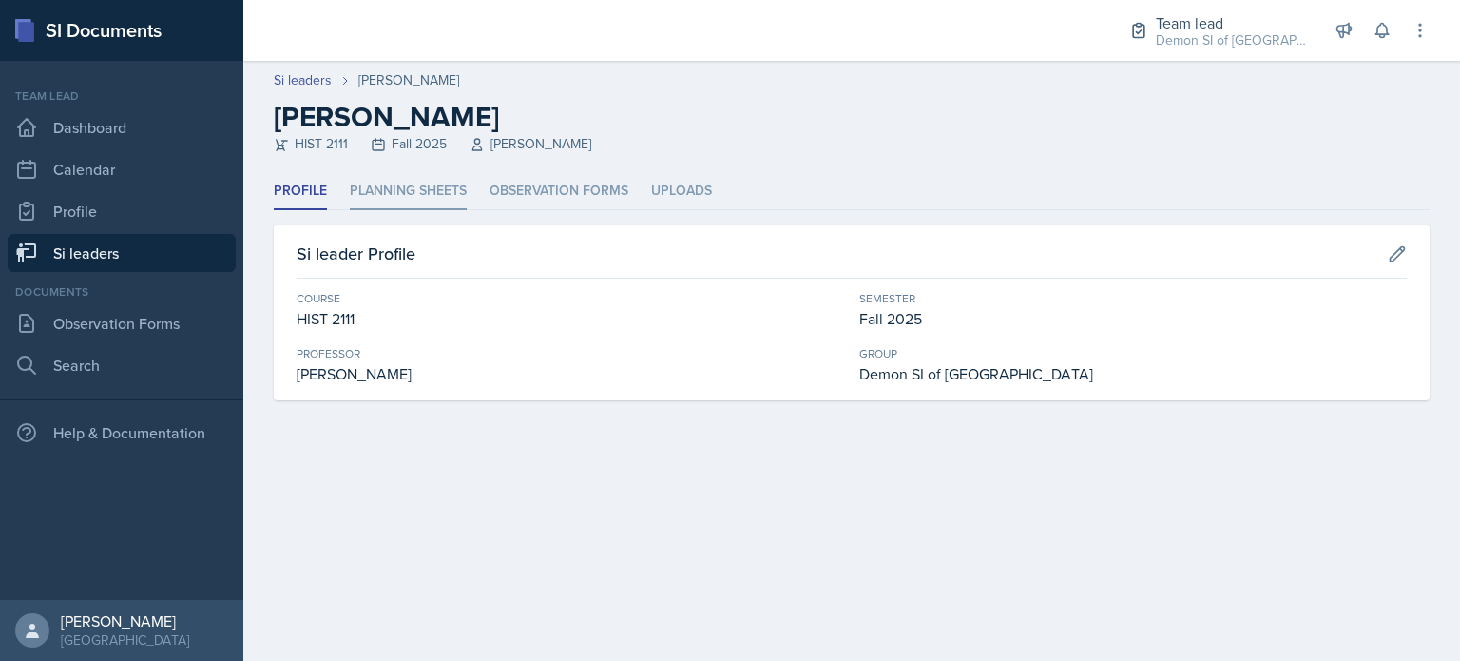
click at [418, 193] on li "Planning Sheets" at bounding box center [408, 191] width 117 height 37
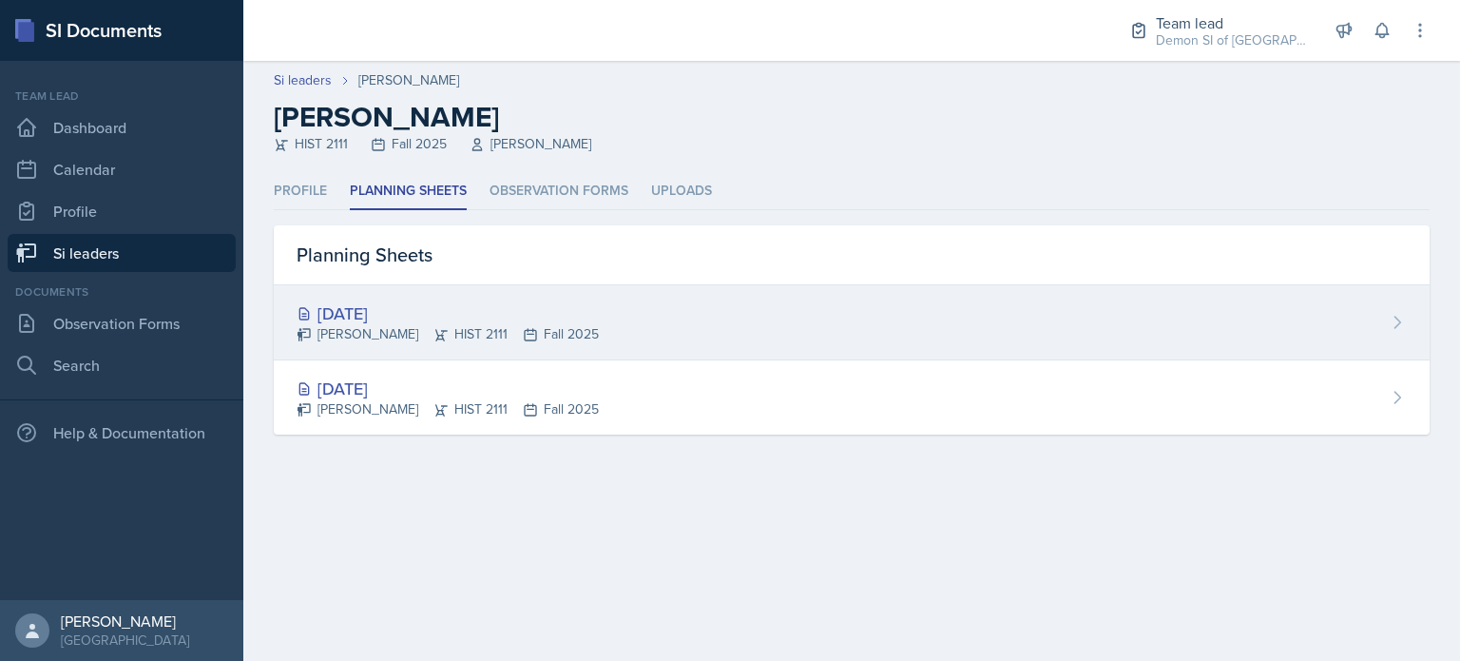
click at [585, 318] on div "[DATE]" at bounding box center [448, 313] width 302 height 26
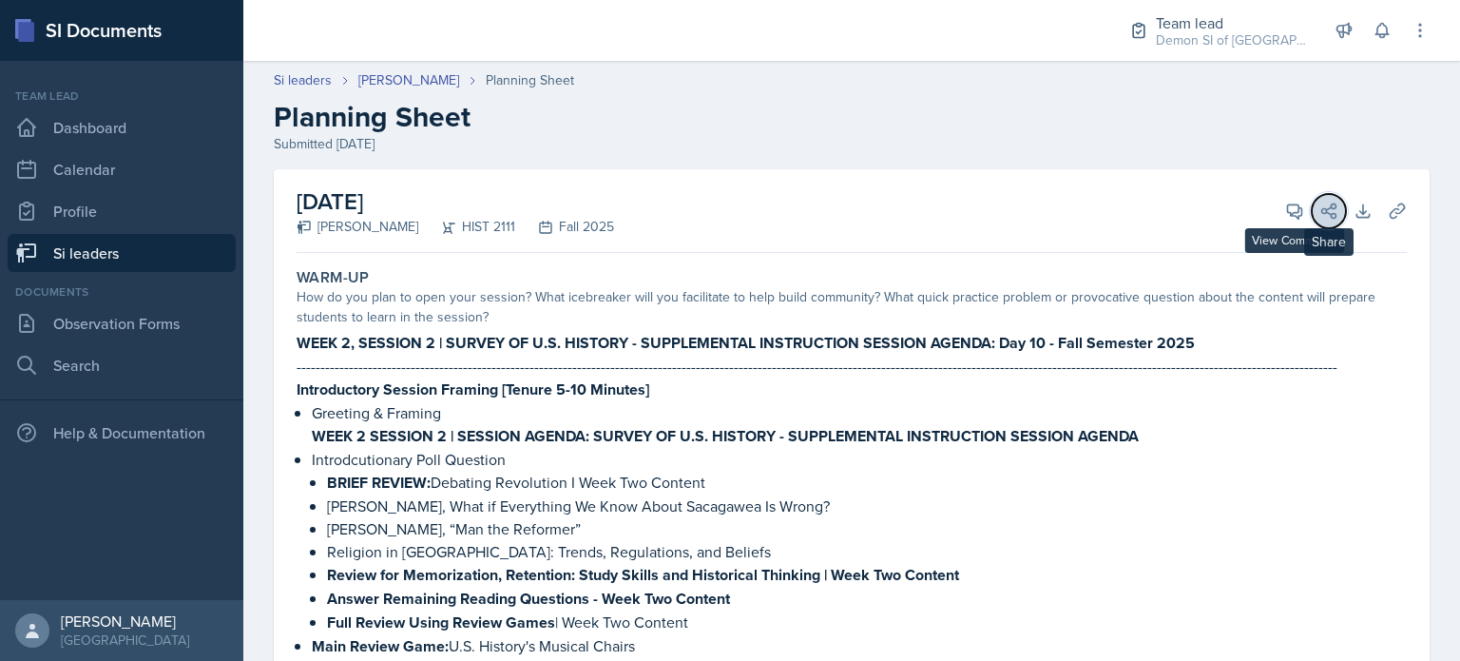
click at [1312, 213] on button "Share" at bounding box center [1329, 211] width 34 height 34
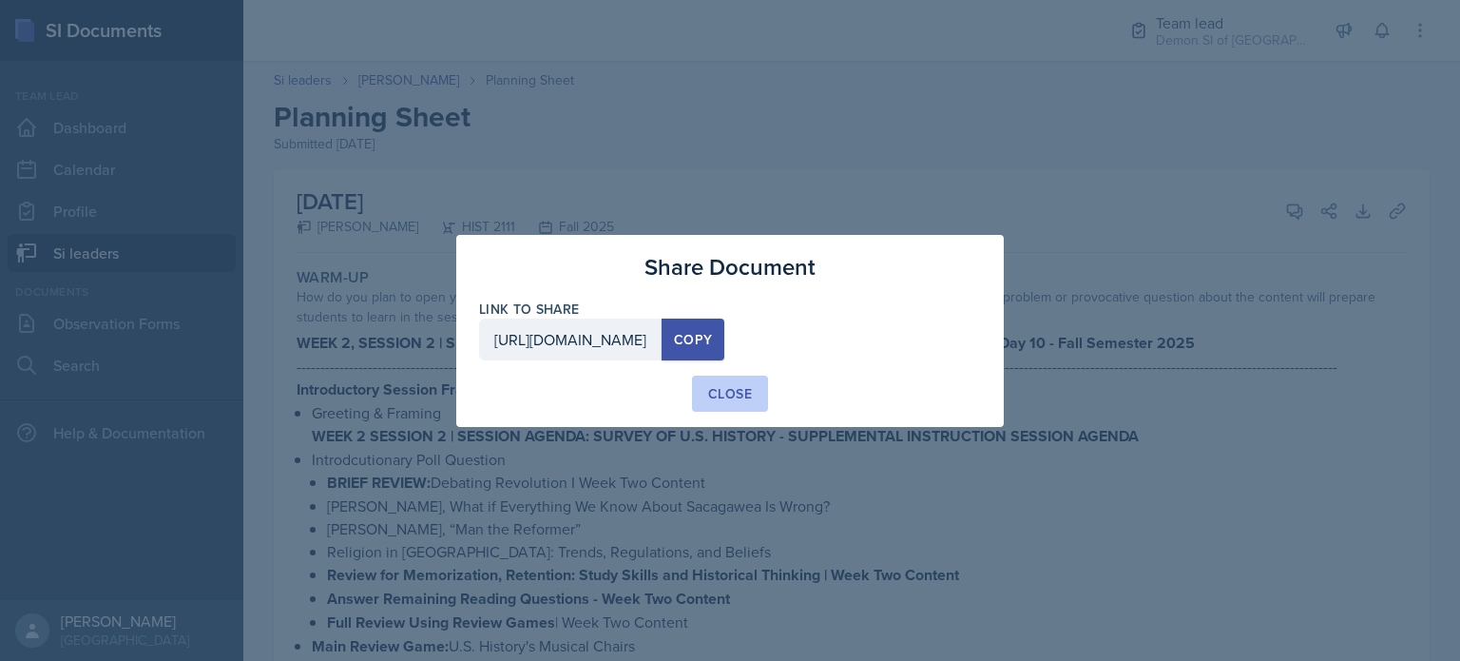
click at [713, 394] on div "Close" at bounding box center [730, 393] width 44 height 19
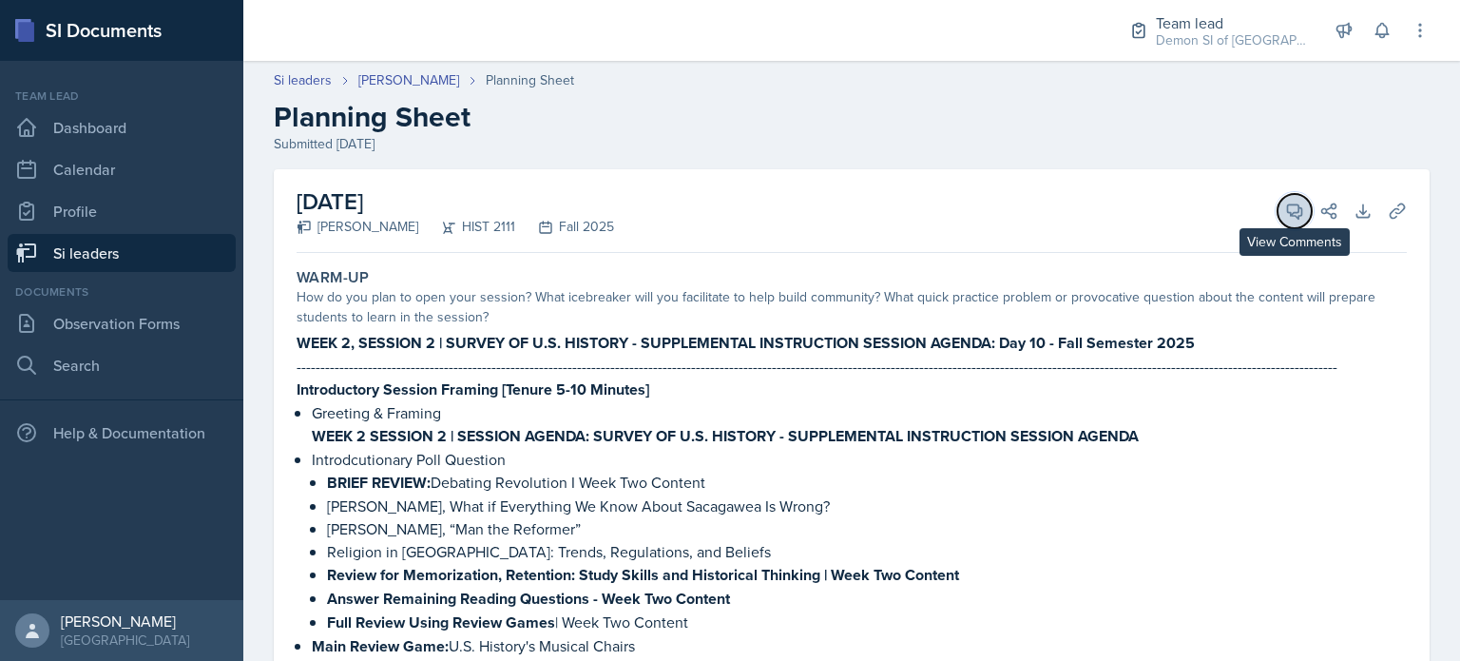
click at [1288, 216] on icon at bounding box center [1295, 211] width 14 height 14
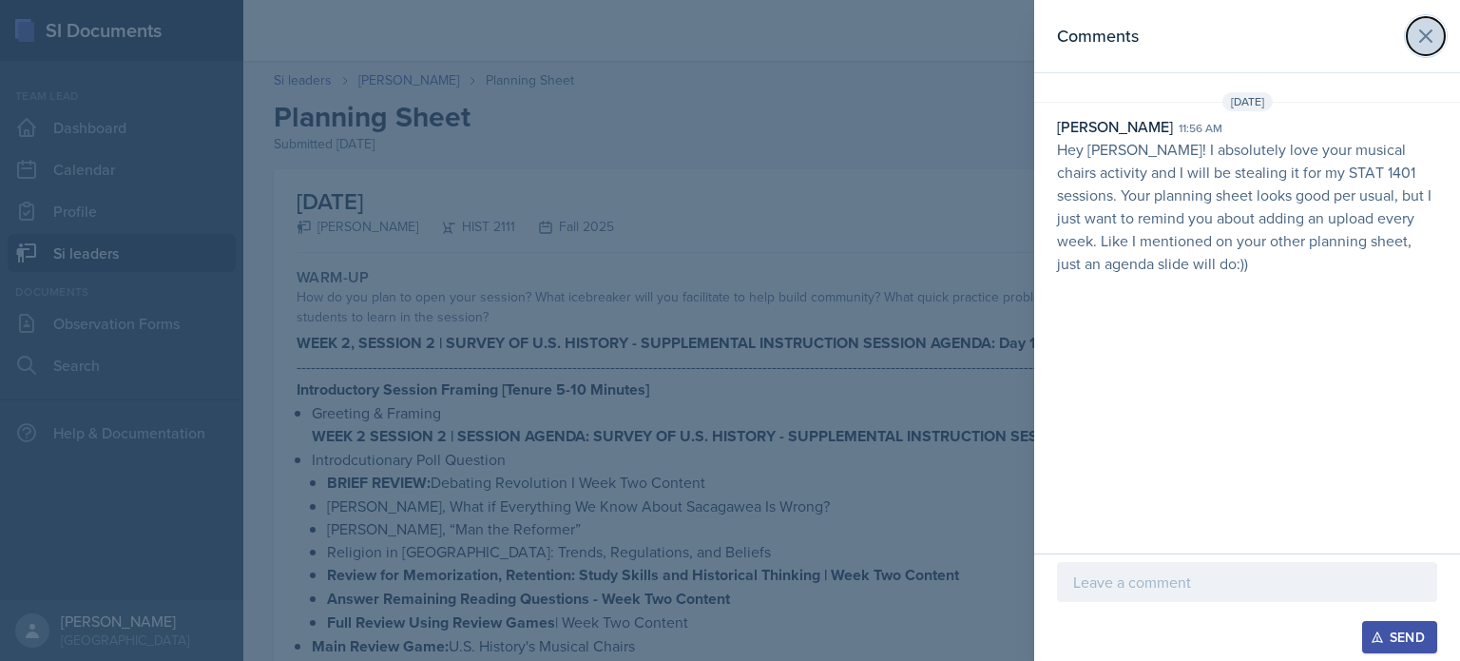
click at [1430, 46] on icon at bounding box center [1425, 36] width 23 height 23
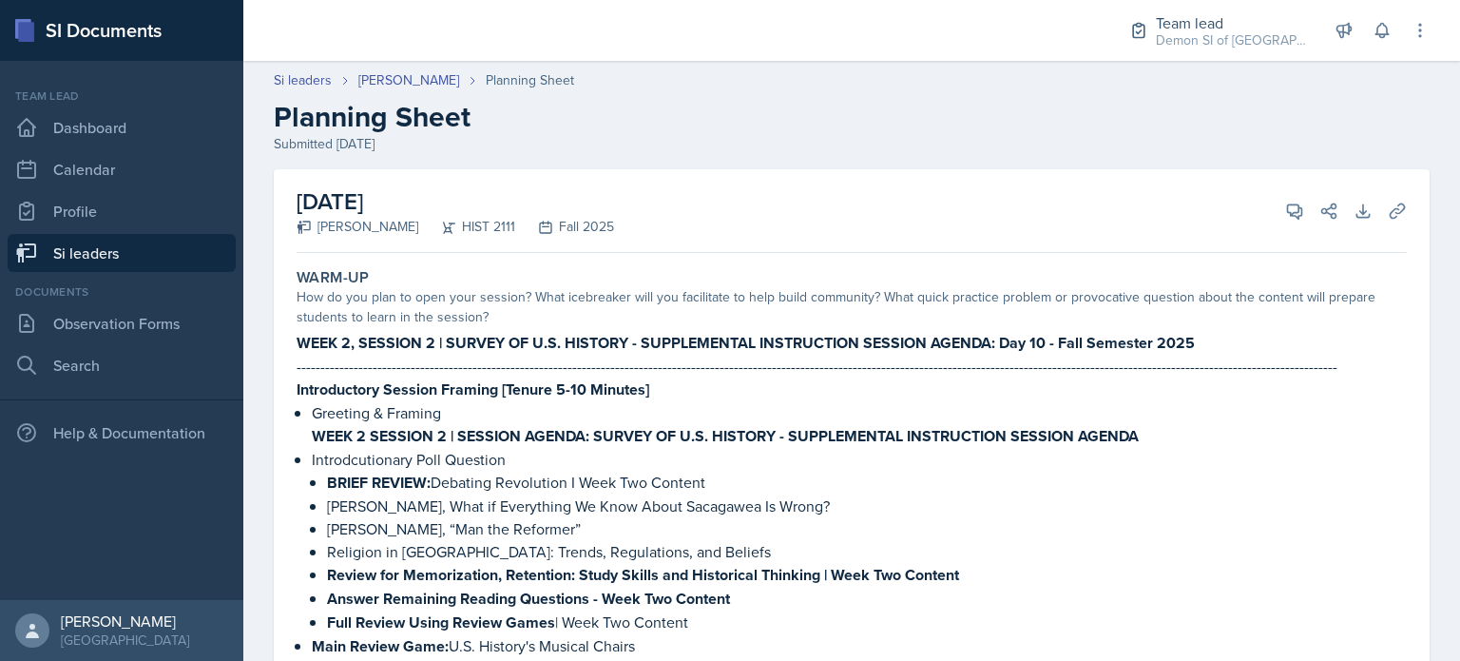
click at [1063, 420] on p "Greeting & Framing" at bounding box center [859, 412] width 1095 height 23
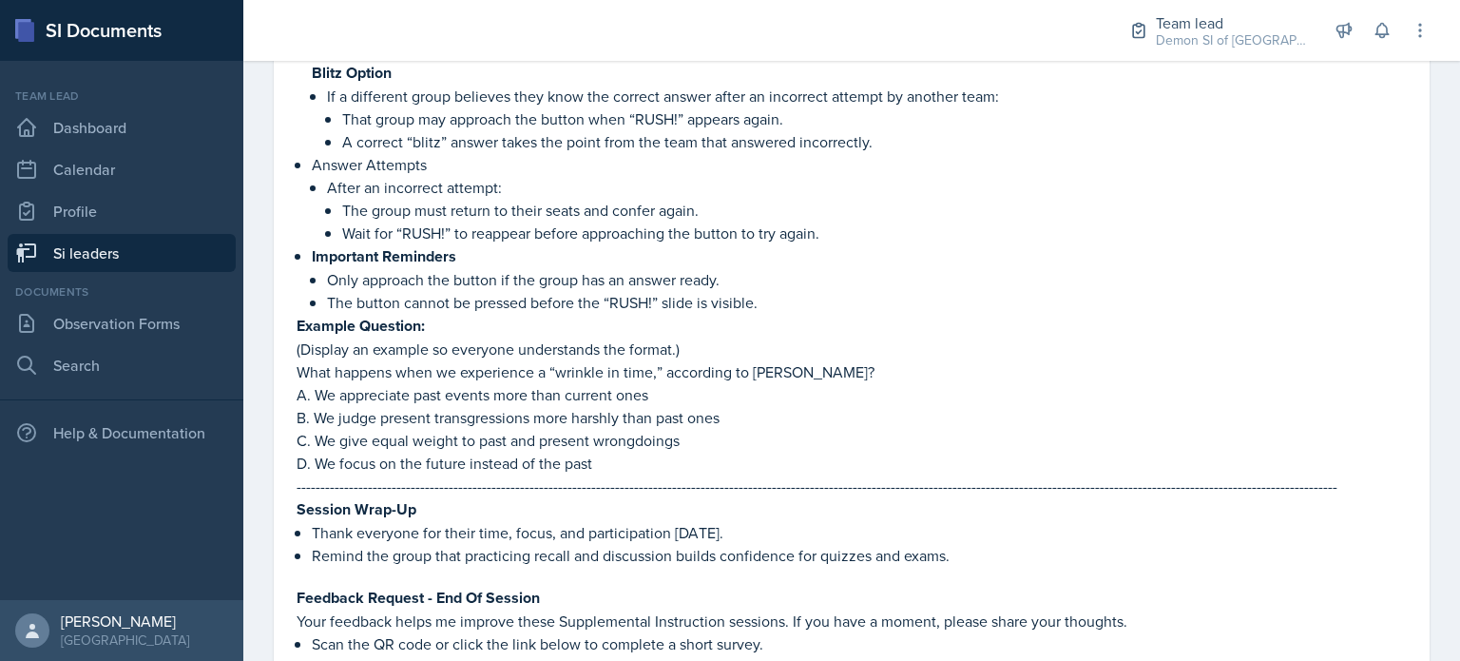
scroll to position [5072, 0]
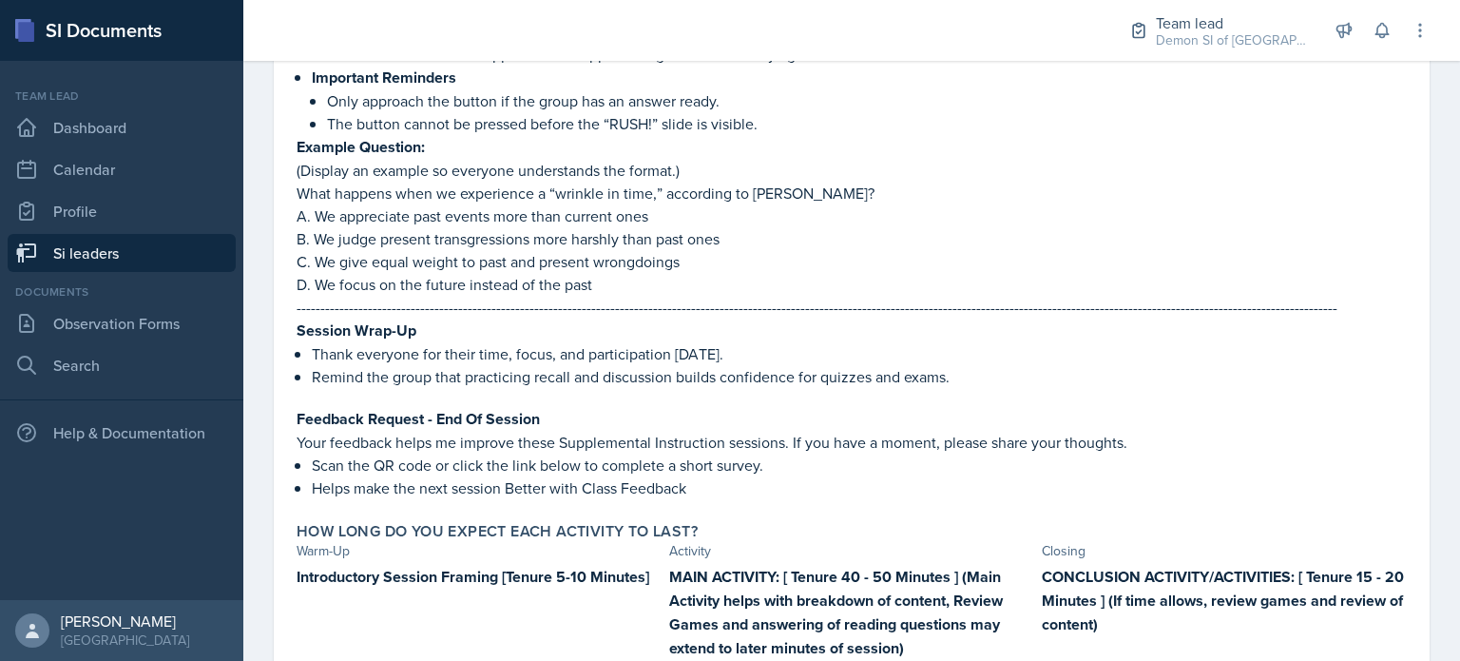
click at [114, 265] on link "Si leaders" at bounding box center [122, 253] width 228 height 38
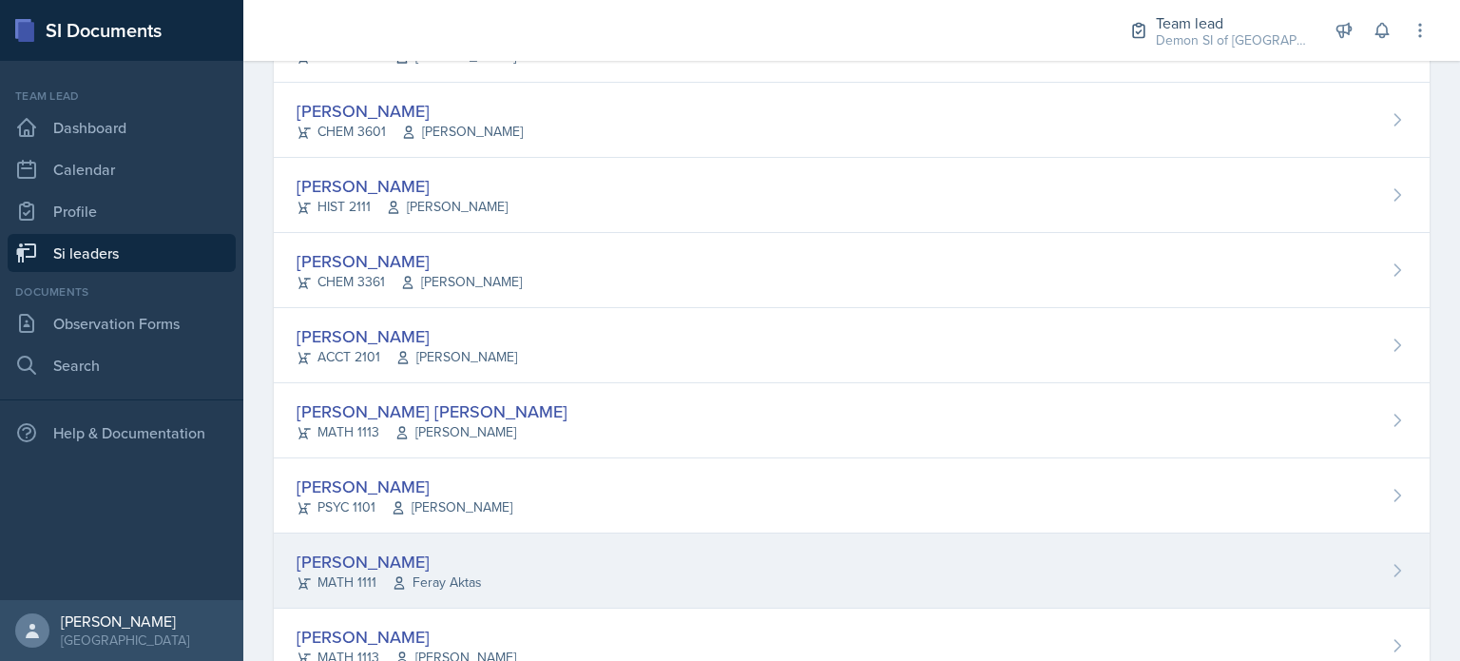
scroll to position [1212, 0]
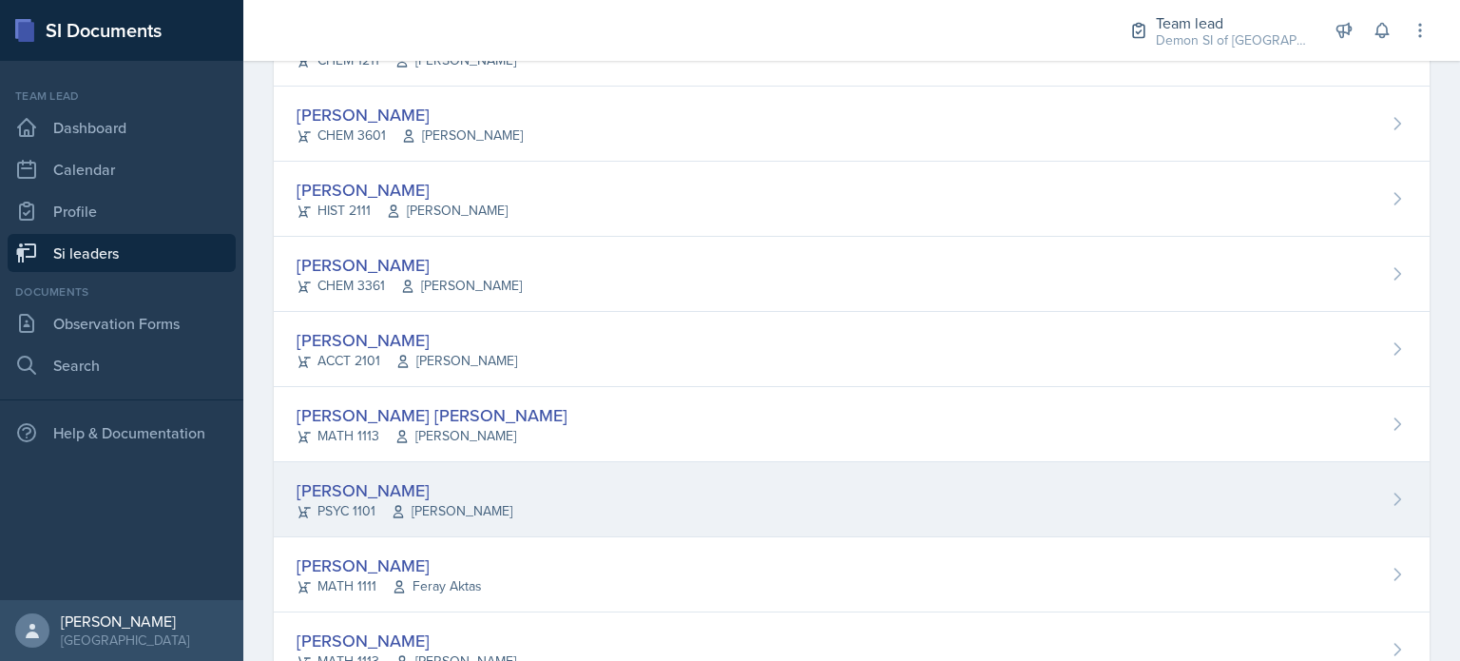
click at [357, 490] on div "[PERSON_NAME]" at bounding box center [405, 490] width 216 height 26
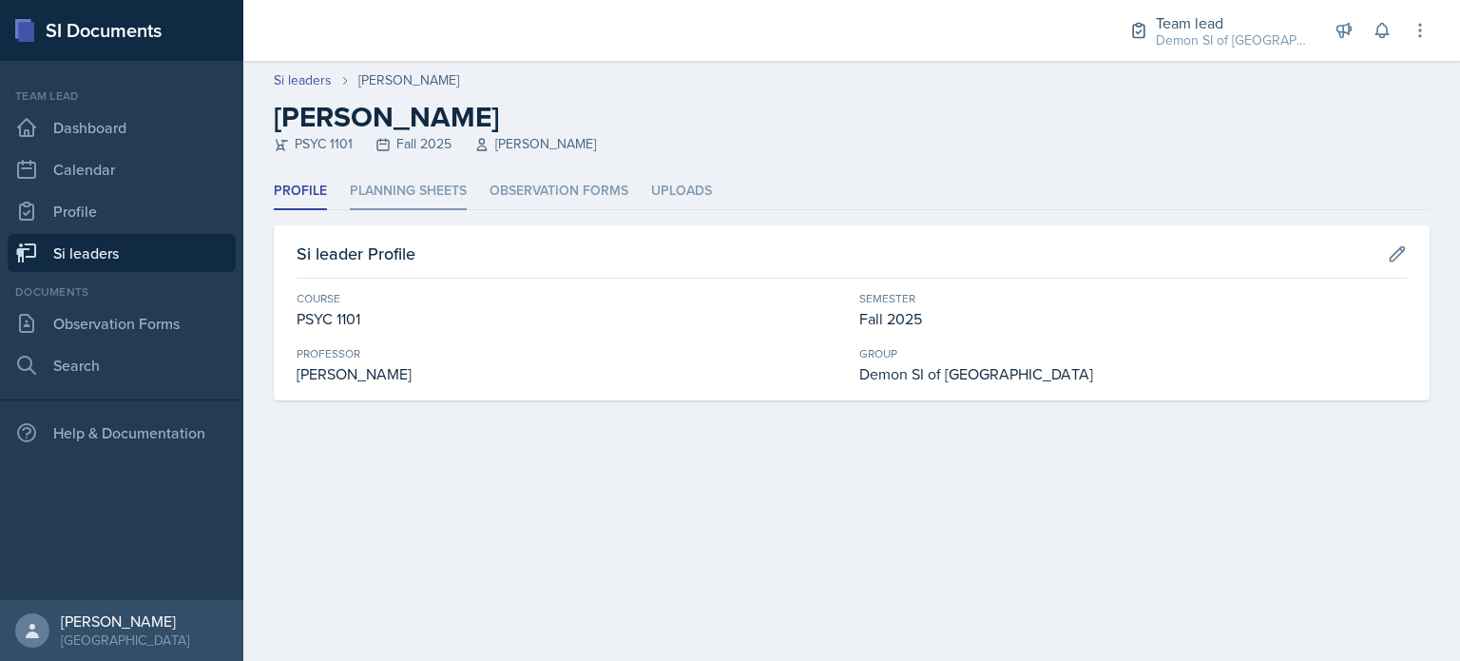
click at [442, 182] on li "Planning Sheets" at bounding box center [408, 191] width 117 height 37
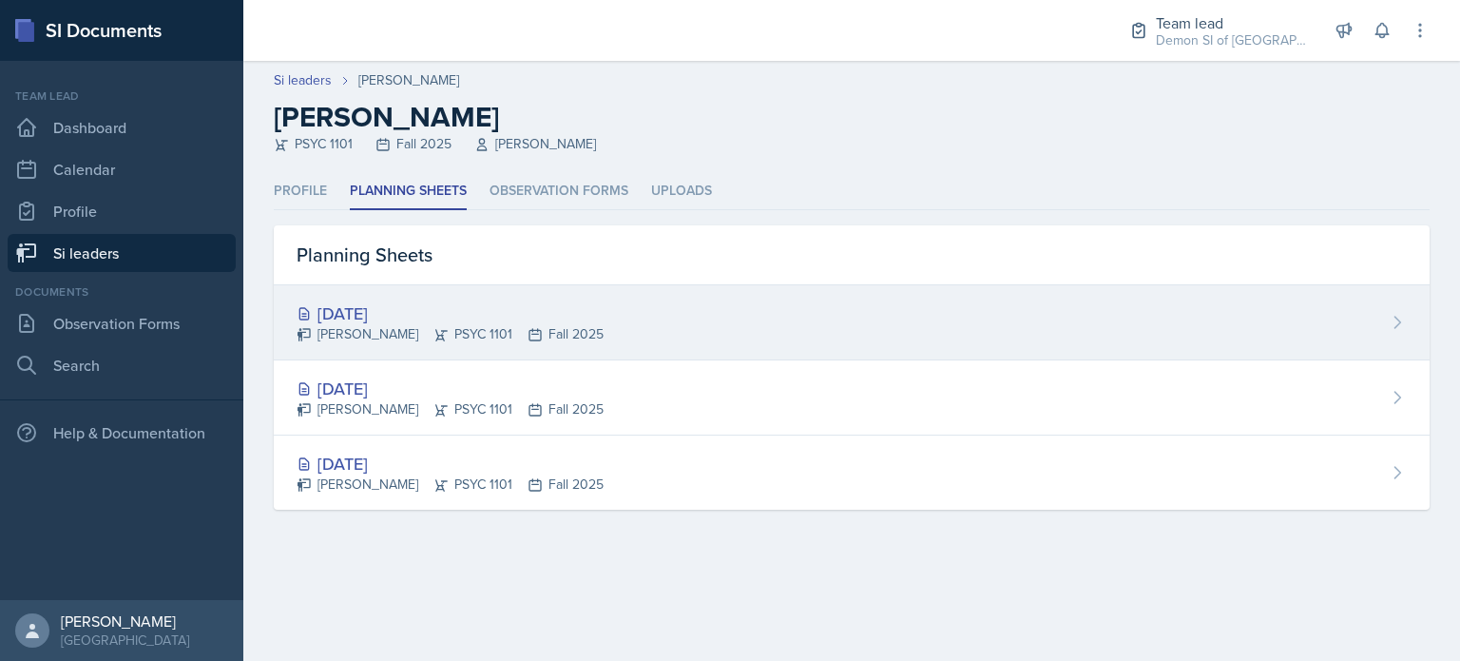
click at [402, 318] on div "[DATE]" at bounding box center [450, 313] width 307 height 26
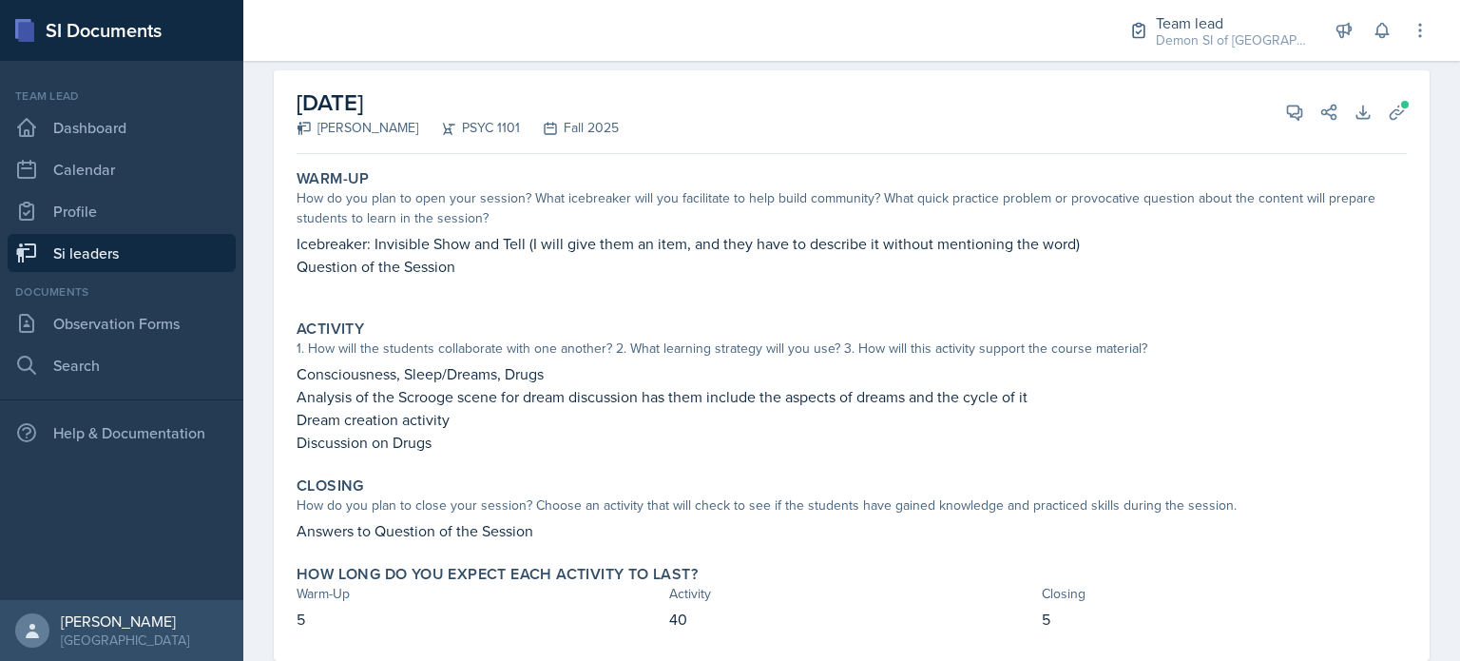
scroll to position [98, 0]
click at [1388, 109] on icon at bounding box center [1397, 113] width 19 height 19
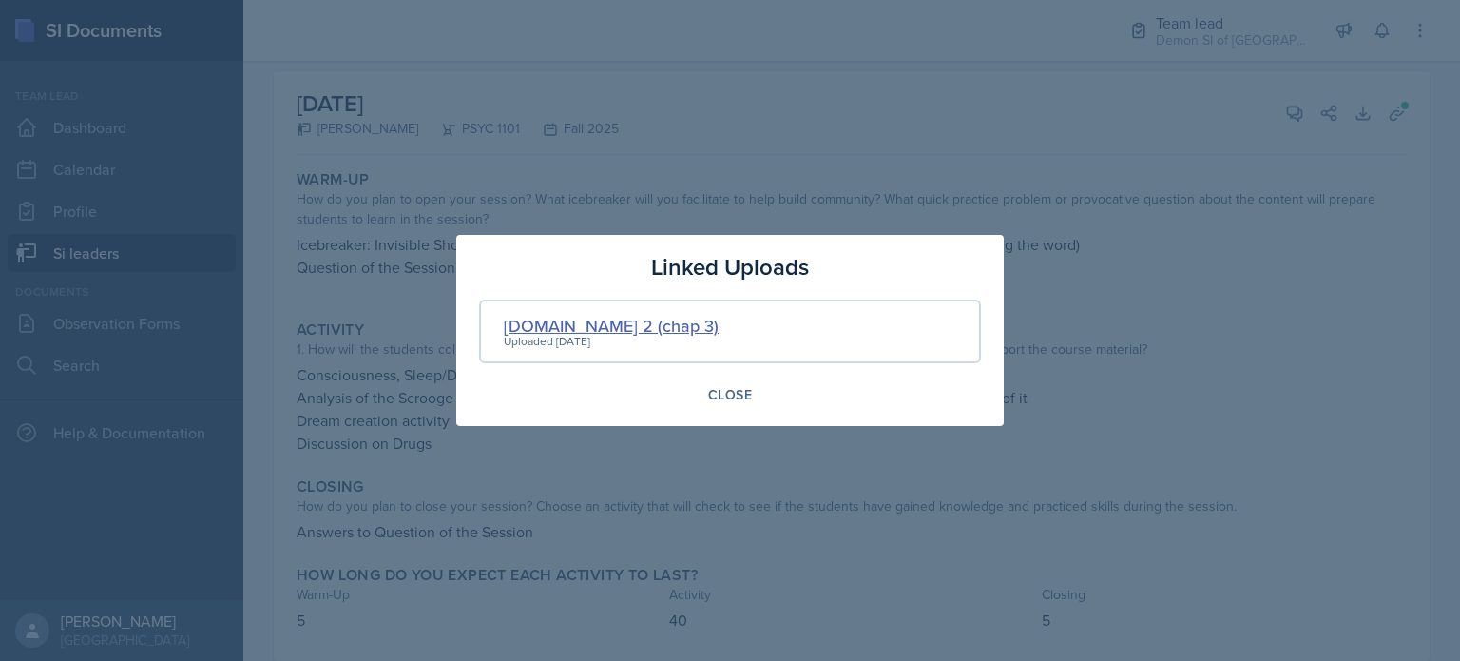
click at [566, 327] on div "[DOMAIN_NAME] 2 (chap 3)" at bounding box center [611, 326] width 215 height 26
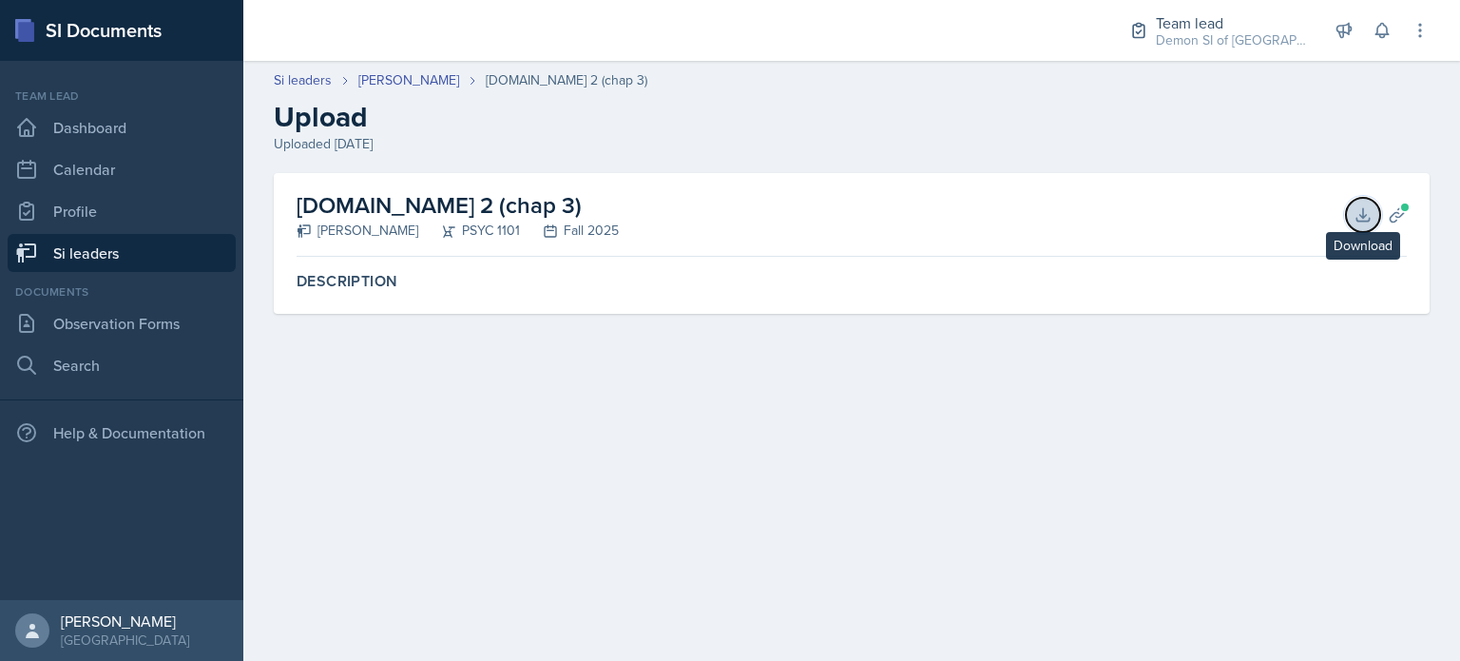
click at [1362, 212] on icon at bounding box center [1362, 214] width 12 height 12
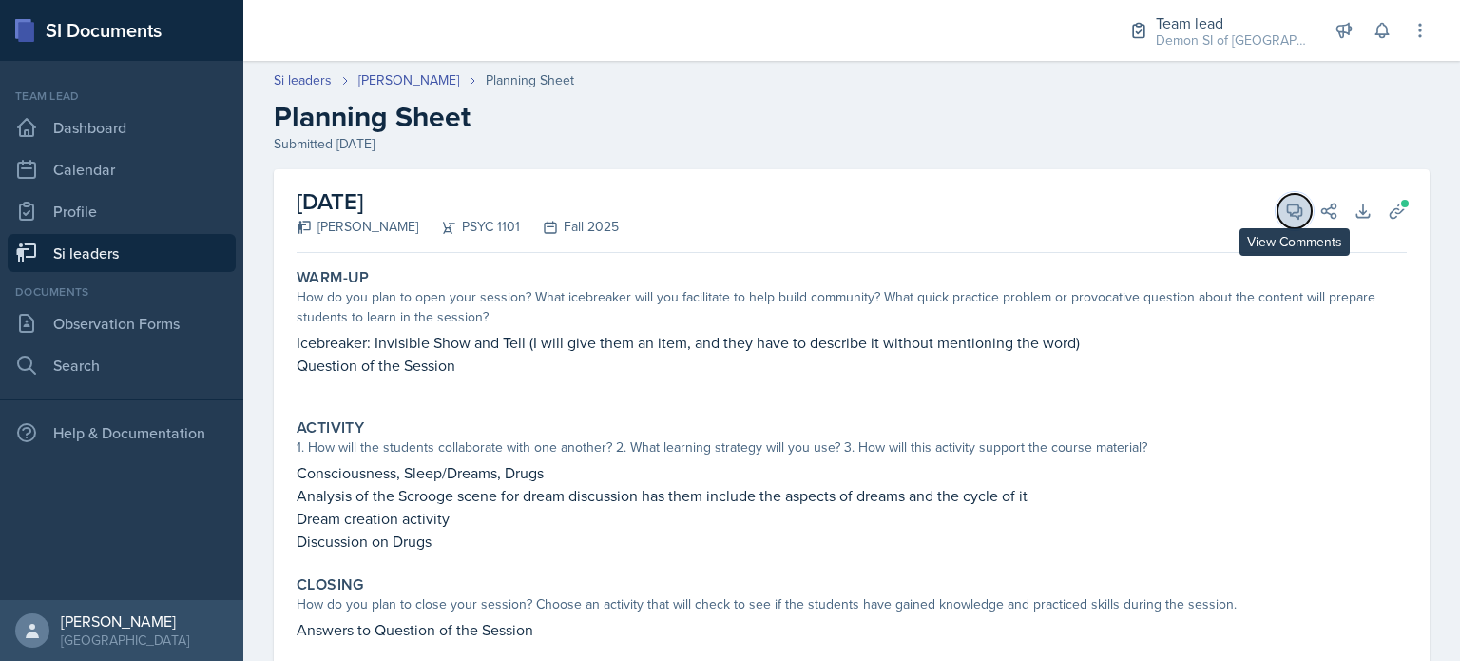
click at [1285, 216] on icon at bounding box center [1294, 211] width 19 height 19
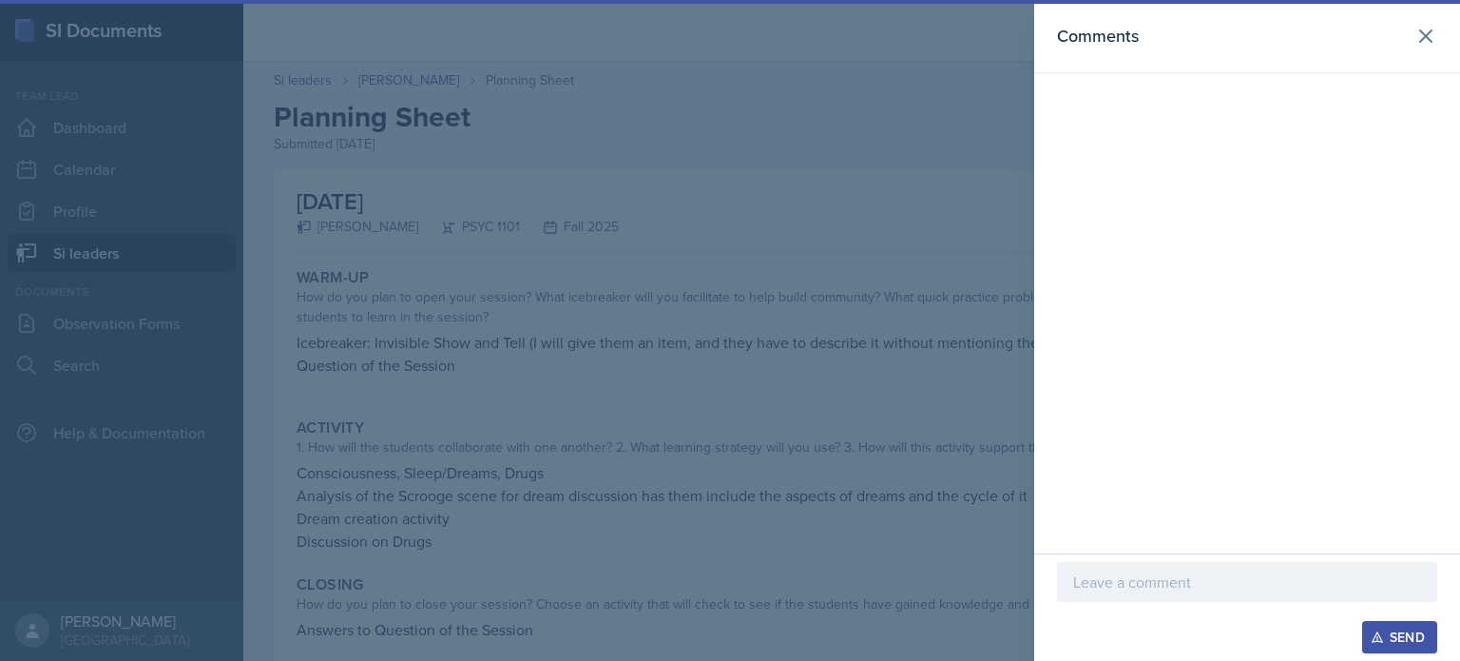
click at [1126, 598] on div at bounding box center [1247, 582] width 380 height 40
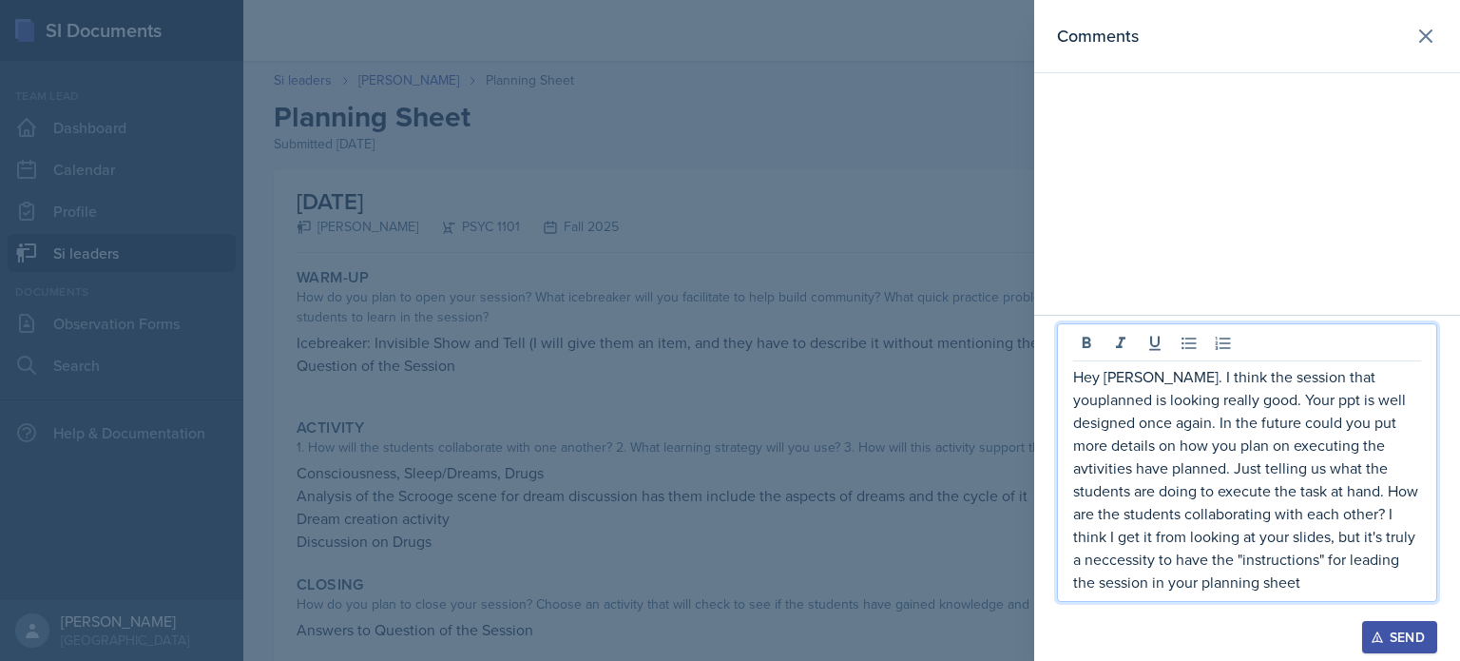
click at [1270, 512] on p "Hey [PERSON_NAME]. I think the session that youplanned is looking really good. …" at bounding box center [1247, 479] width 348 height 228
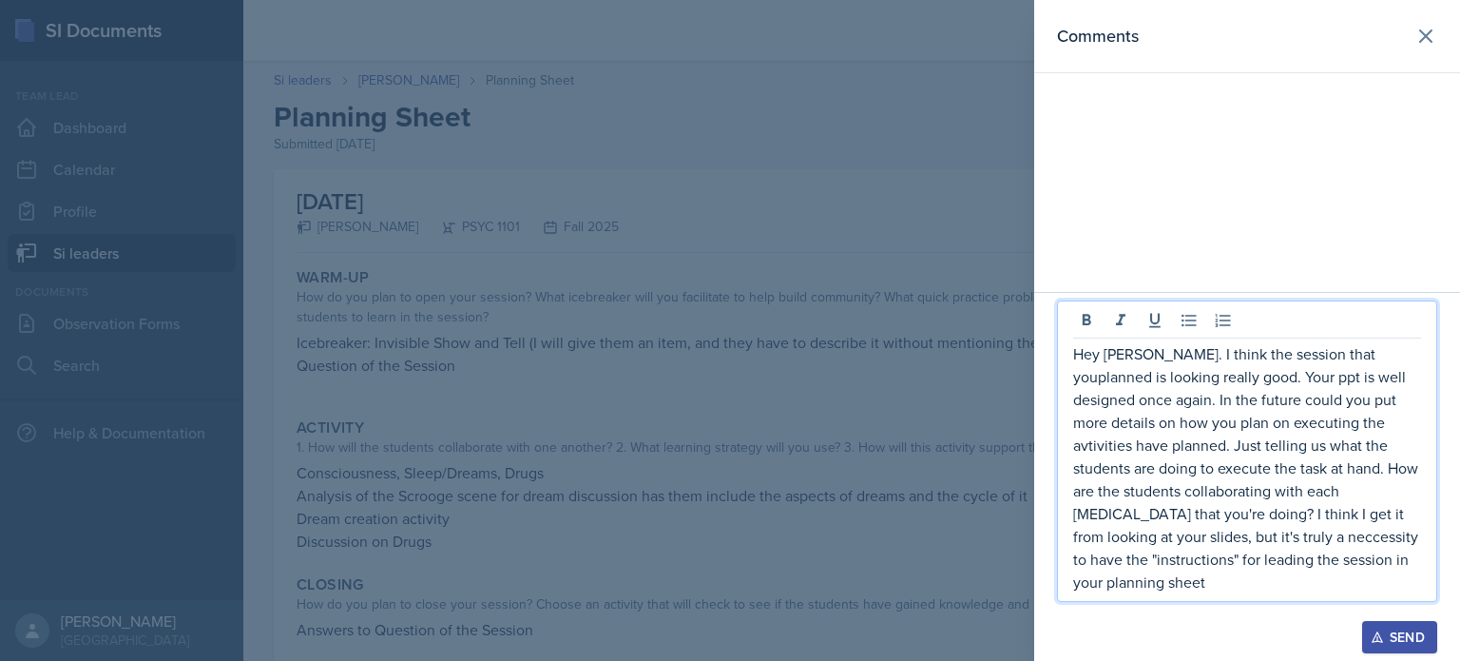
click at [1246, 585] on p "Hey [PERSON_NAME]. I think the session that youplanned is looking really good. …" at bounding box center [1247, 467] width 348 height 251
click at [1377, 539] on p "Hey [PERSON_NAME]. I think the session that youplanned is looking really good. …" at bounding box center [1247, 467] width 348 height 251
drag, startPoint x: 1239, startPoint y: 589, endPoint x: 1183, endPoint y: 569, distance: 59.5
click at [1183, 569] on p "Hey [PERSON_NAME]. I think the session that youplanned is looking really good. …" at bounding box center [1247, 467] width 348 height 251
click at [1253, 544] on p "Hey [PERSON_NAME]. I think the session that youplanned is looking really good. …" at bounding box center [1247, 467] width 348 height 251
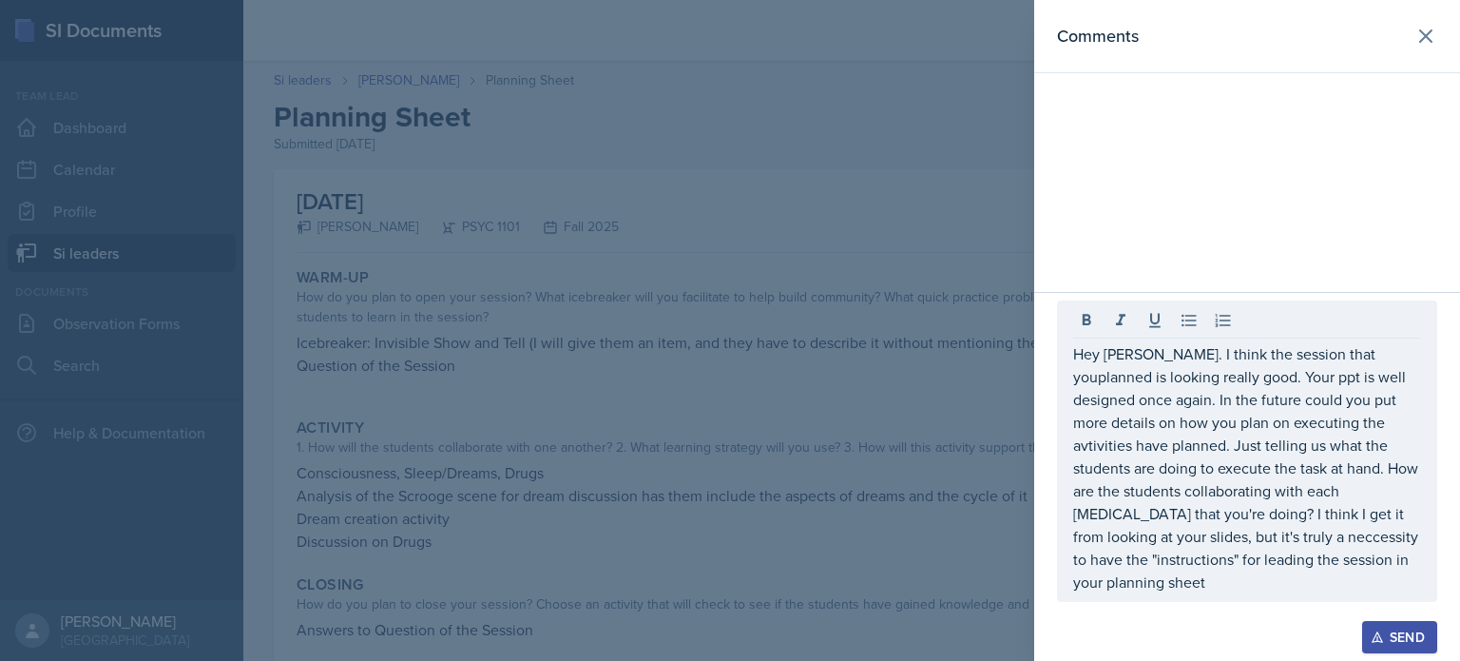
drag, startPoint x: 1184, startPoint y: 595, endPoint x: 1141, endPoint y: 541, distance: 69.6
click at [1141, 541] on div "Hey [PERSON_NAME]. I think the session that youplanned is looking really good. …" at bounding box center [1247, 450] width 380 height 301
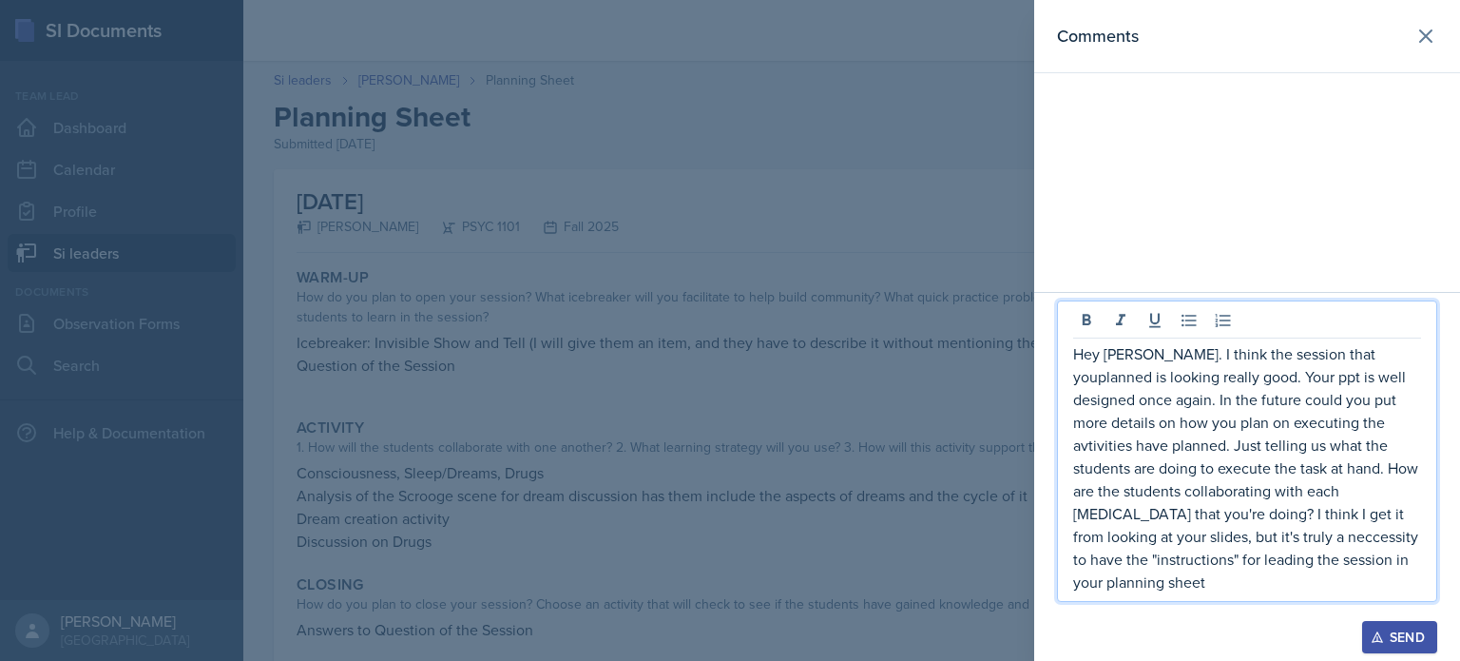
click at [1141, 541] on p "Hey [PERSON_NAME]. I think the session that youplanned is looking really good. …" at bounding box center [1247, 467] width 348 height 251
drag, startPoint x: 1141, startPoint y: 541, endPoint x: 1194, endPoint y: 587, distance: 70.7
click at [1194, 587] on p "Hey [PERSON_NAME]. I think the session that youplanned is looking really good. …" at bounding box center [1247, 467] width 348 height 251
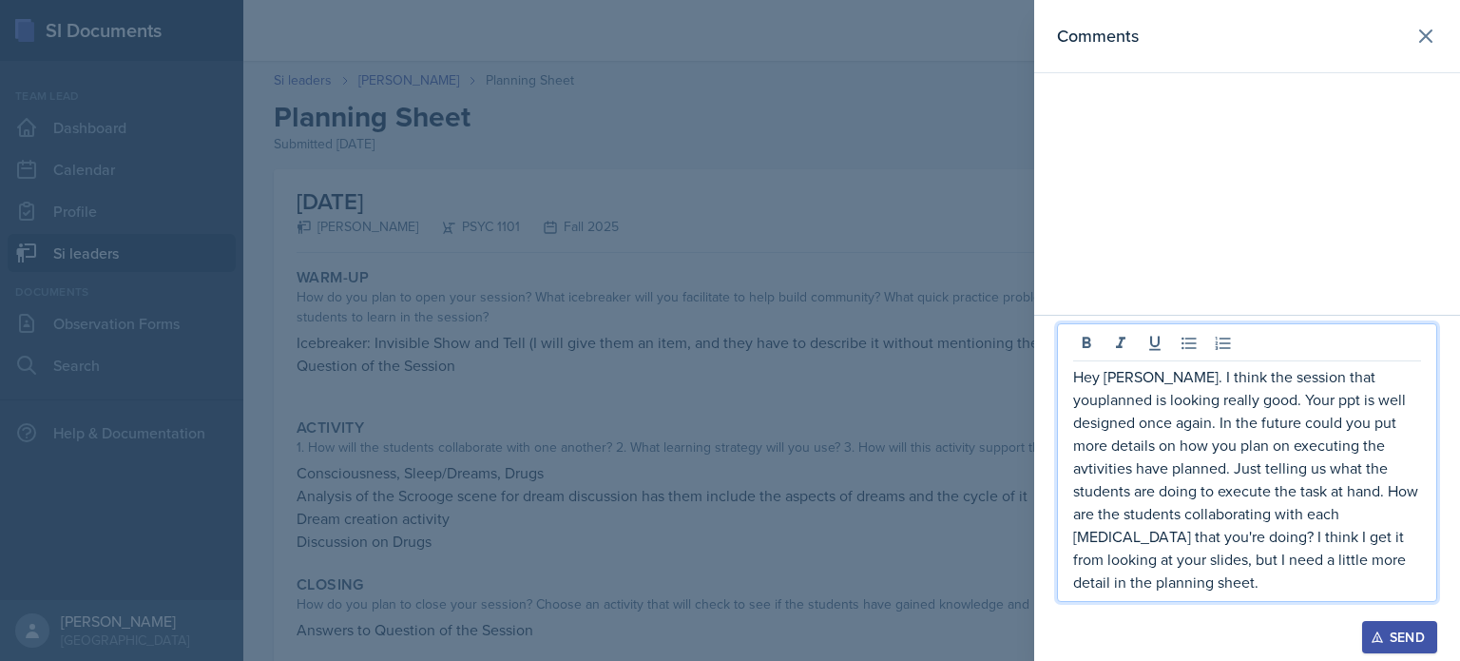
click at [1089, 429] on p "Hey [PERSON_NAME]. I think the session that youplanned is looking really good. …" at bounding box center [1247, 479] width 348 height 228
click at [1141, 588] on p "Hey [PERSON_NAME]. I think the session that youplanned is looking really good. …" at bounding box center [1247, 479] width 348 height 228
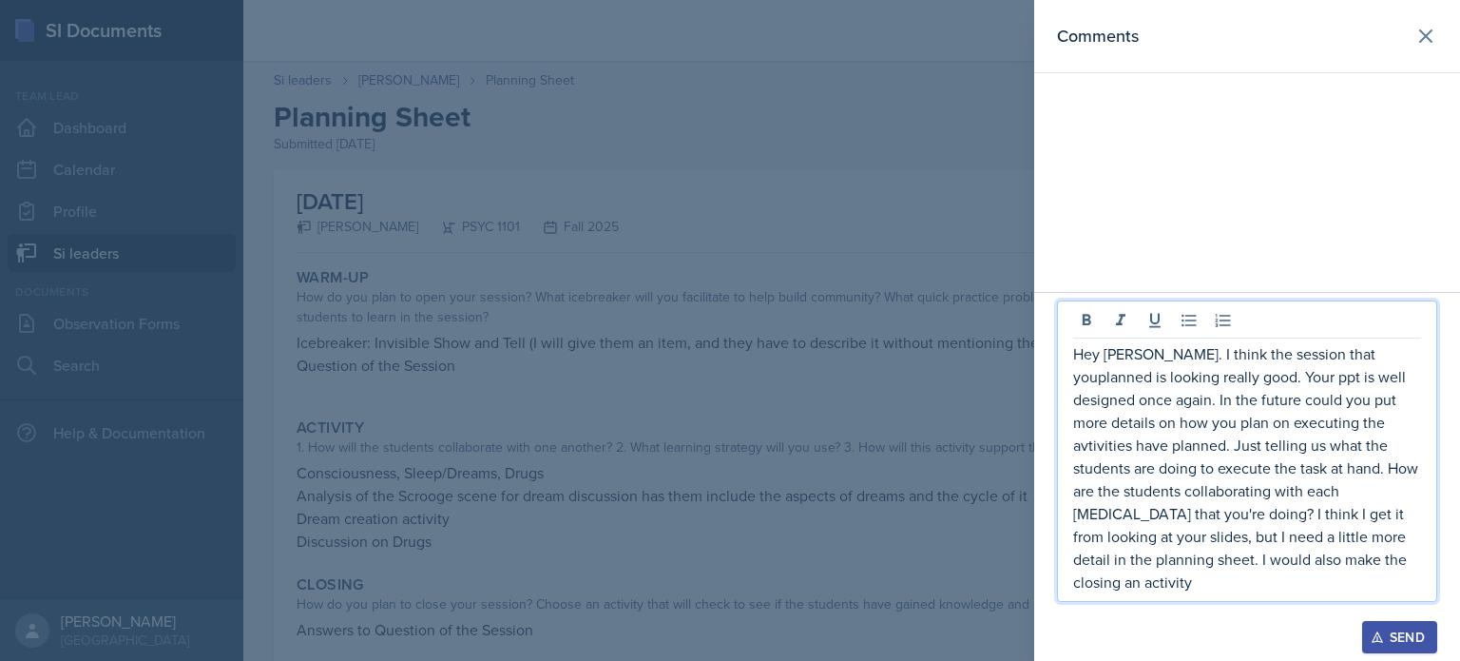
click at [1201, 583] on p "Hey [PERSON_NAME]. I think the session that youplanned is looking really good. …" at bounding box center [1247, 467] width 348 height 251
click at [1279, 560] on p "Hey [PERSON_NAME]. I think the session that youplanned is looking really good. …" at bounding box center [1247, 467] width 348 height 251
click at [1296, 560] on p "Hey [PERSON_NAME]. I think the session that youplanned is looking really good. …" at bounding box center [1247, 467] width 348 height 251
drag, startPoint x: 1196, startPoint y: 589, endPoint x: 1161, endPoint y: 556, distance: 47.7
click at [1161, 556] on p "Hey [PERSON_NAME]. I think the session that youplanned is looking really good. …" at bounding box center [1247, 467] width 348 height 251
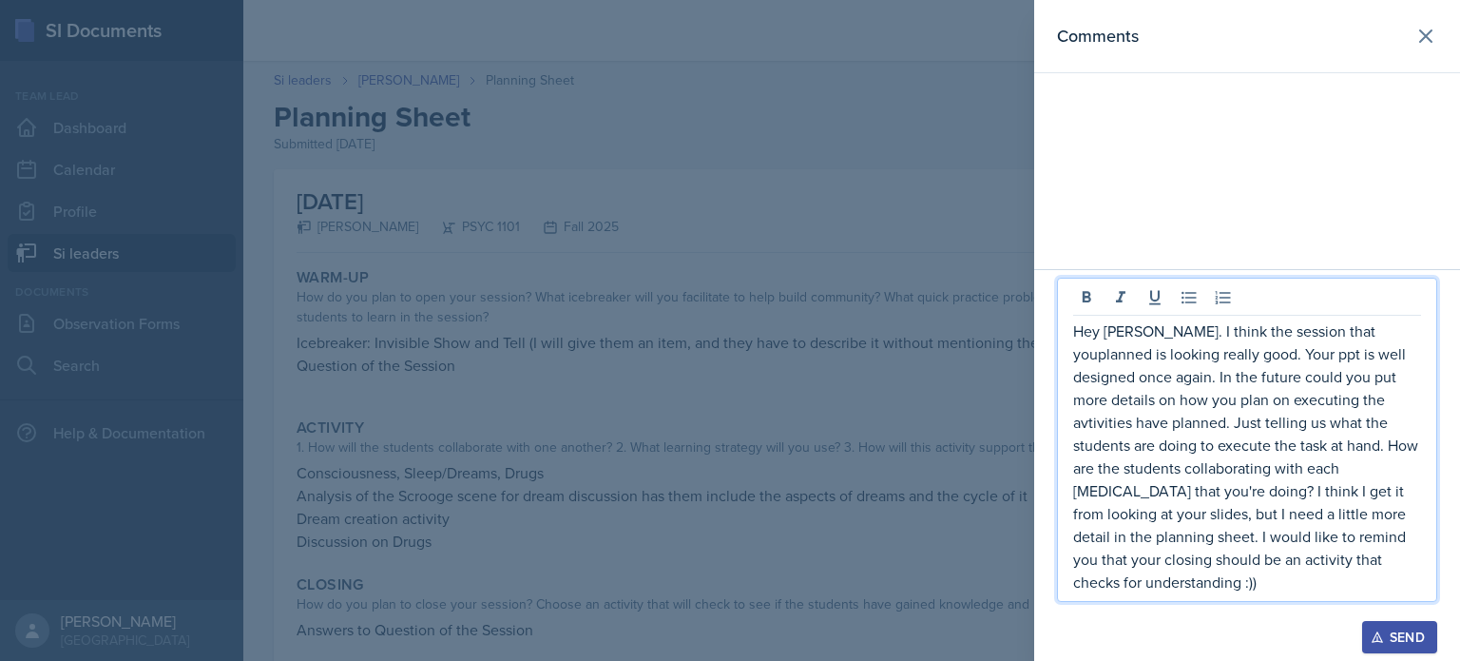
click at [1346, 330] on p "Hey [PERSON_NAME]. I think the session that youplanned is looking really good. …" at bounding box center [1247, 456] width 348 height 274
click at [1251, 588] on p "Hey [PERSON_NAME]. I think the session that you planned is looking really good.…" at bounding box center [1247, 456] width 348 height 274
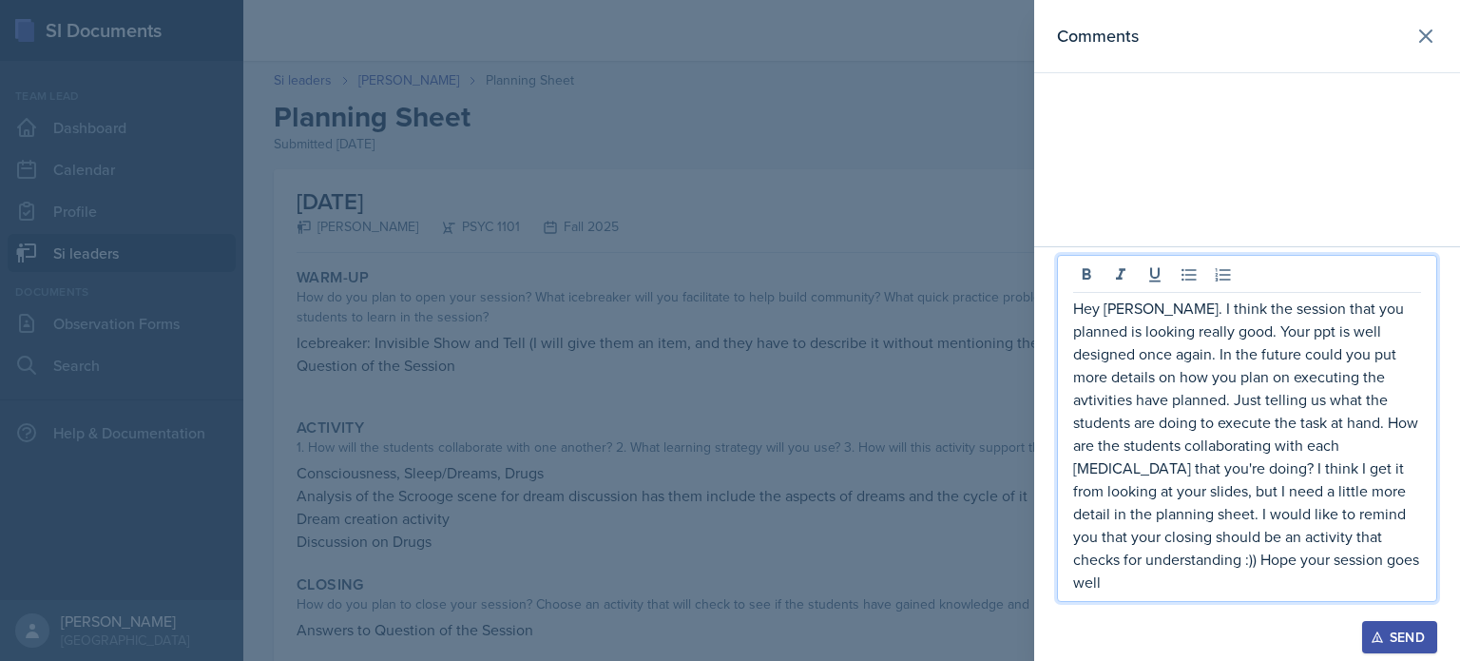
click at [1411, 559] on p "Hey [PERSON_NAME]. I think the session that you planned is looking really good.…" at bounding box center [1247, 445] width 348 height 297
drag, startPoint x: 1084, startPoint y: 578, endPoint x: 1069, endPoint y: 583, distance: 15.0
click at [1069, 583] on div "Hey [PERSON_NAME]. I think the session that you planned is looking really good.…" at bounding box center [1247, 428] width 380 height 347
click at [1270, 579] on p "Hey [PERSON_NAME]. I think the session that you planned is looking really good.…" at bounding box center [1247, 445] width 348 height 297
click at [1318, 541] on p "Hey [PERSON_NAME]. I think the session that you planned is looking really good.…" at bounding box center [1247, 445] width 348 height 297
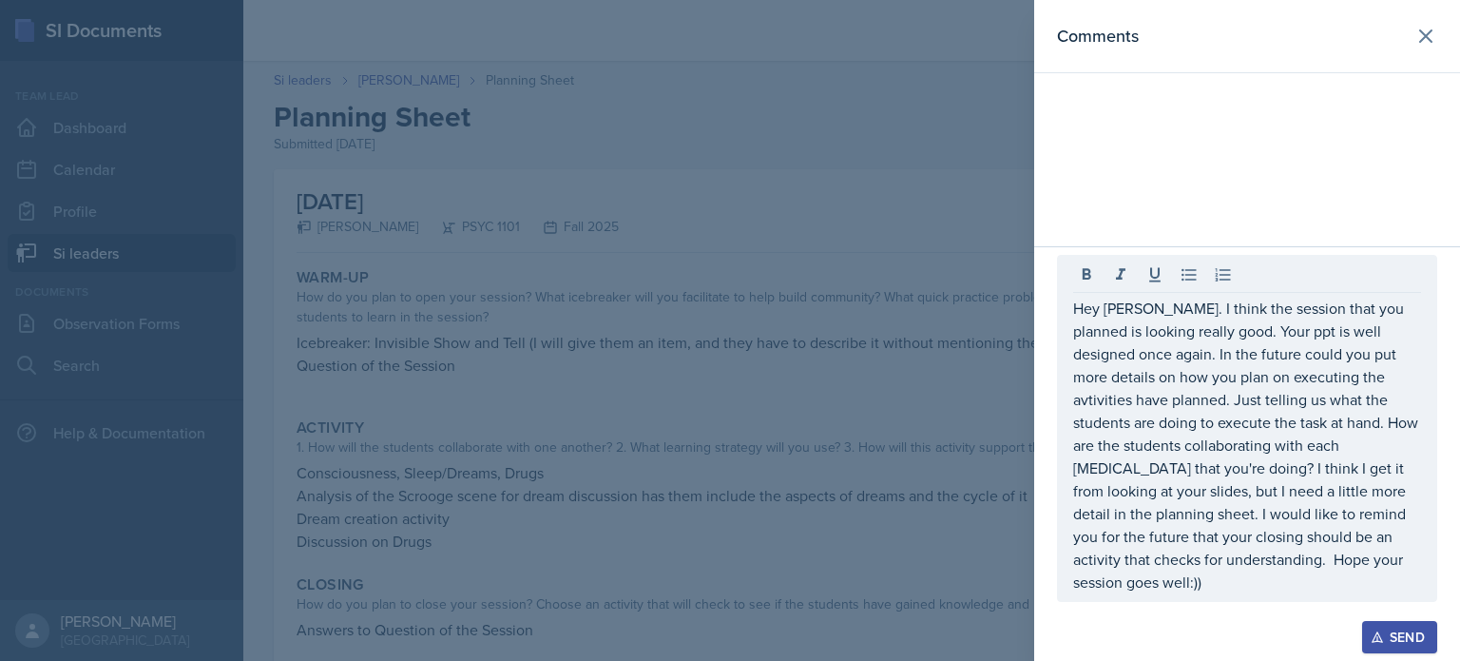
click at [1396, 637] on div "Send" at bounding box center [1399, 636] width 50 height 15
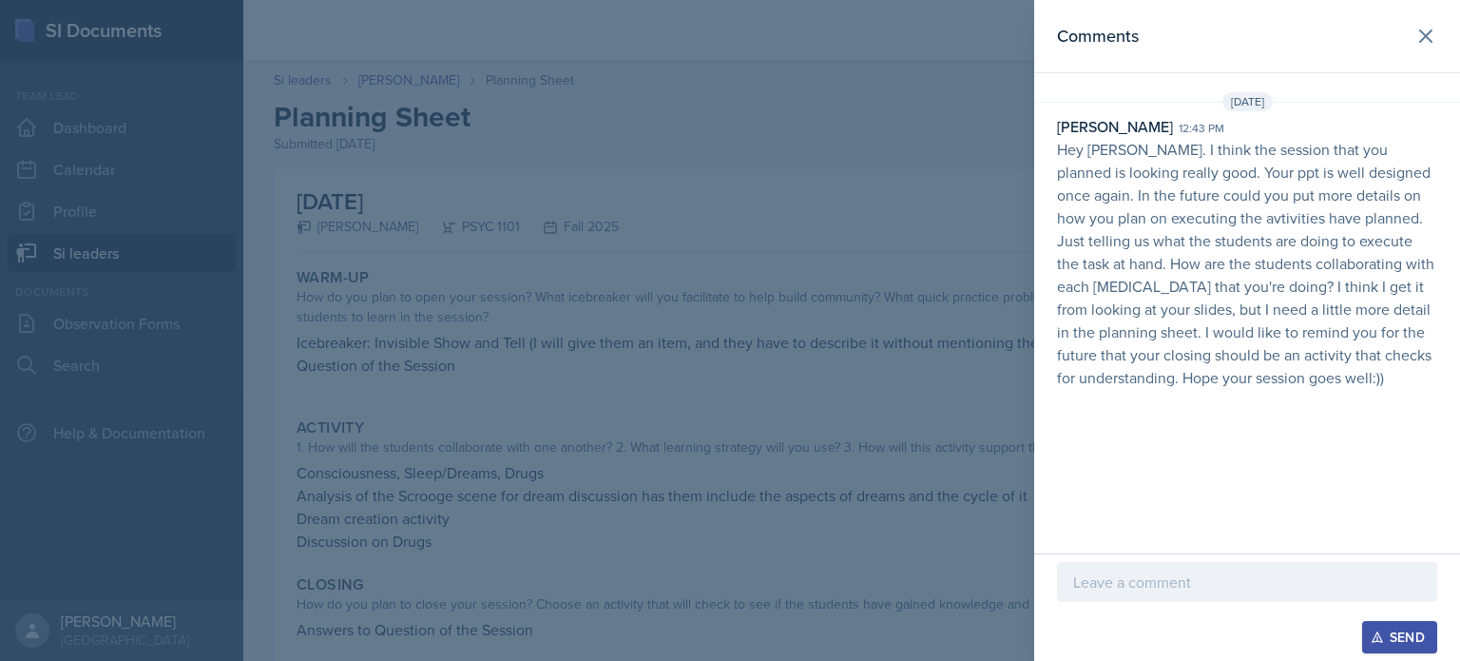
click at [1406, 334] on p "Hey [PERSON_NAME]. I think the session that you planned is looking really good.…" at bounding box center [1247, 263] width 380 height 251
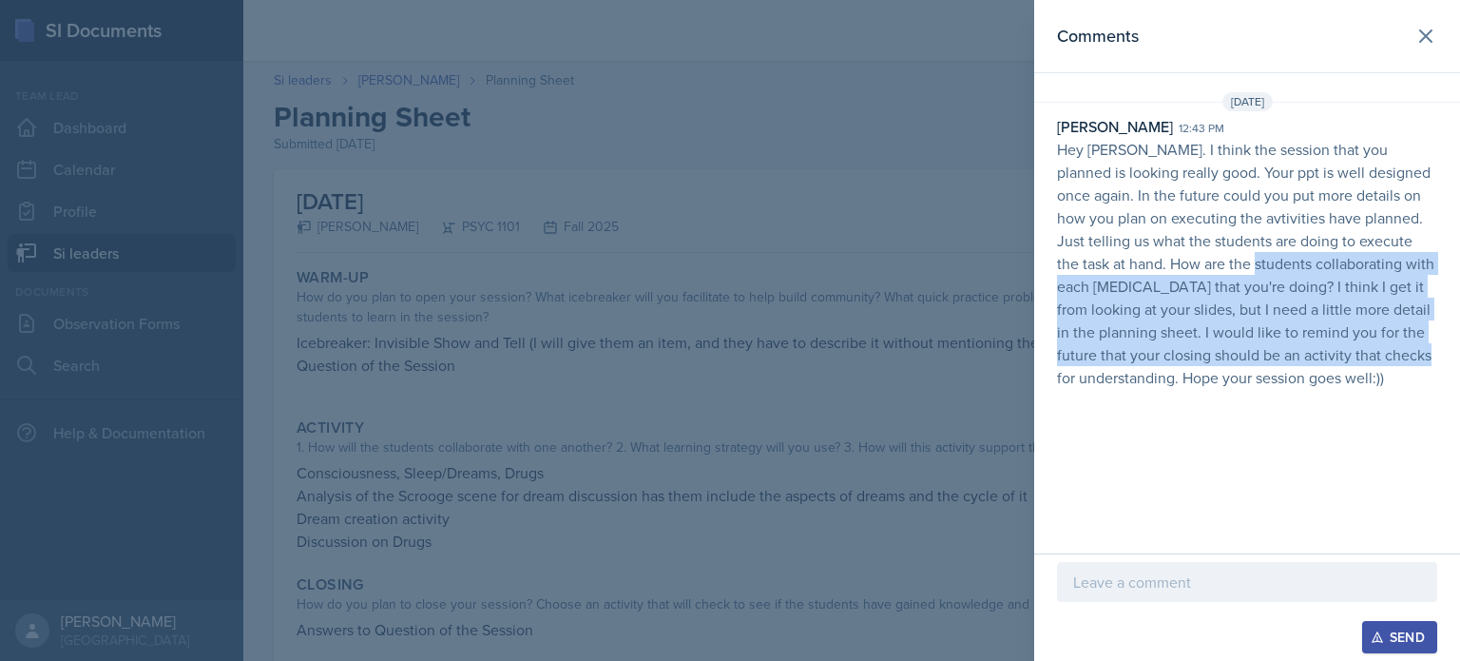
drag, startPoint x: 1445, startPoint y: 365, endPoint x: 1244, endPoint y: 259, distance: 227.1
click at [1244, 259] on div "[PERSON_NAME] 12:43 pm Hey [PERSON_NAME]. I think the session that you planned …" at bounding box center [1247, 252] width 426 height 274
drag, startPoint x: 1436, startPoint y: 380, endPoint x: 1045, endPoint y: 140, distance: 459.5
click at [1045, 140] on div "[PERSON_NAME] 12:43 pm Hey [PERSON_NAME]. I think the session that you planned …" at bounding box center [1247, 252] width 426 height 274
copy p "Hey [PERSON_NAME]. I think the session that you planned is looking really good.…"
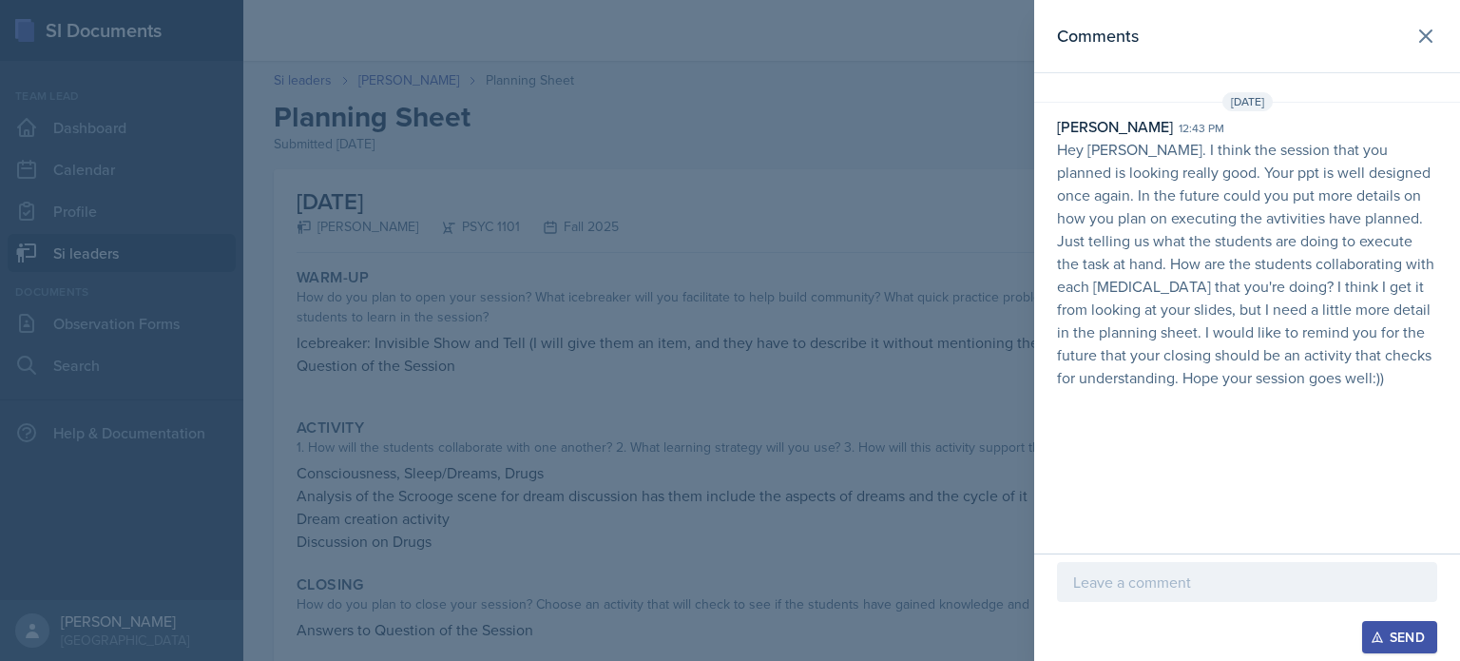
click at [359, 197] on div at bounding box center [730, 330] width 1460 height 661
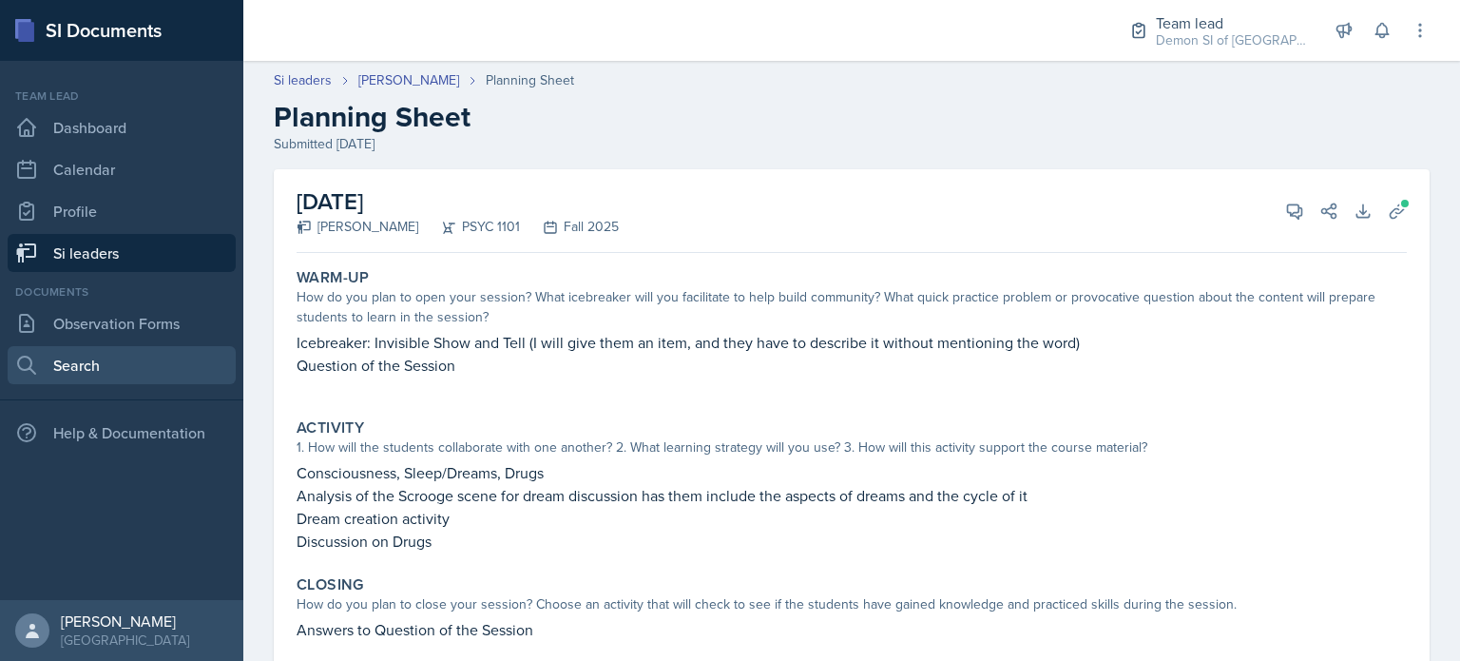
click at [117, 370] on link "Search" at bounding box center [122, 365] width 228 height 38
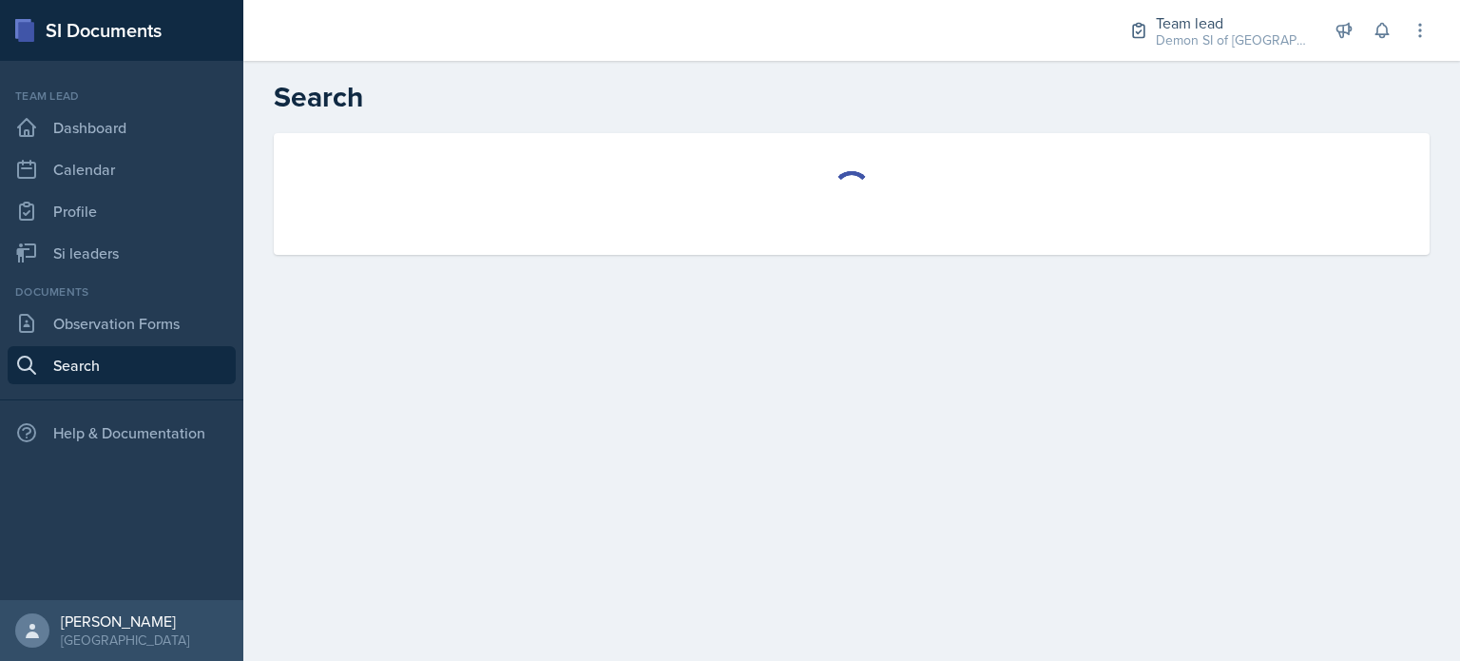
select select "all"
select select "1"
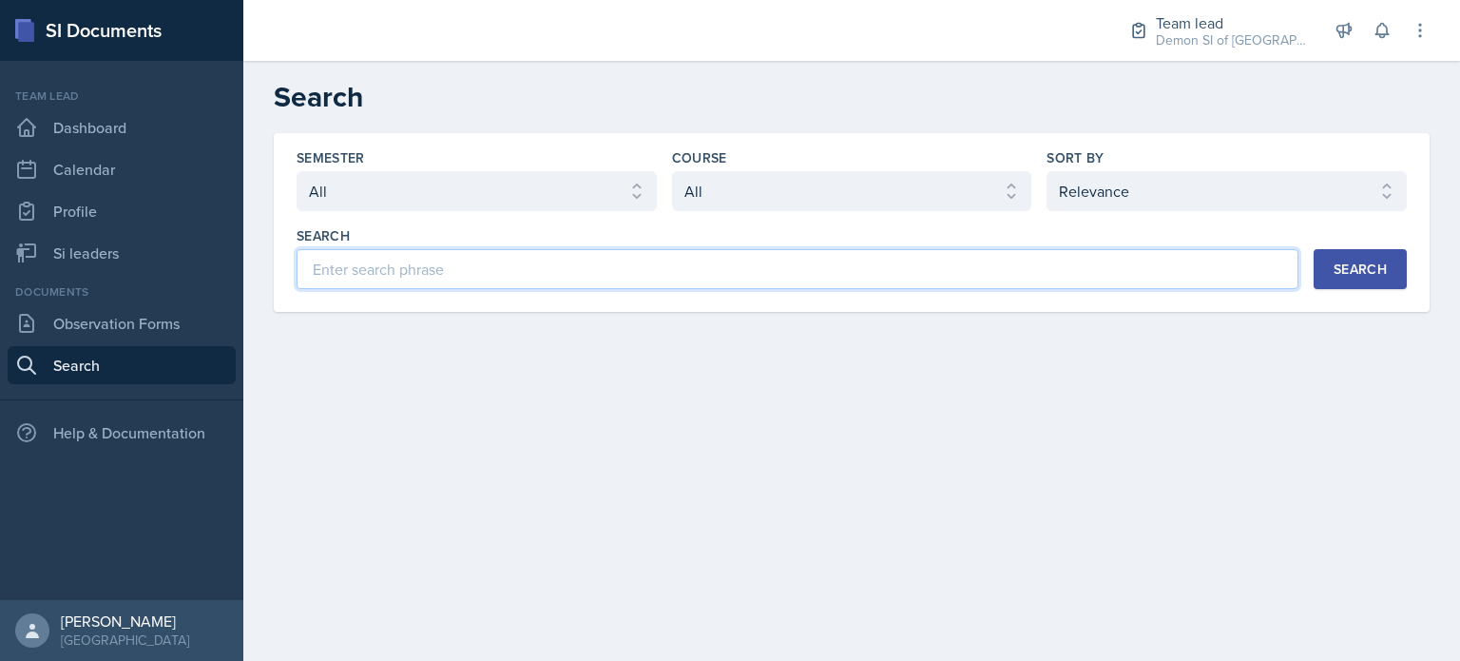
click at [464, 271] on input at bounding box center [798, 269] width 1002 height 40
type input "MALK"
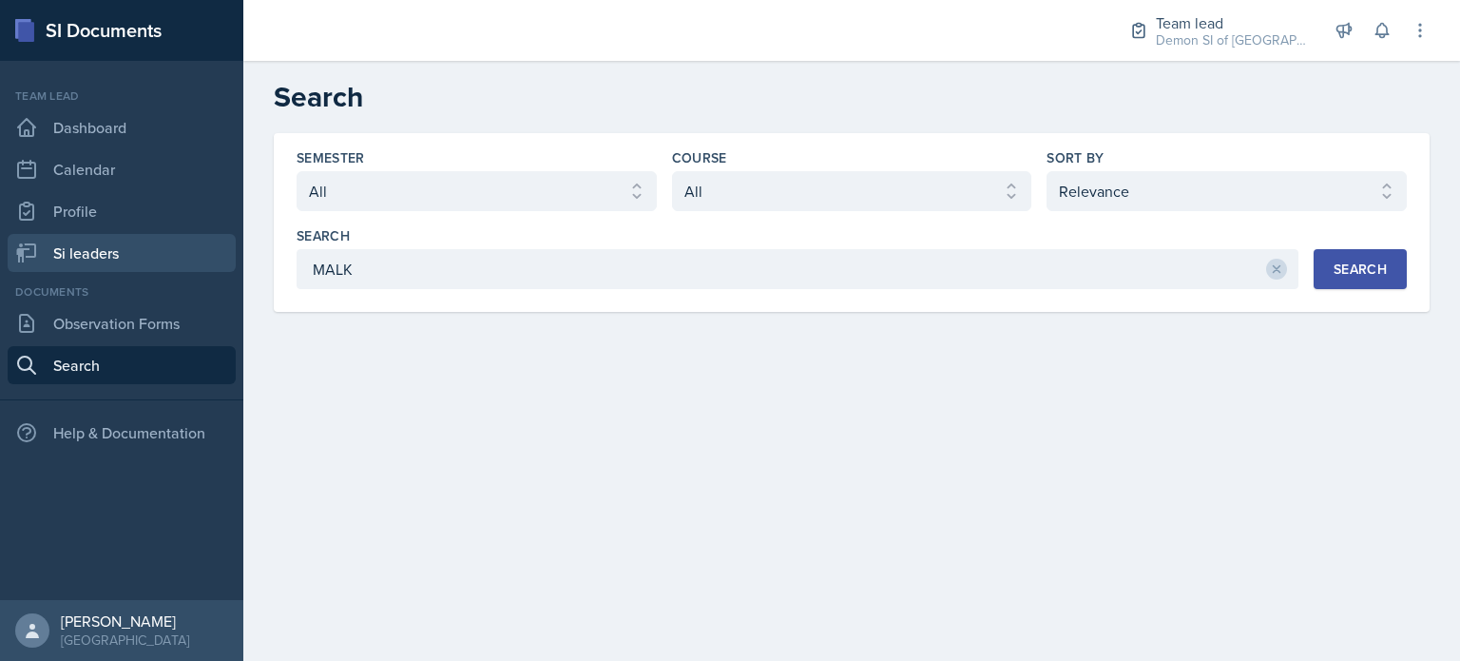
click at [179, 249] on link "Si leaders" at bounding box center [122, 253] width 228 height 38
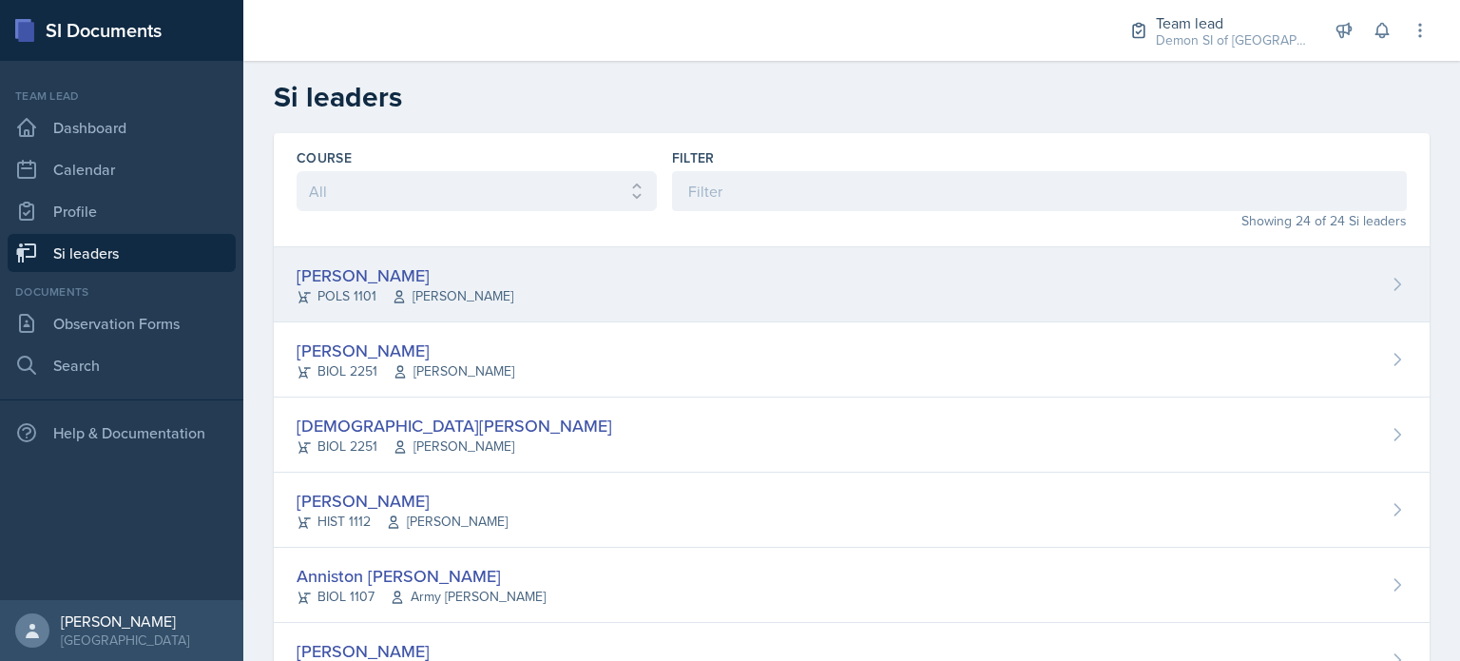
click at [360, 262] on div "[PERSON_NAME]" at bounding box center [405, 275] width 217 height 26
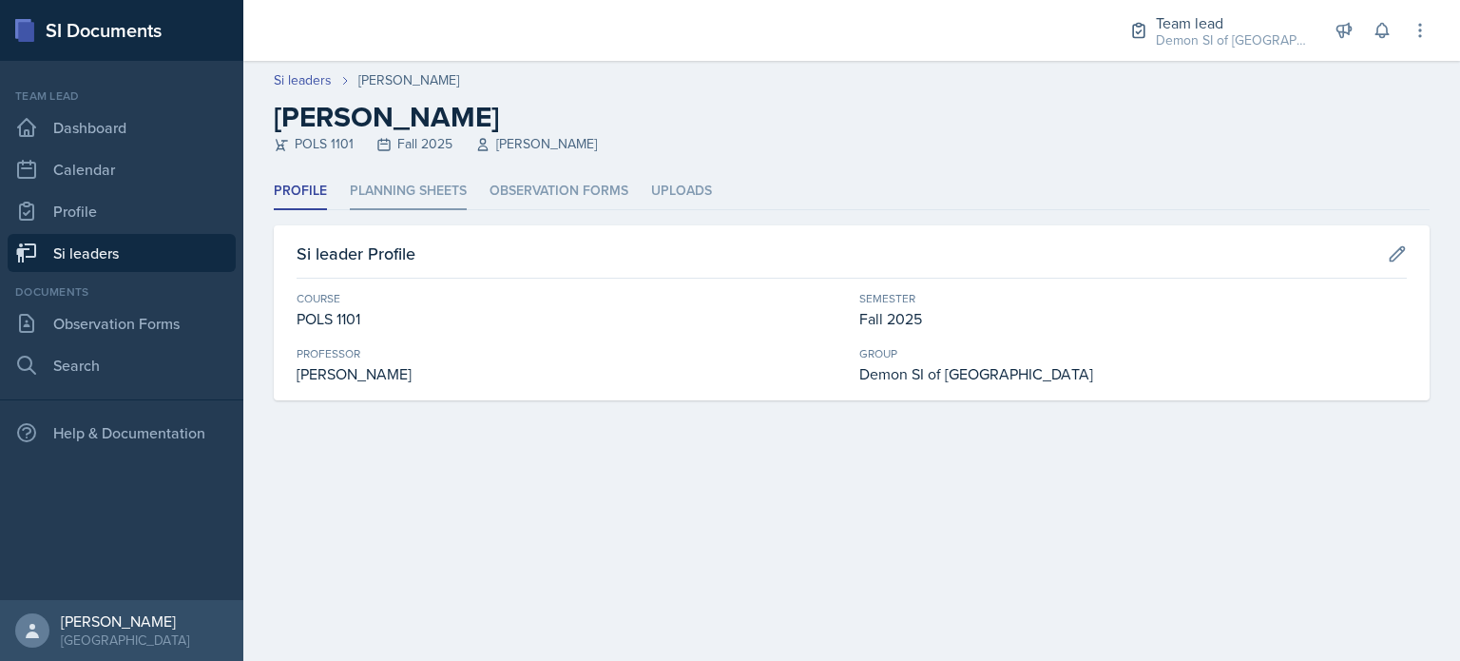
click at [449, 195] on li "Planning Sheets" at bounding box center [408, 191] width 117 height 37
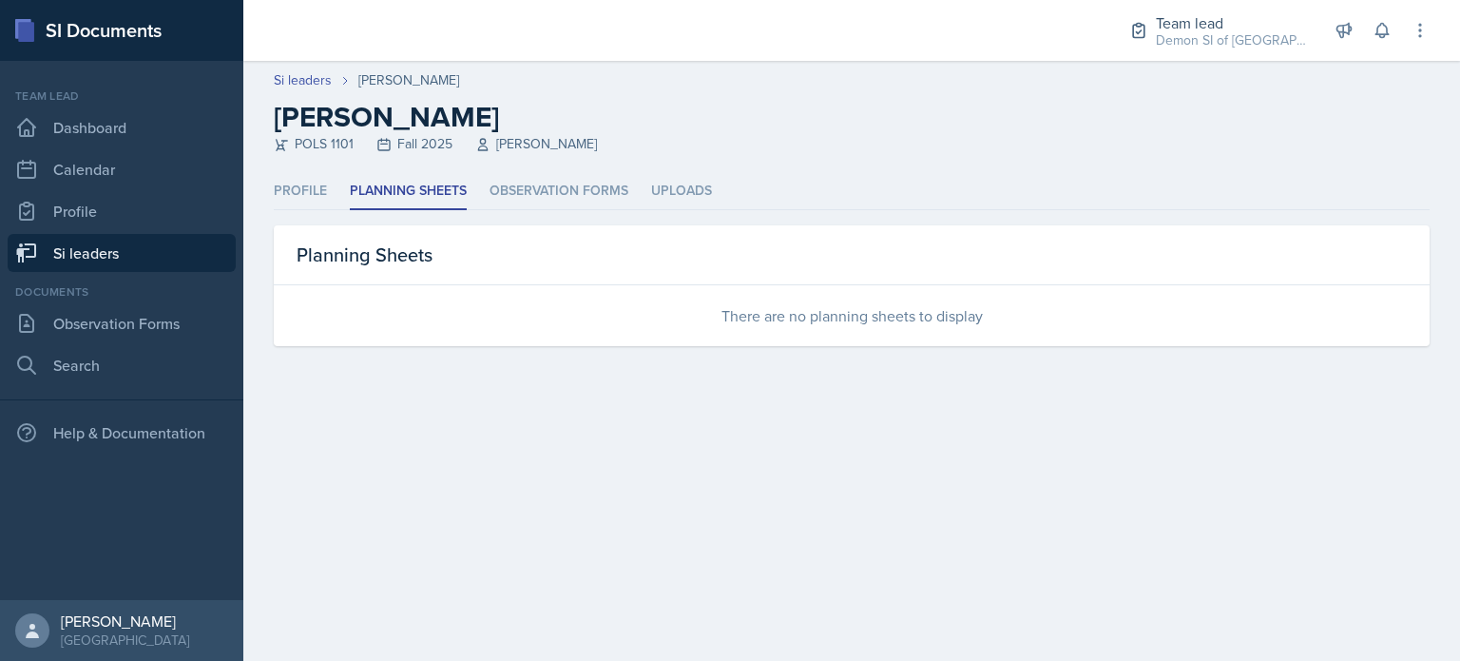
click at [452, 343] on div "There are no planning sheets to display" at bounding box center [852, 315] width 1156 height 61
click at [230, 245] on link "Si leaders" at bounding box center [122, 253] width 228 height 38
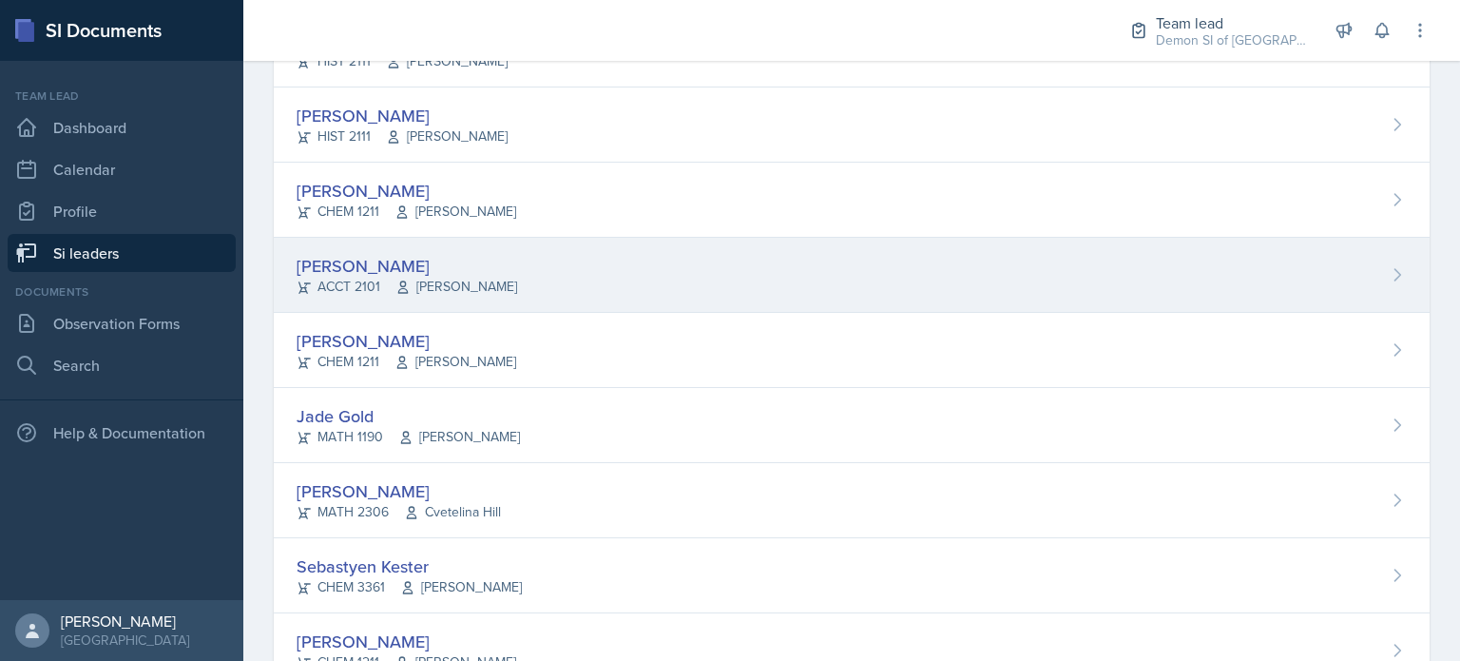
scroll to position [612, 0]
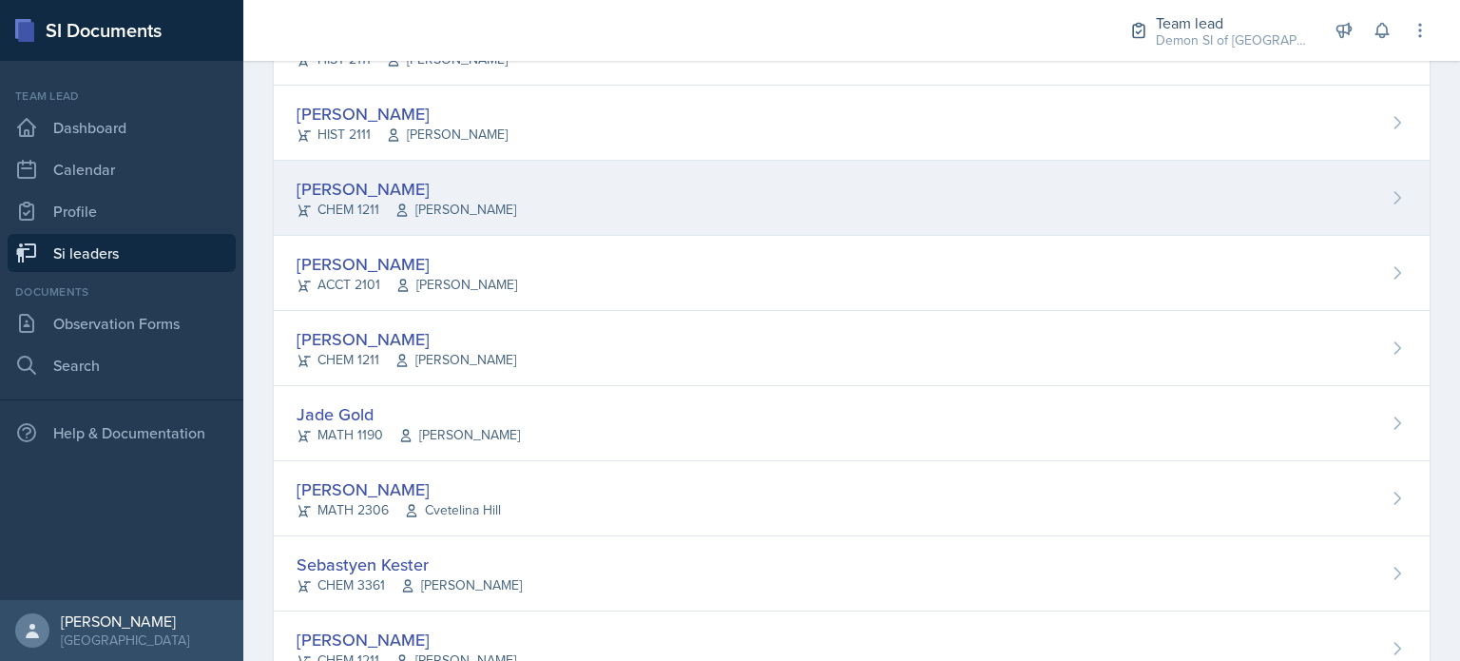
click at [449, 180] on div "[PERSON_NAME]" at bounding box center [407, 189] width 220 height 26
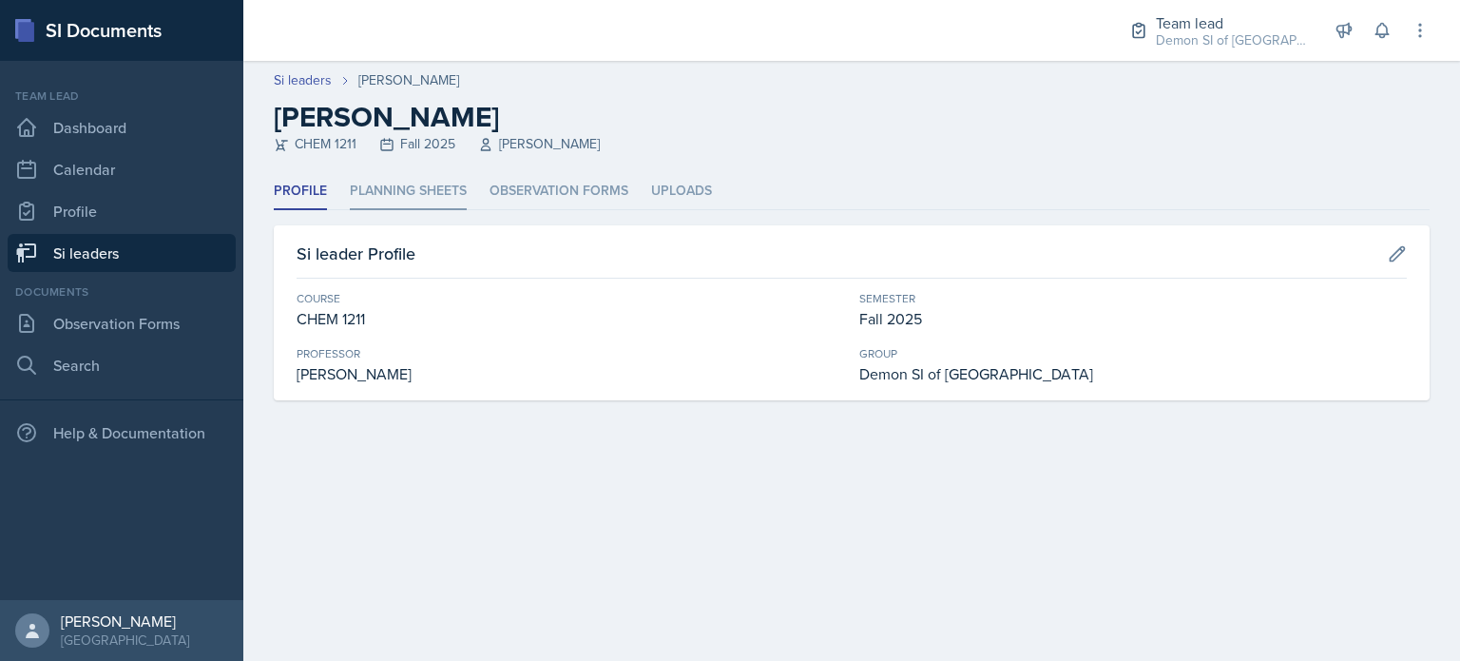
click at [388, 193] on li "Planning Sheets" at bounding box center [408, 191] width 117 height 37
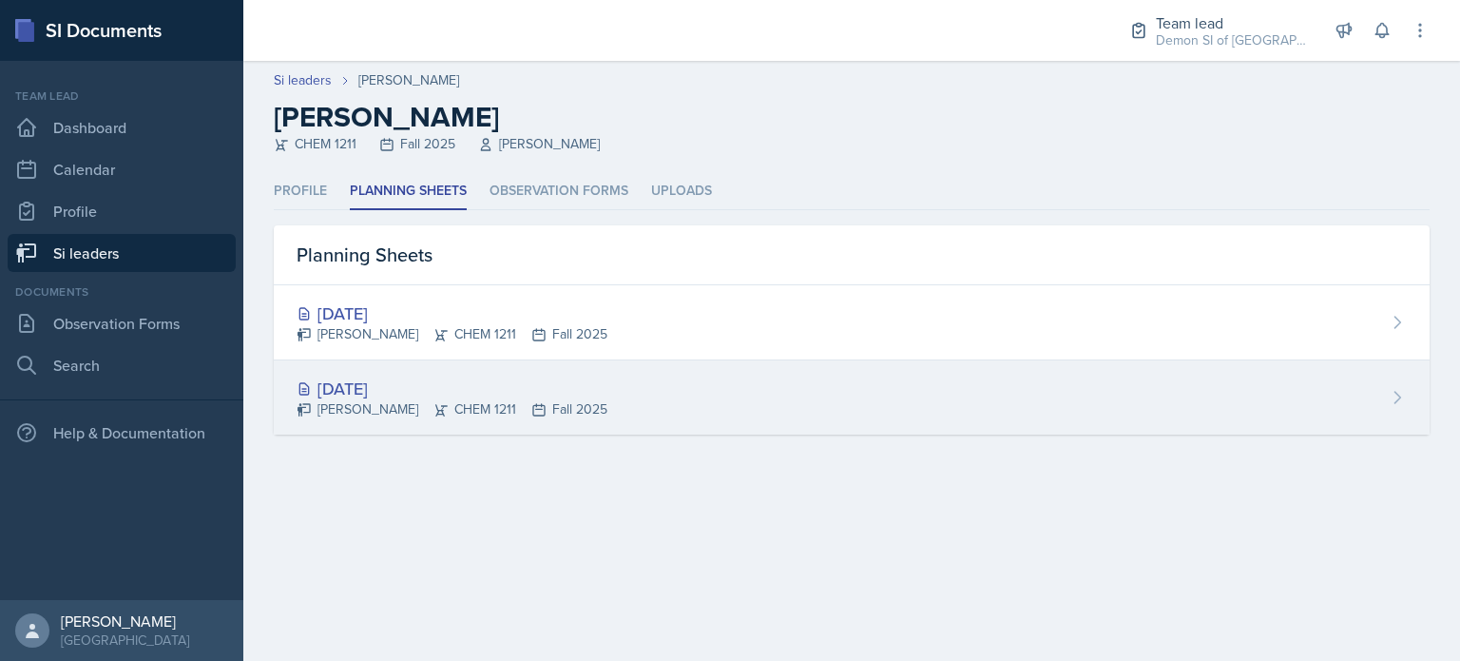
click at [369, 375] on div "[DATE]" at bounding box center [452, 388] width 311 height 26
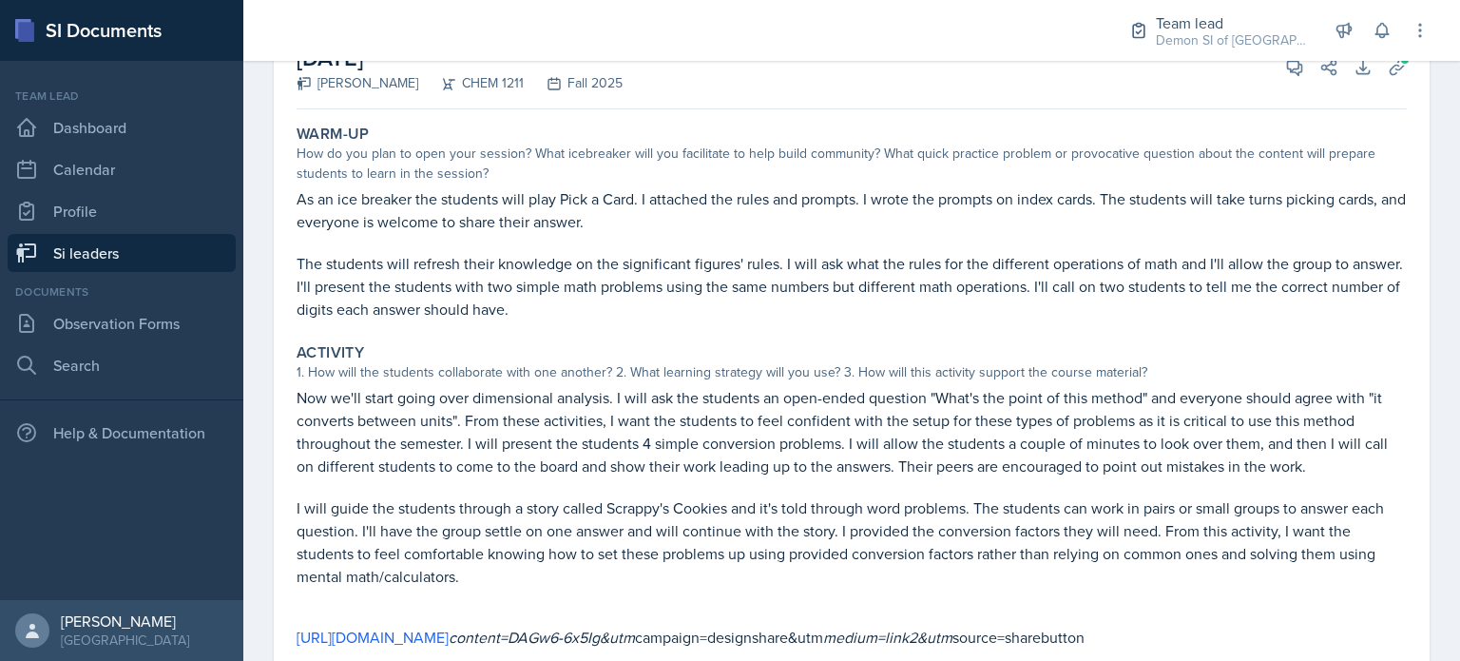
scroll to position [141, 0]
click at [1285, 75] on icon at bounding box center [1294, 70] width 19 height 19
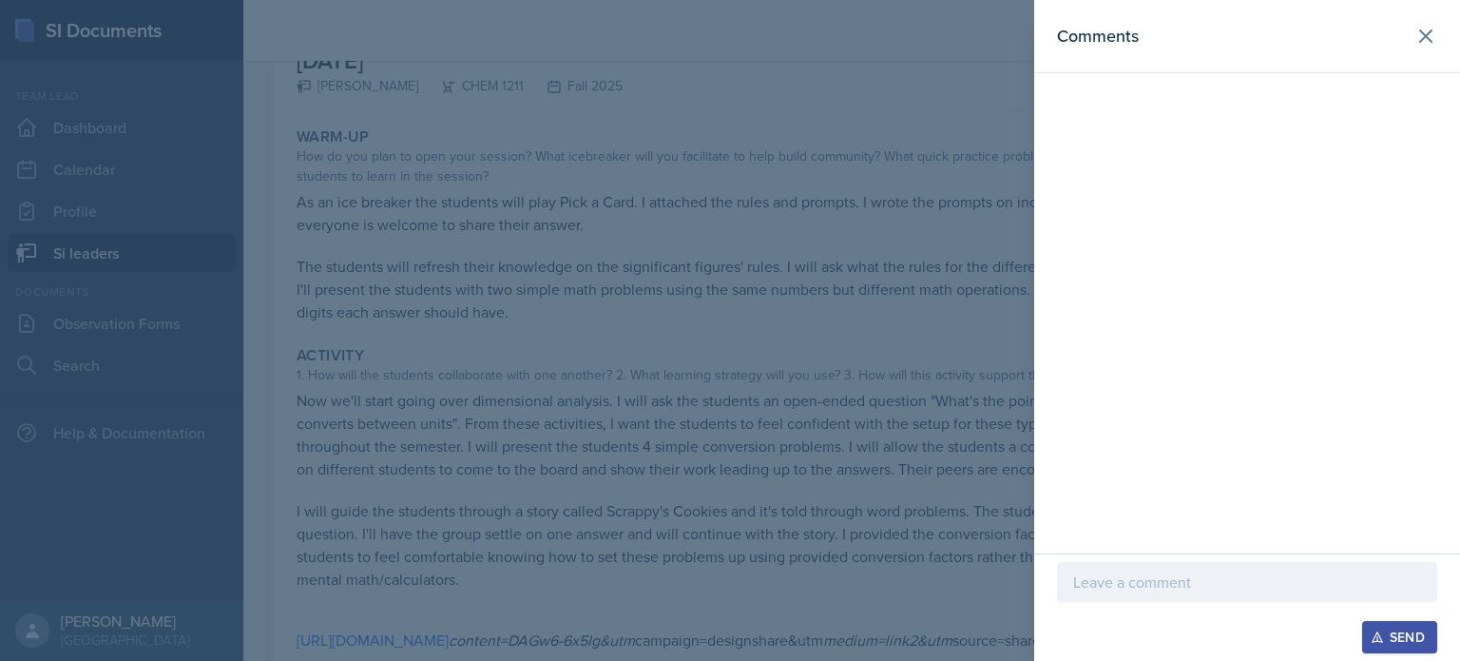
click at [1405, 48] on div "Comments" at bounding box center [1247, 36] width 380 height 27
click at [1433, 44] on icon at bounding box center [1425, 36] width 23 height 23
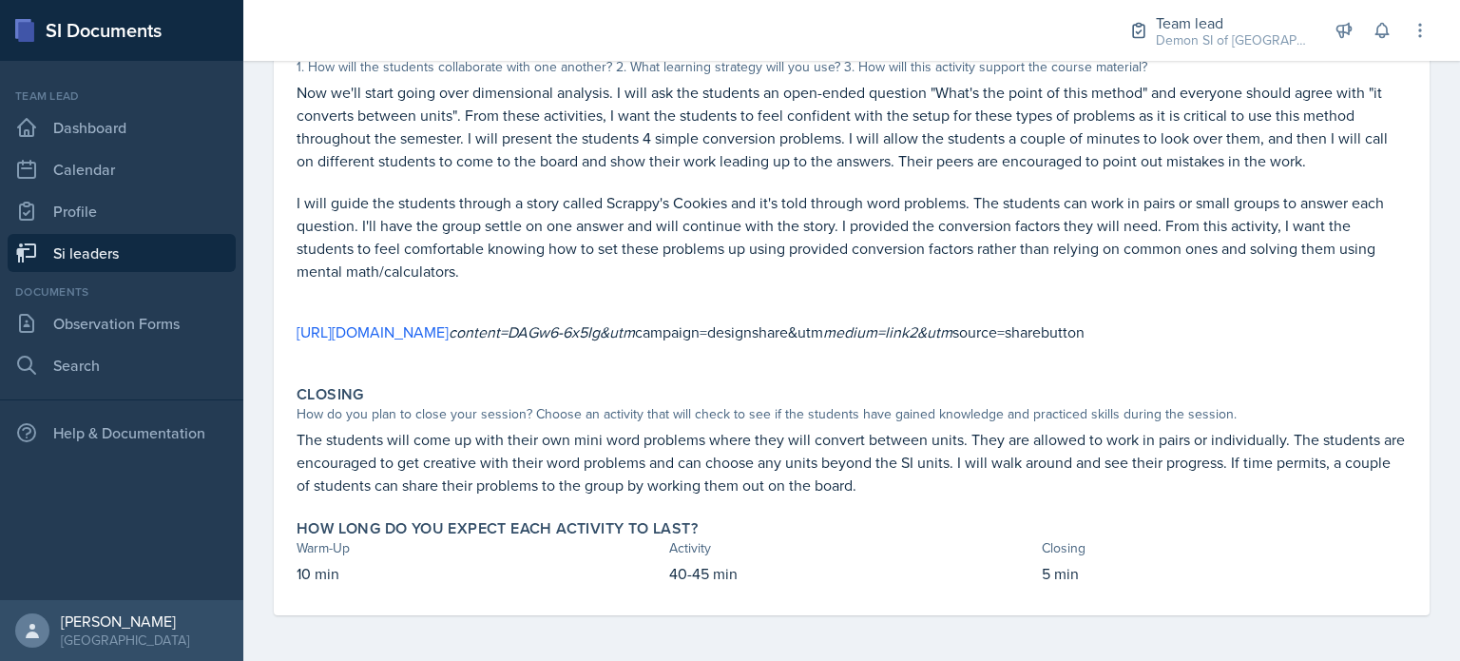
scroll to position [462, 0]
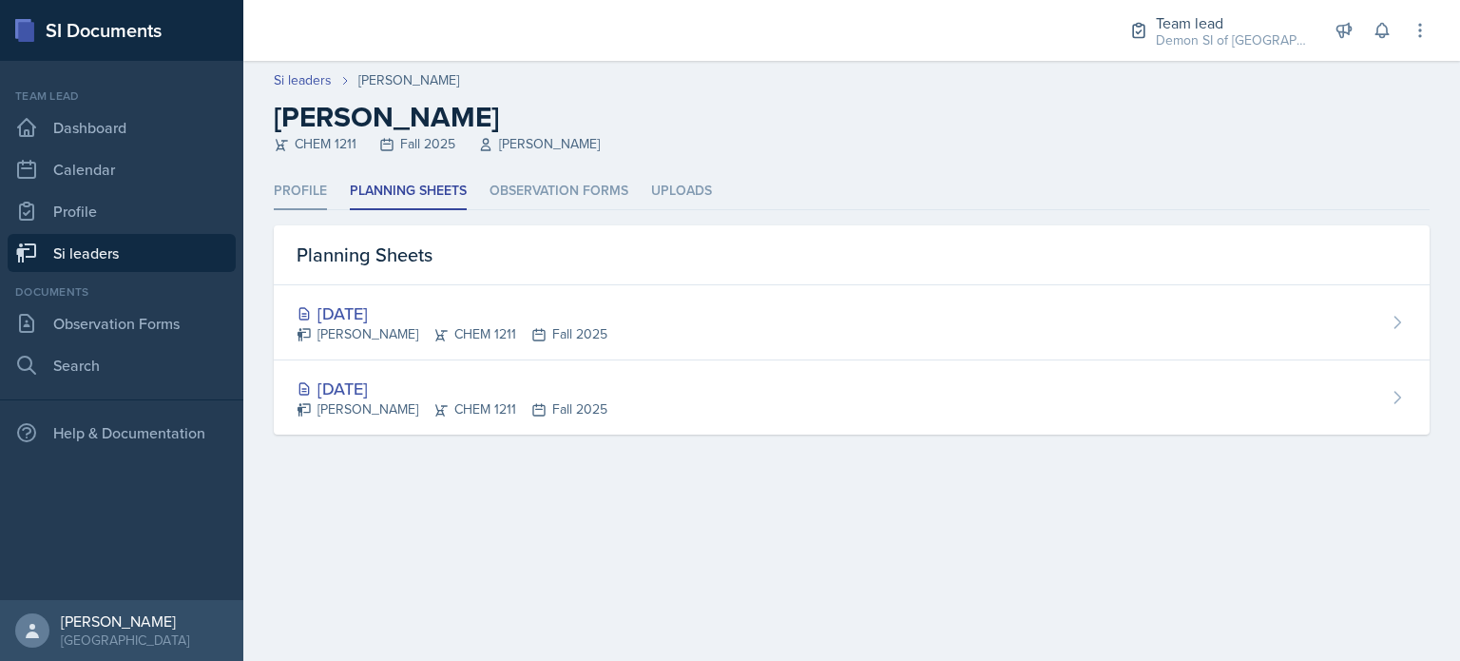
click at [316, 195] on li "Profile" at bounding box center [300, 191] width 53 height 37
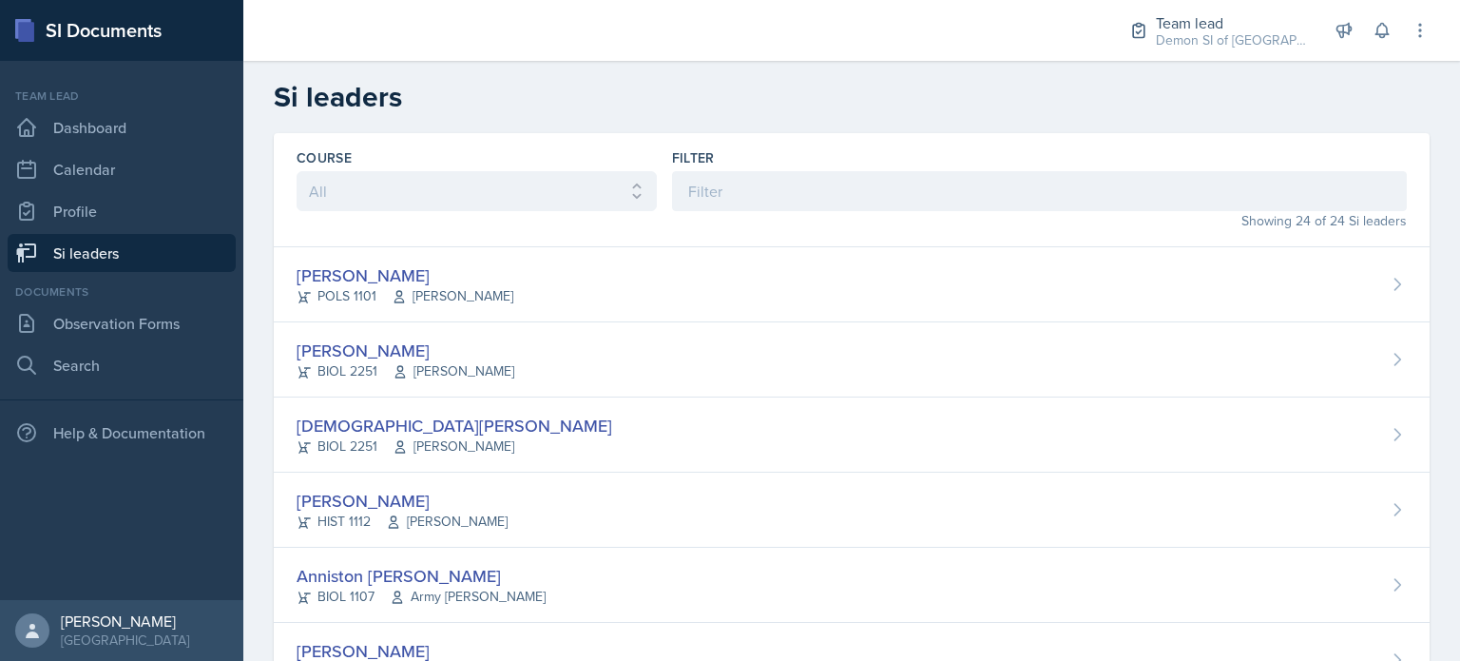
click at [136, 257] on link "Si leaders" at bounding box center [122, 253] width 228 height 38
click at [101, 255] on link "Si leaders" at bounding box center [122, 253] width 228 height 38
click at [100, 334] on link "Observation Forms" at bounding box center [122, 323] width 228 height 38
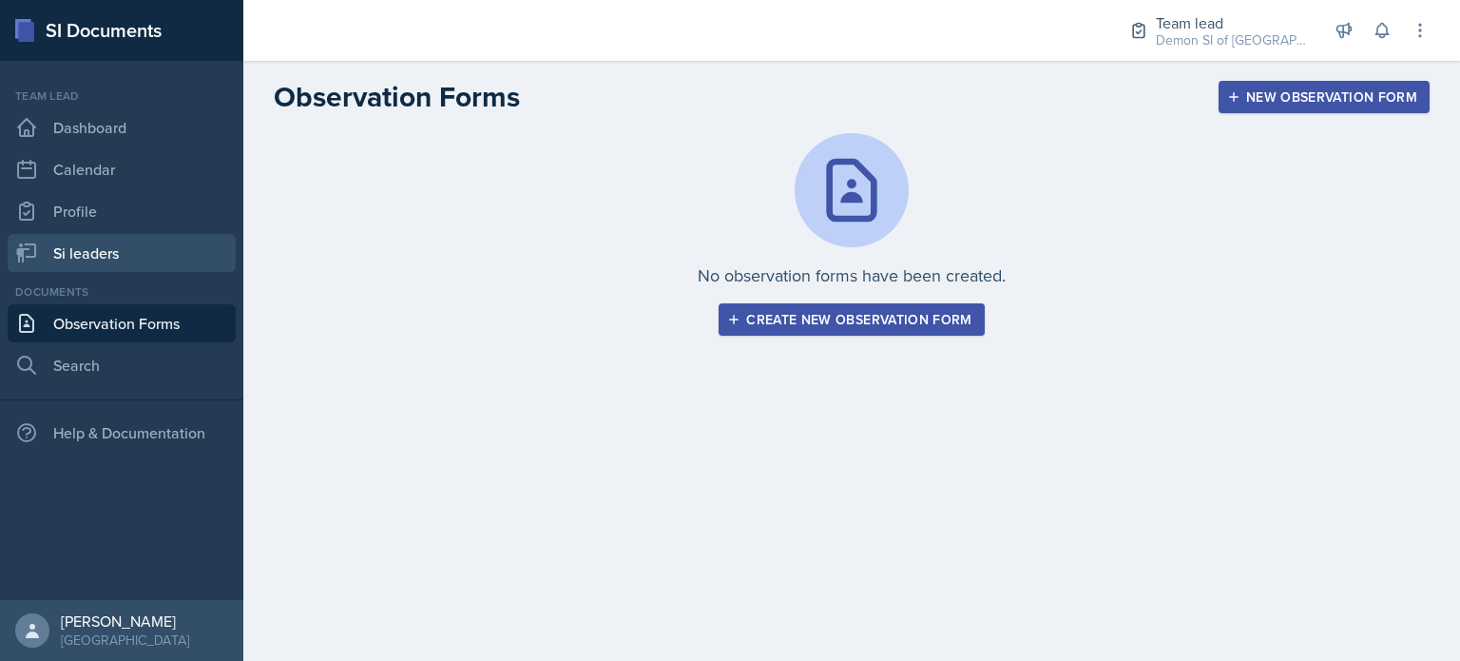
click at [111, 252] on link "Si leaders" at bounding box center [122, 253] width 228 height 38
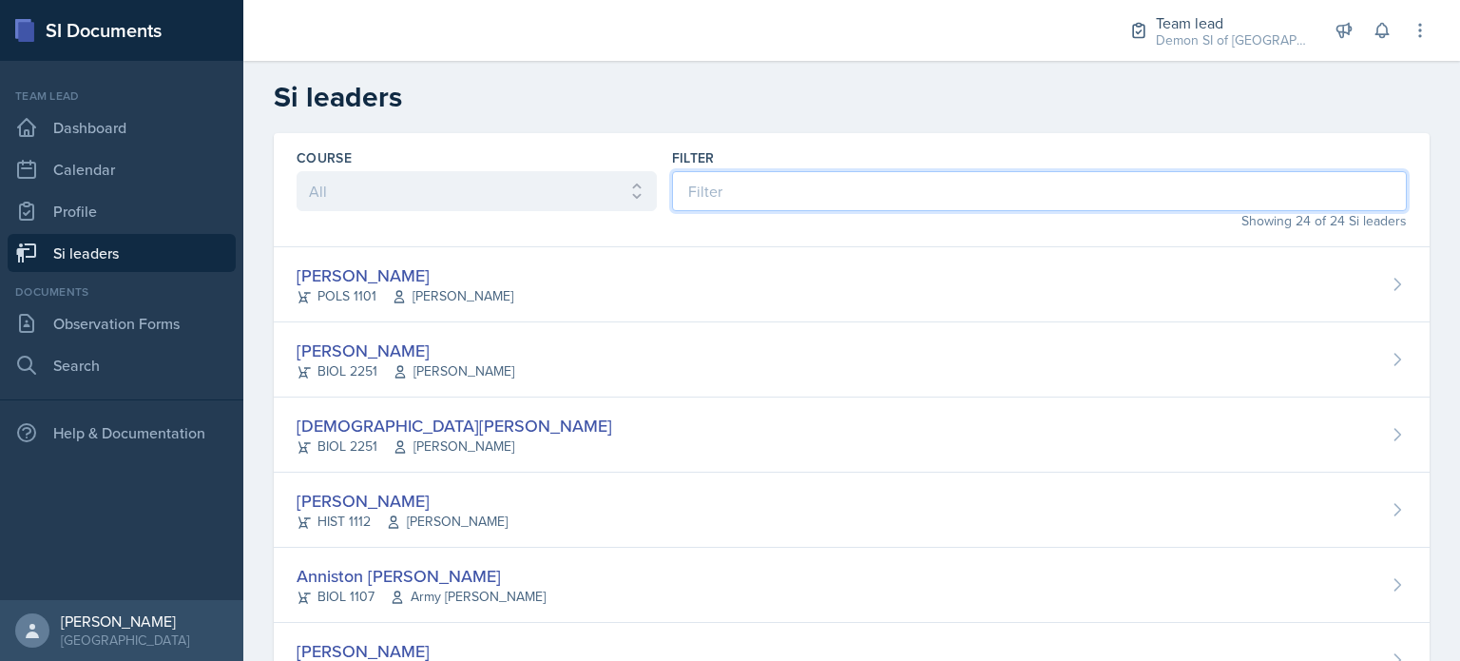
click at [673, 201] on input at bounding box center [1039, 191] width 735 height 40
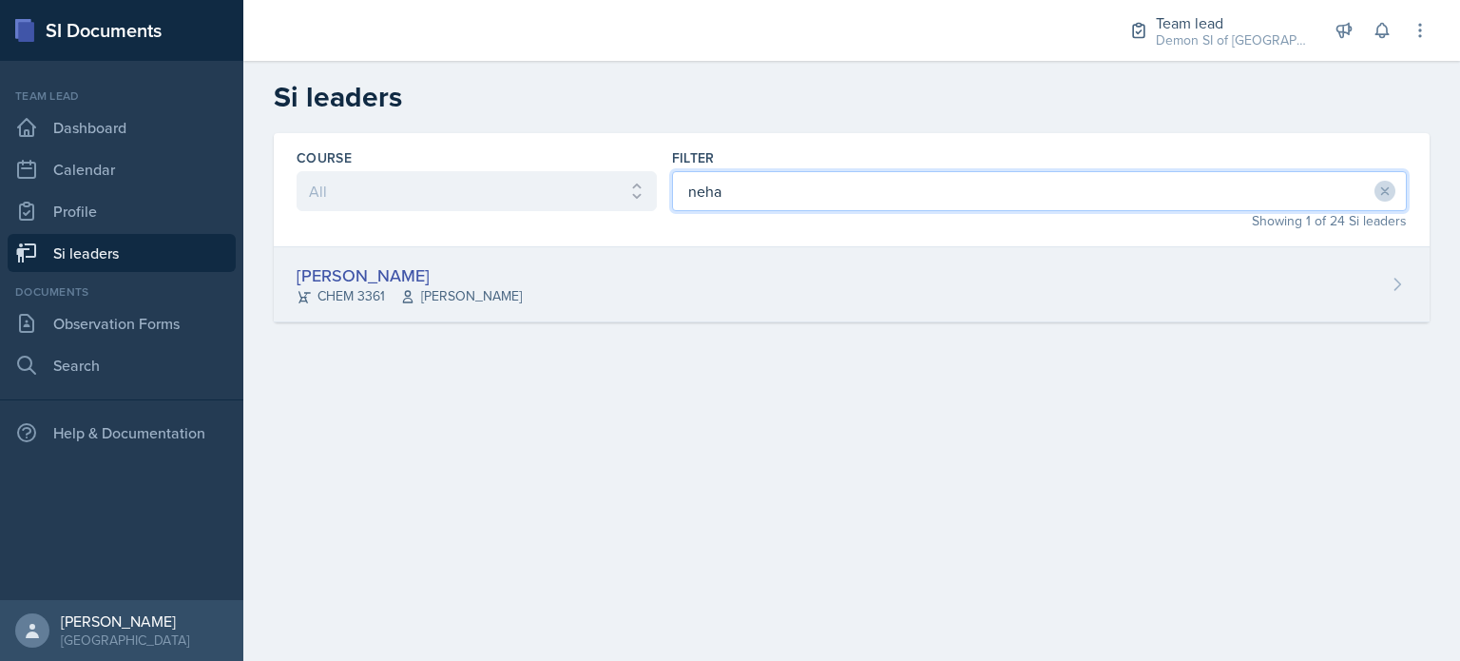
type input "neha"
click at [598, 279] on div "[PERSON_NAME] CHEM 3361 [PERSON_NAME]" at bounding box center [852, 284] width 1156 height 75
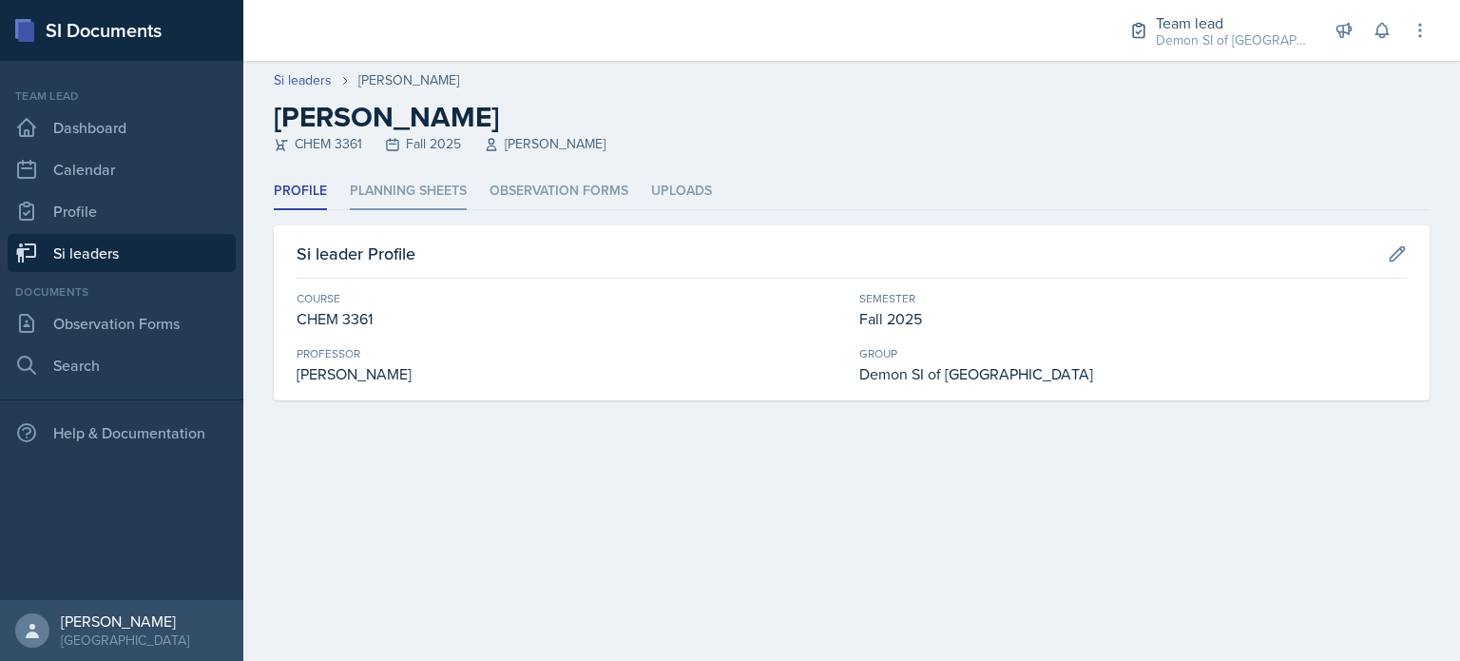
click at [461, 187] on li "Planning Sheets" at bounding box center [408, 191] width 117 height 37
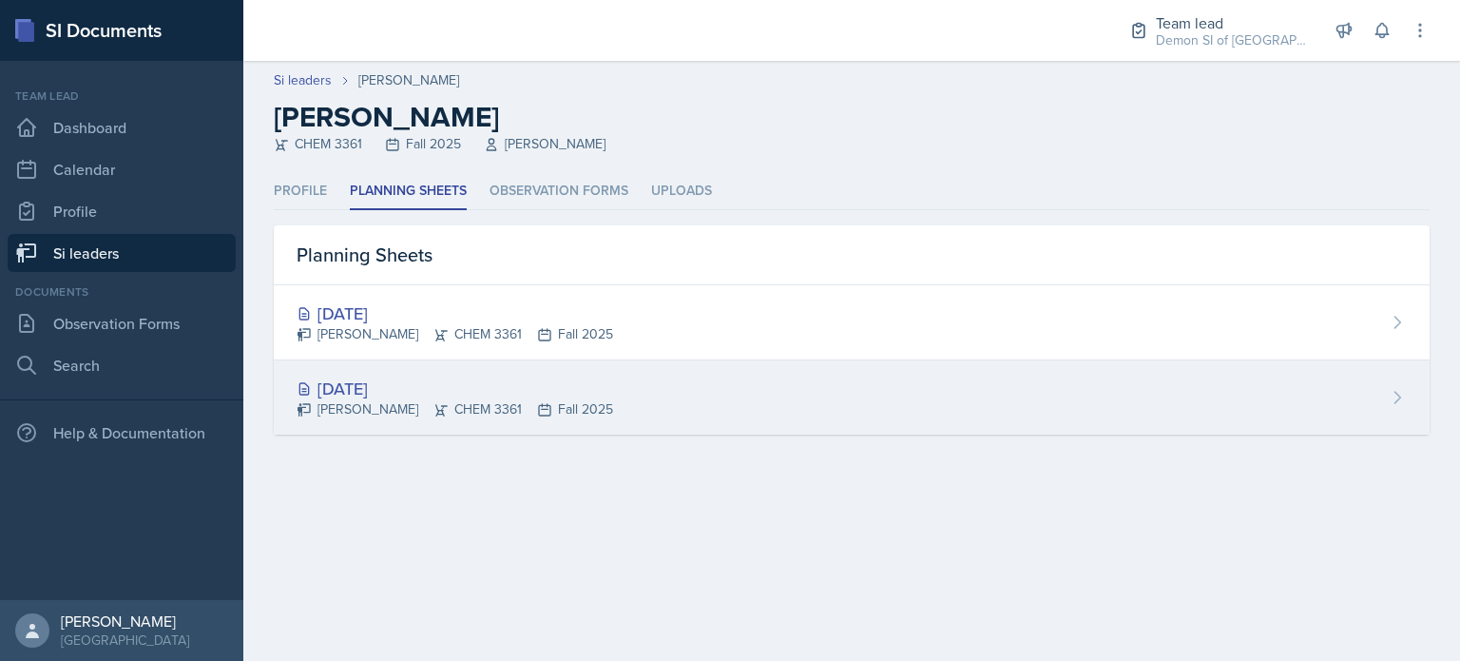
click at [422, 376] on div "[DATE]" at bounding box center [455, 388] width 317 height 26
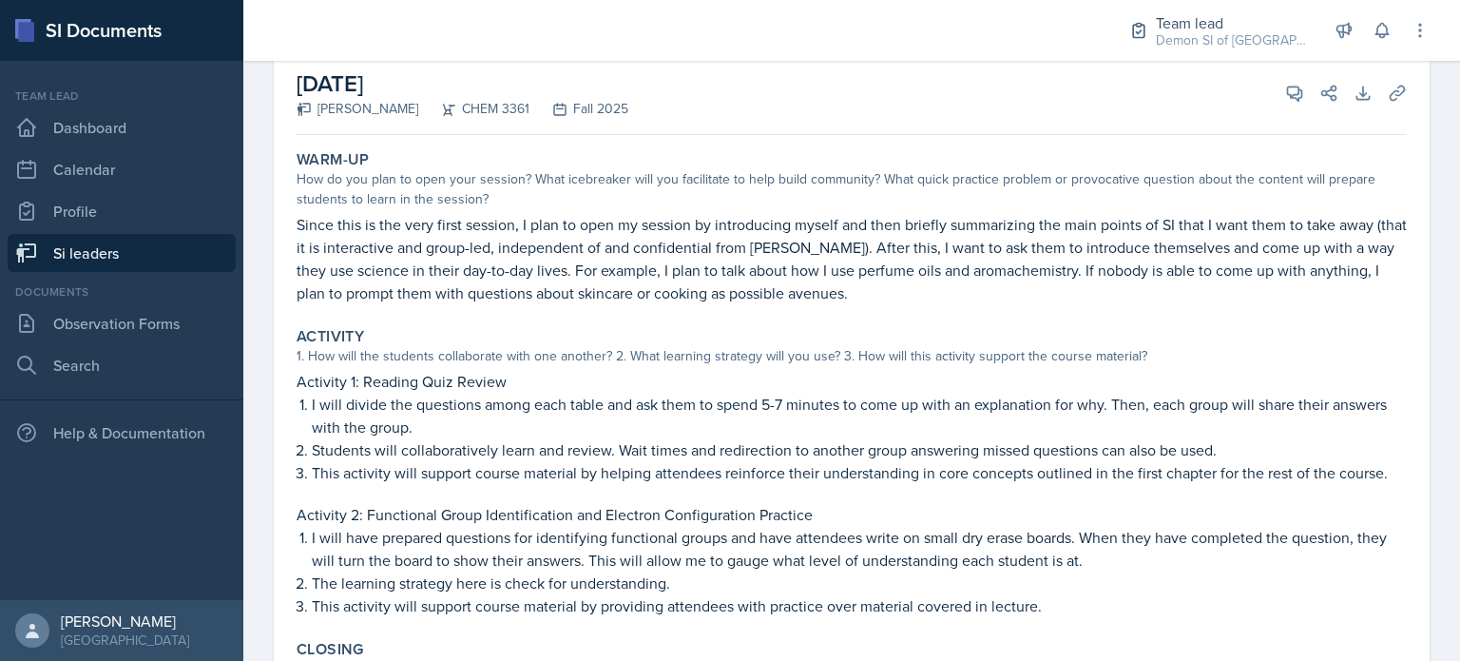
scroll to position [118, 0]
click at [1392, 84] on icon at bounding box center [1397, 93] width 19 height 19
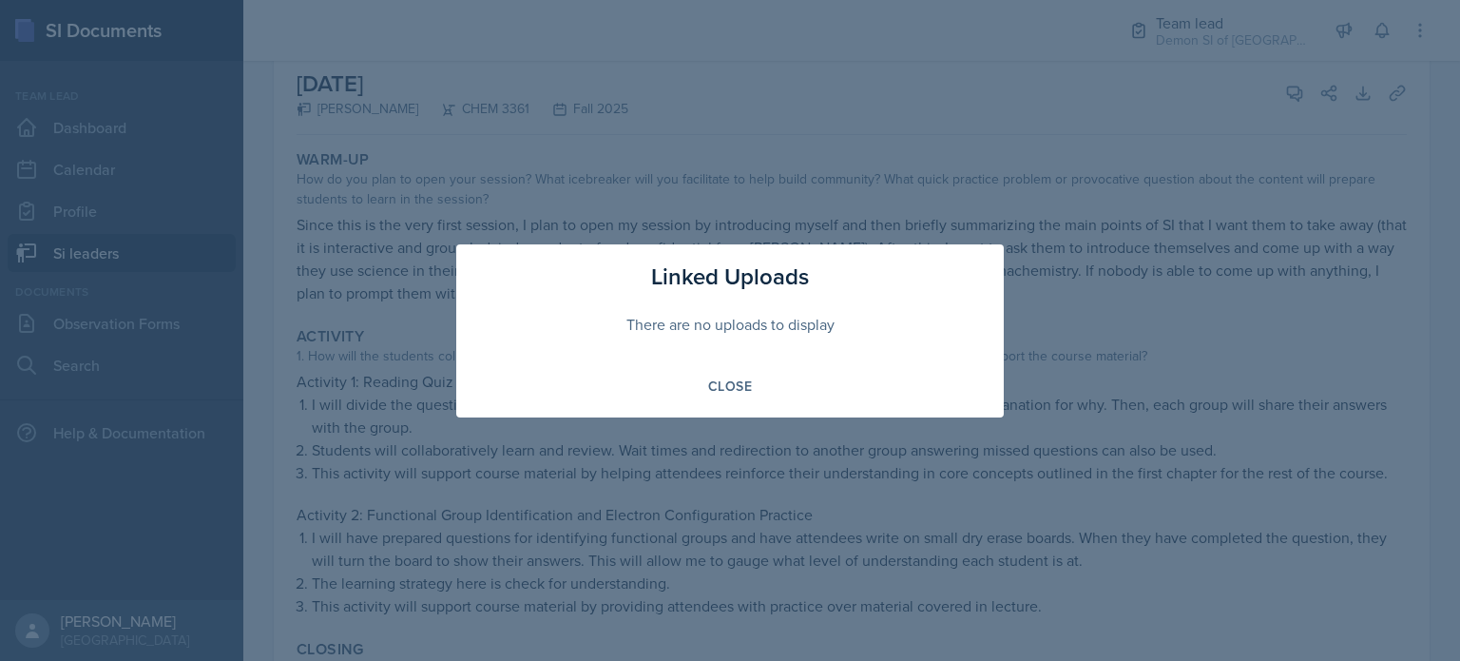
click at [694, 402] on div "Linked Uploads There are no uploads to display Close" at bounding box center [729, 330] width 547 height 173
click at [735, 400] on button "Close" at bounding box center [730, 386] width 68 height 32
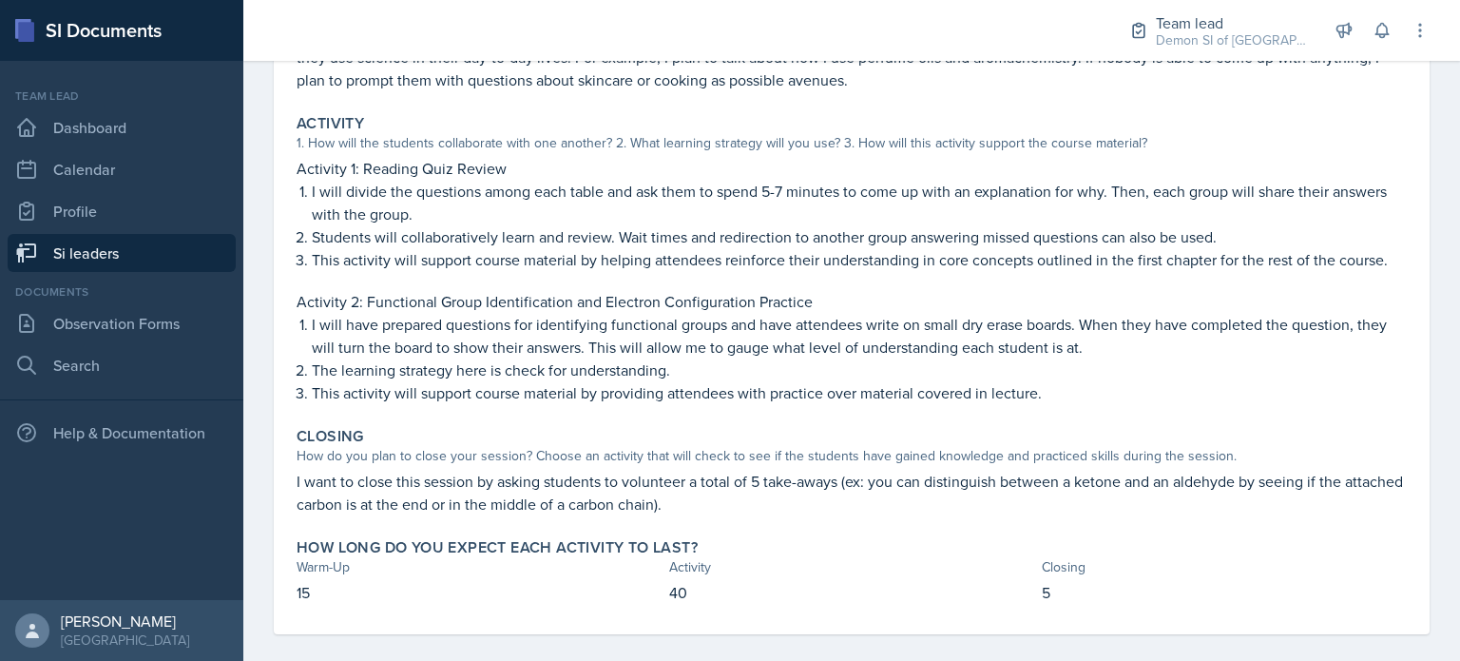
scroll to position [350, 0]
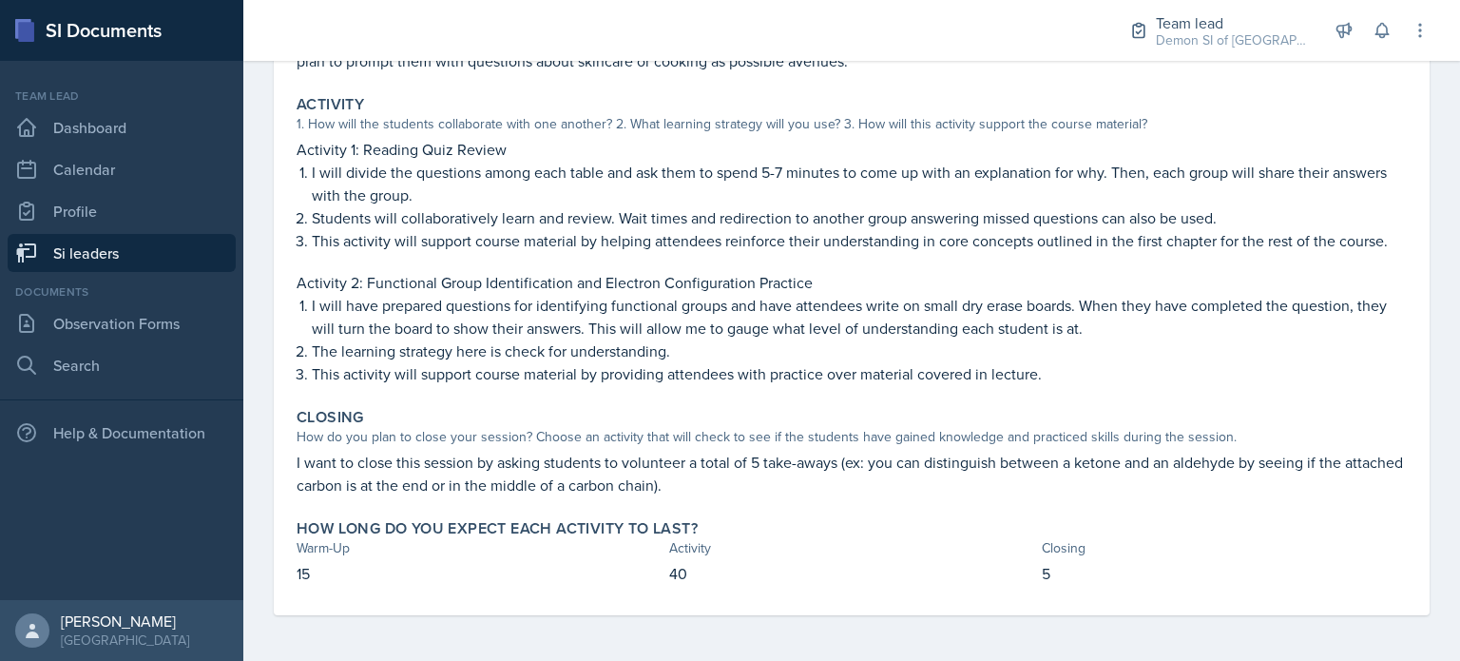
click at [725, 400] on div "Closing How do you plan to close your session? Choose an activity that will che…" at bounding box center [851, 452] width 1125 height 104
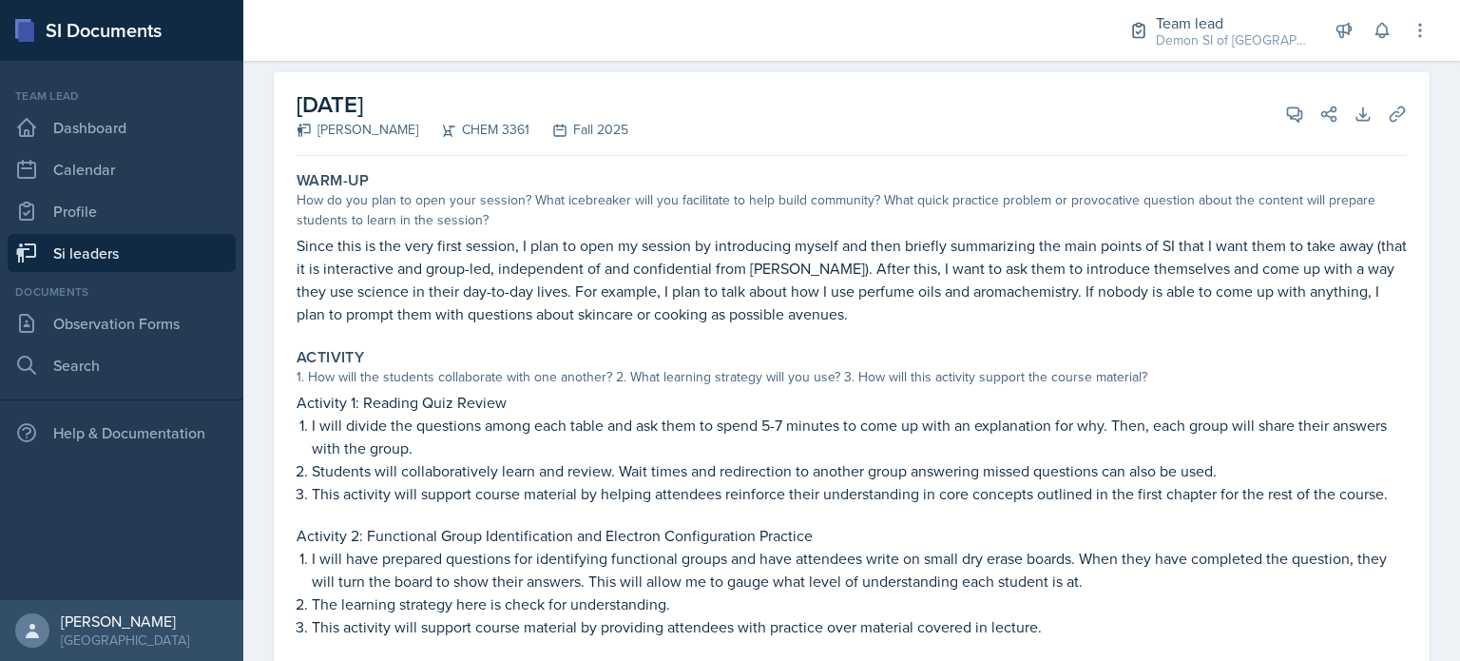
scroll to position [0, 0]
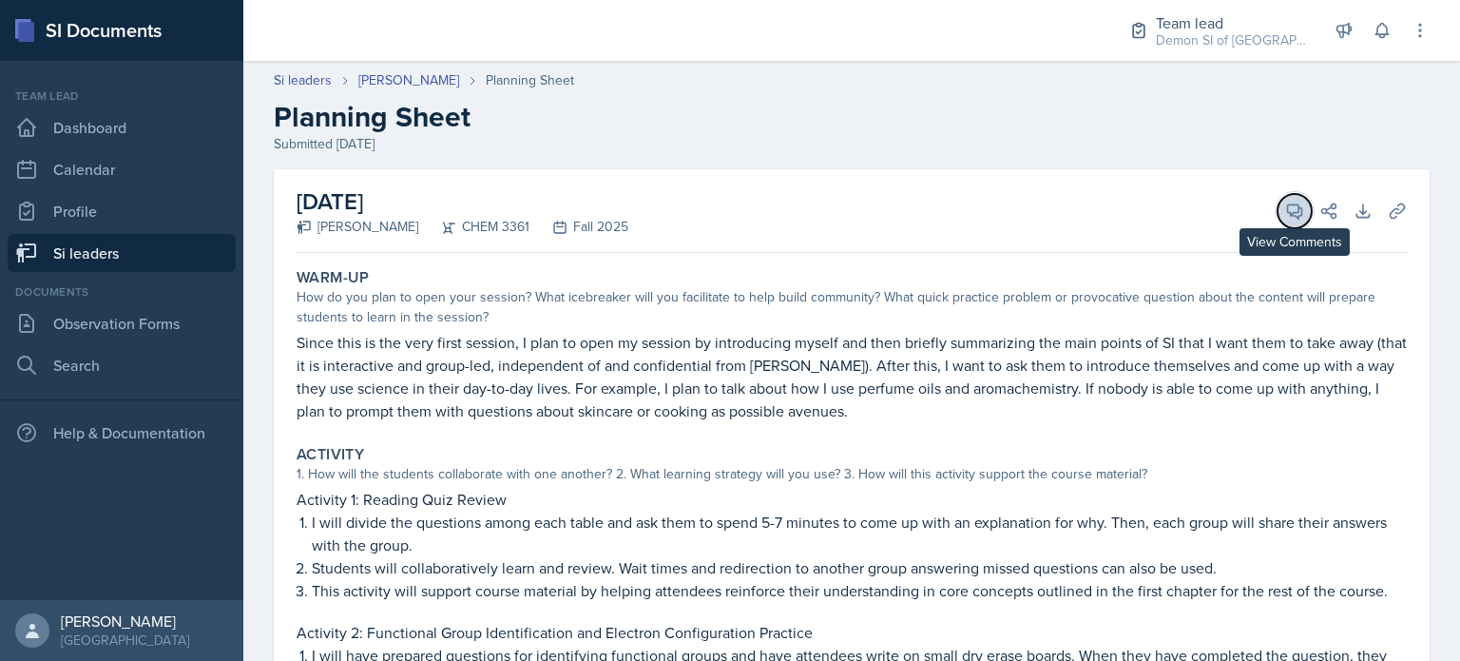
click at [1278, 221] on button "View Comments" at bounding box center [1294, 211] width 34 height 34
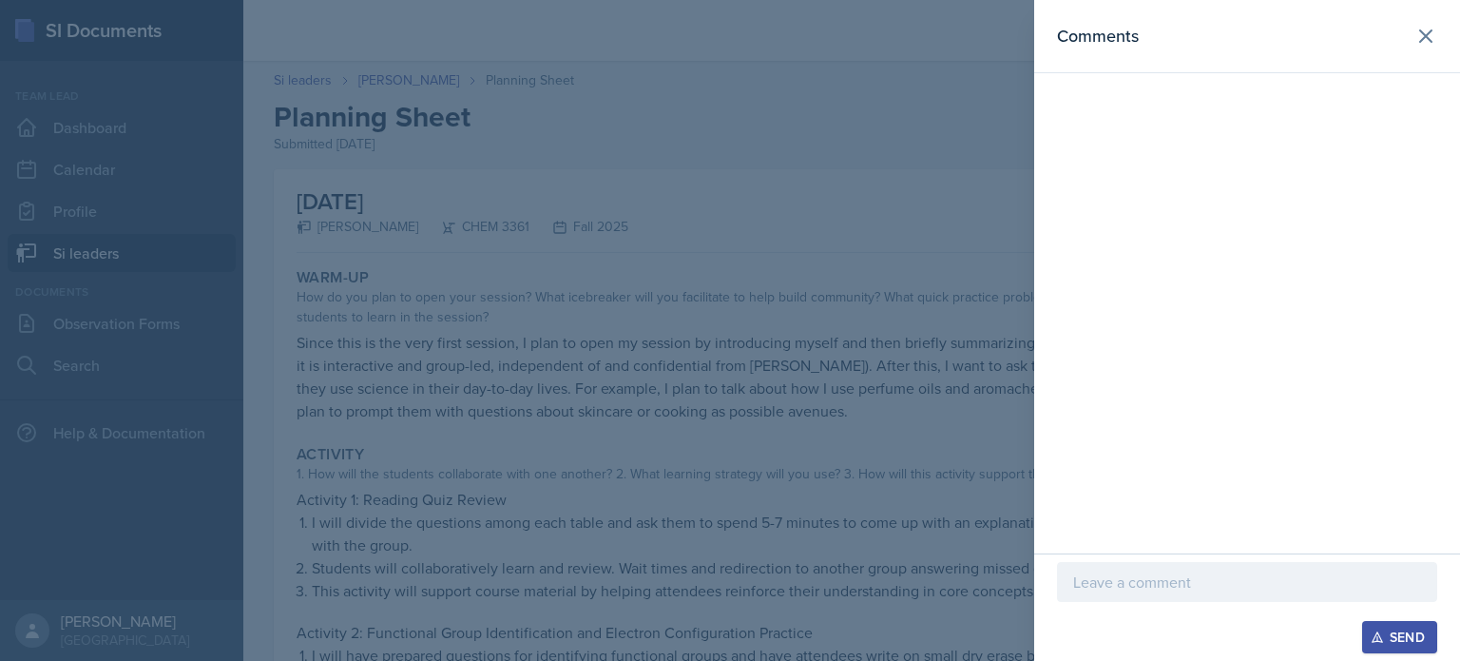
click at [1277, 194] on button "View Comments" at bounding box center [1294, 211] width 34 height 34
click at [1119, 571] on p at bounding box center [1247, 581] width 348 height 23
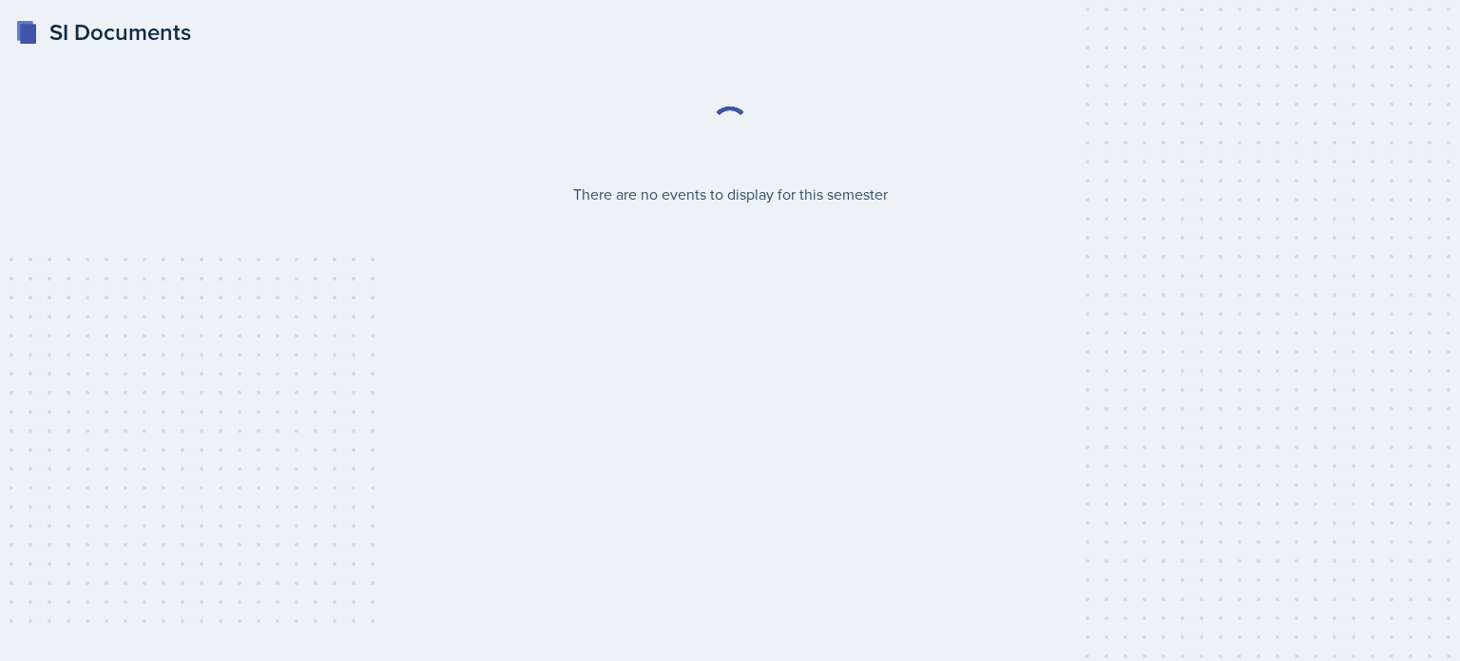
select select "2bed604d-1099-4043-b1bc-2365e8740244"
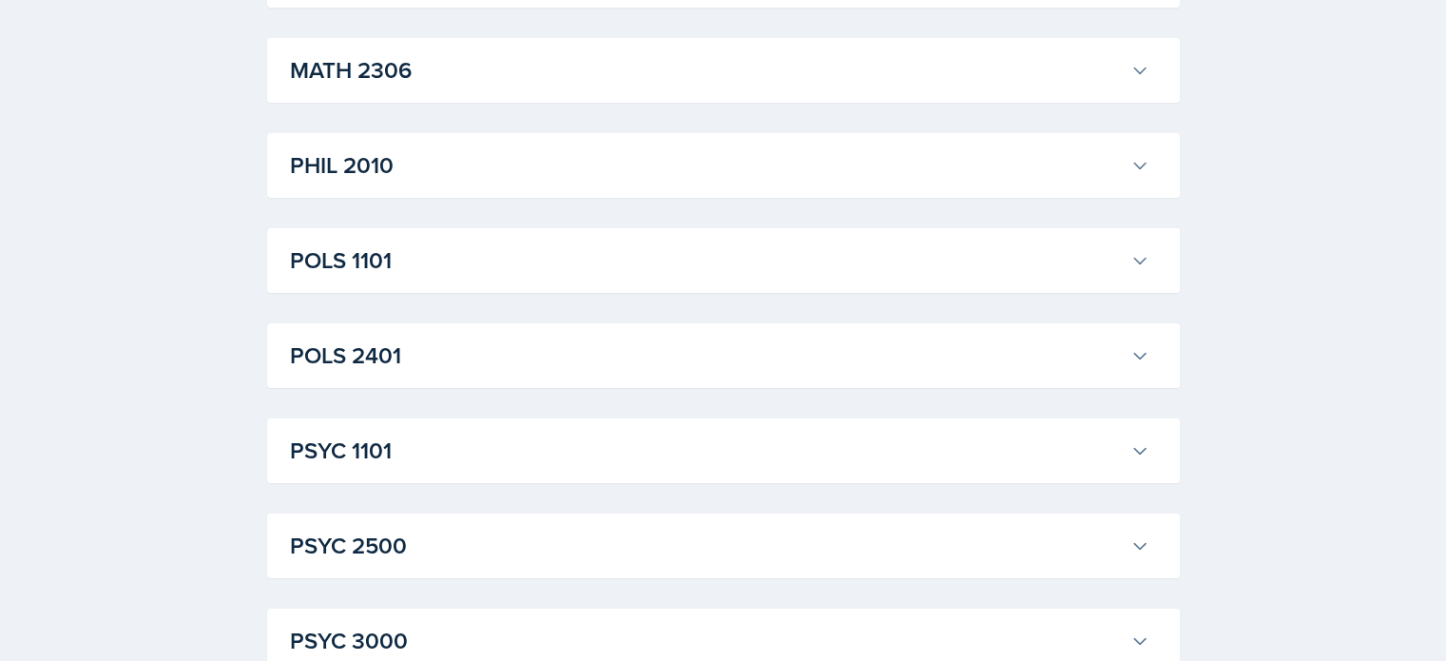
scroll to position [2312, 0]
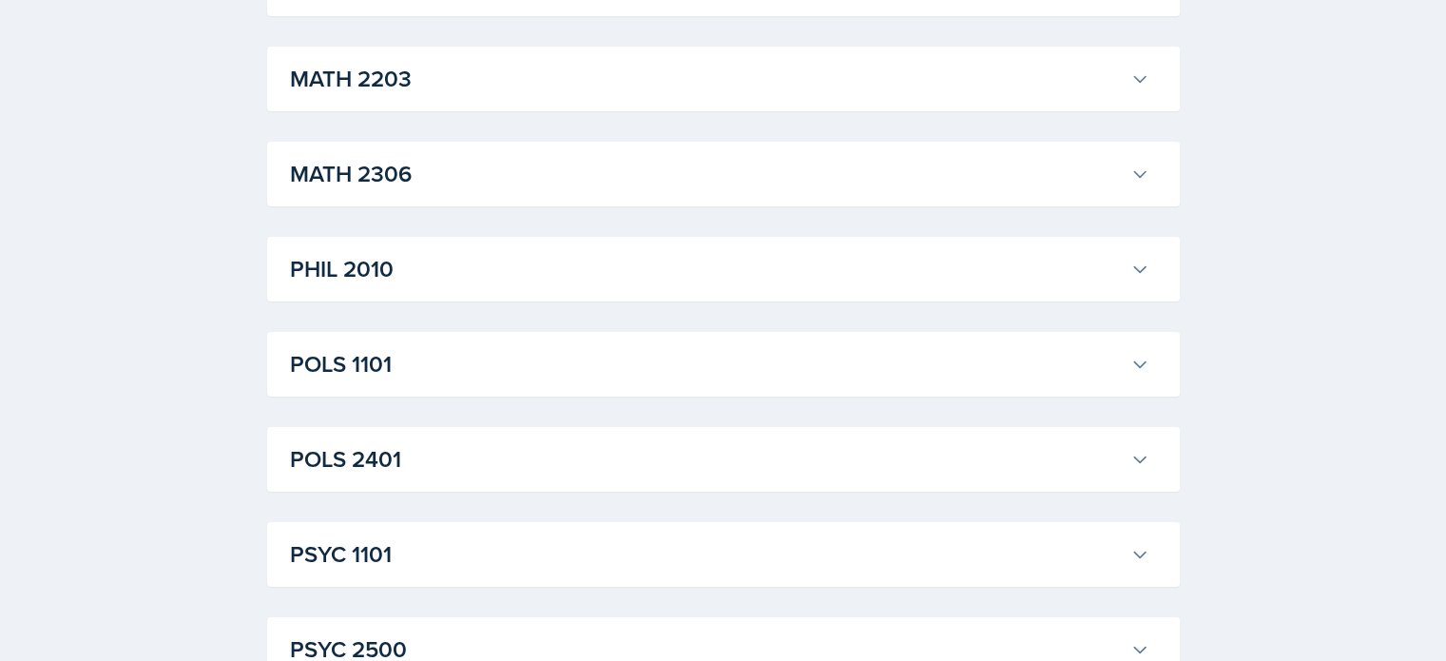
click at [506, 363] on h3 "POLS 1101" at bounding box center [706, 364] width 833 height 34
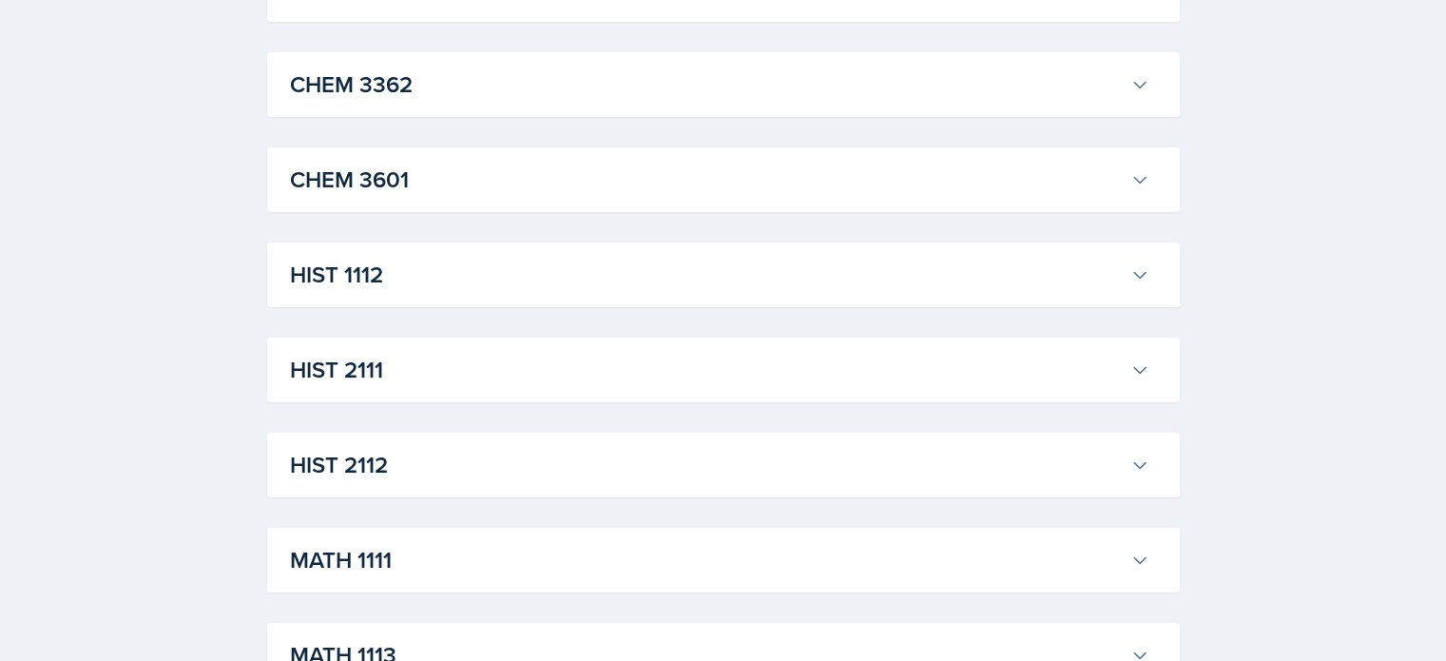
scroll to position [1244, 0]
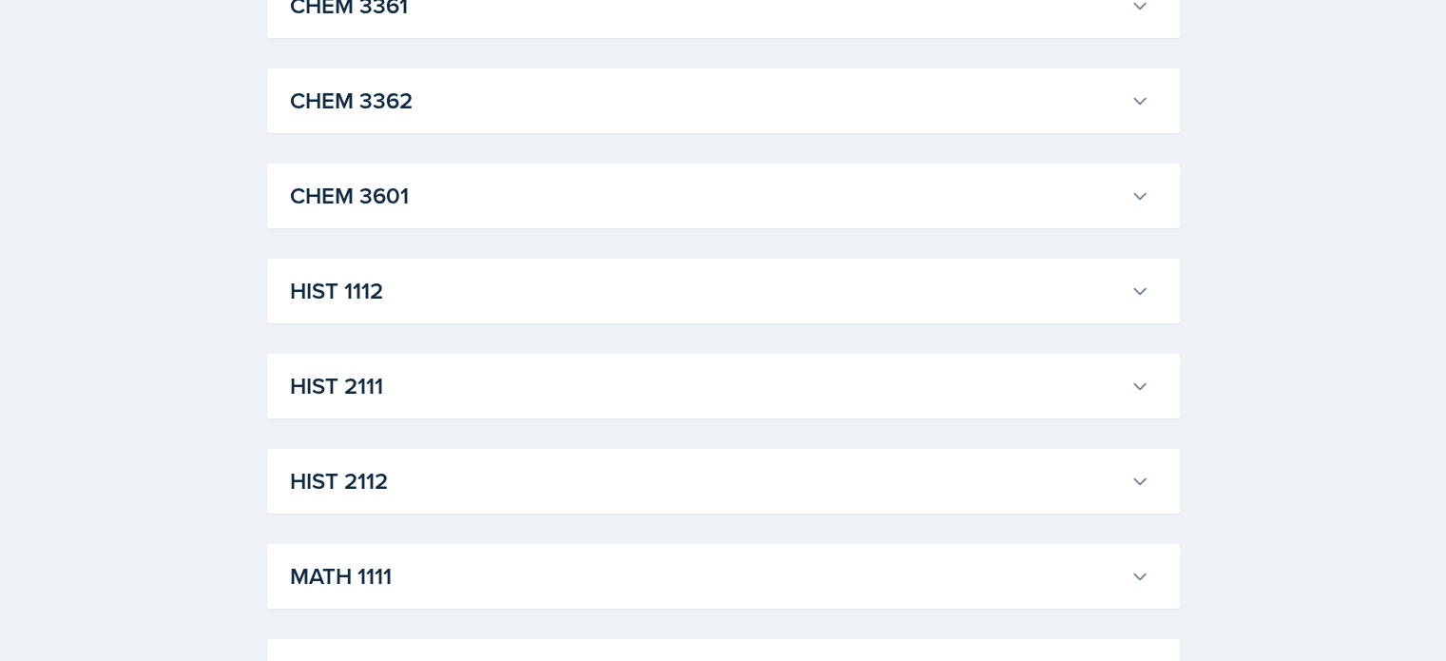
click at [455, 299] on h3 "HIST 1112" at bounding box center [706, 291] width 833 height 34
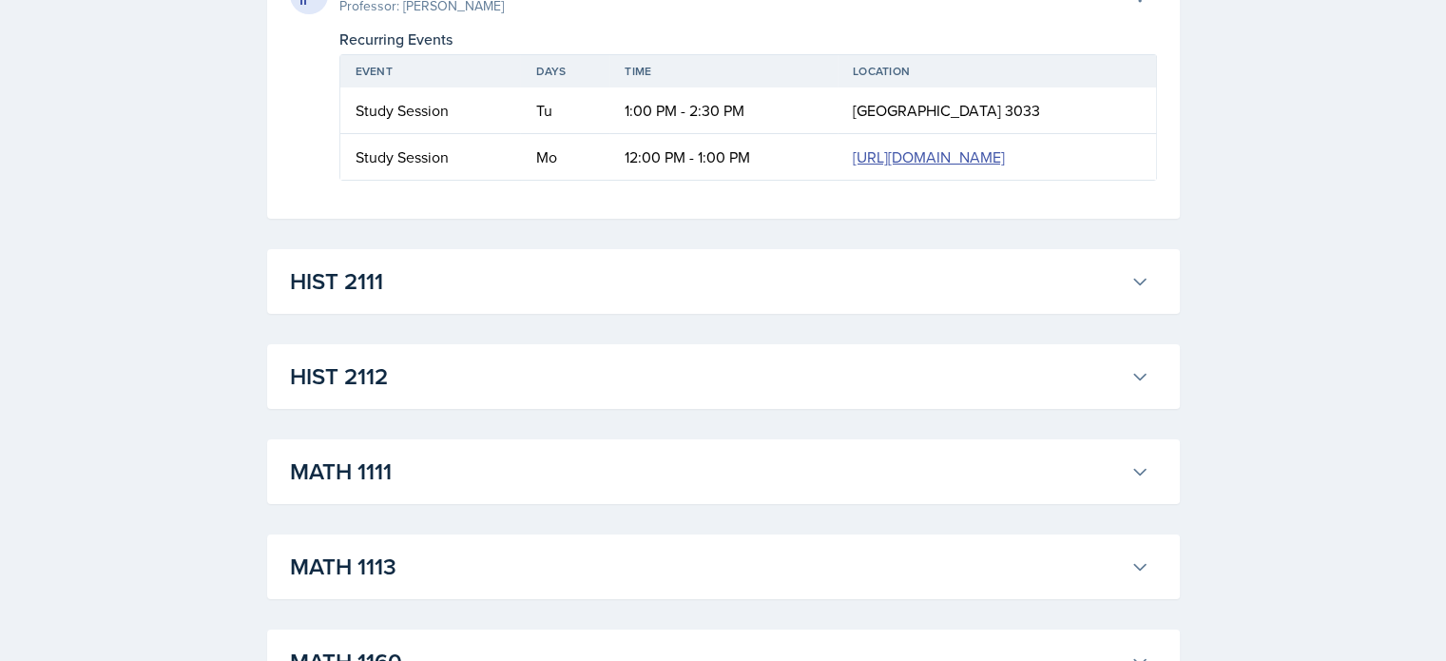
scroll to position [1585, 0]
click at [468, 298] on h3 "HIST 2111" at bounding box center [706, 281] width 833 height 34
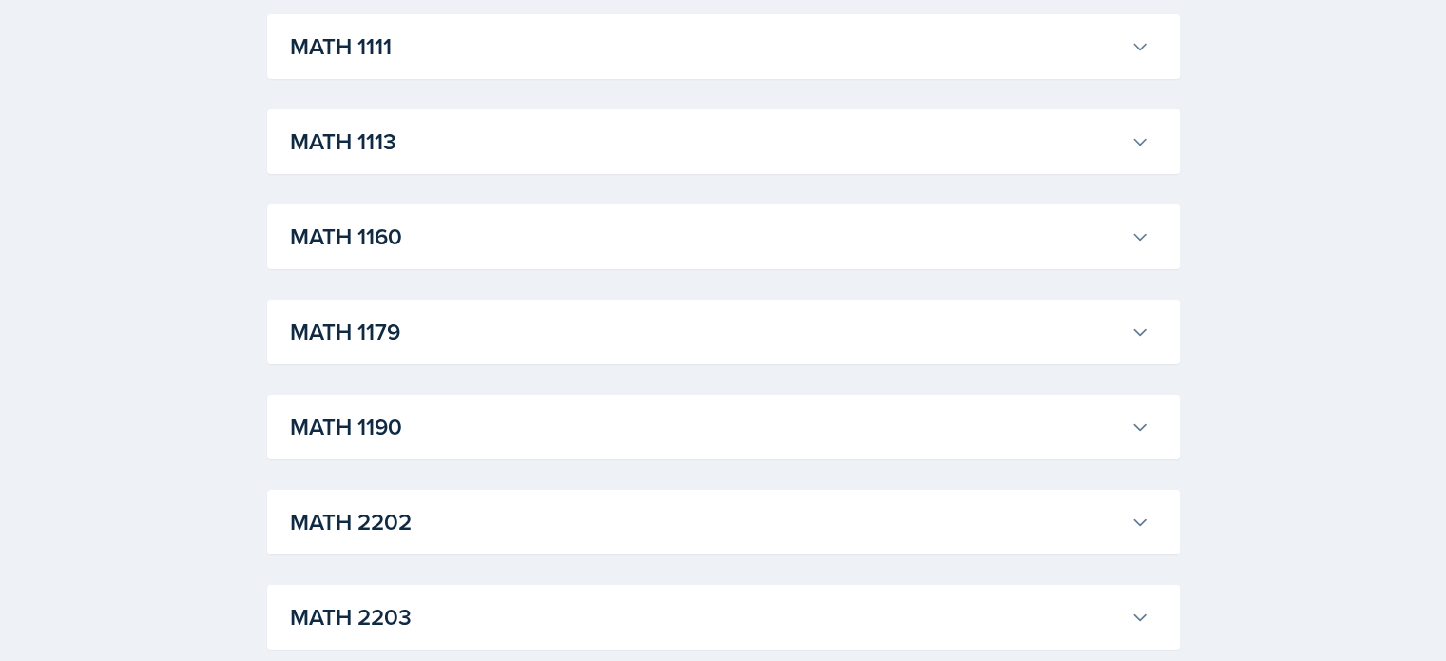
scroll to position [3091, 0]
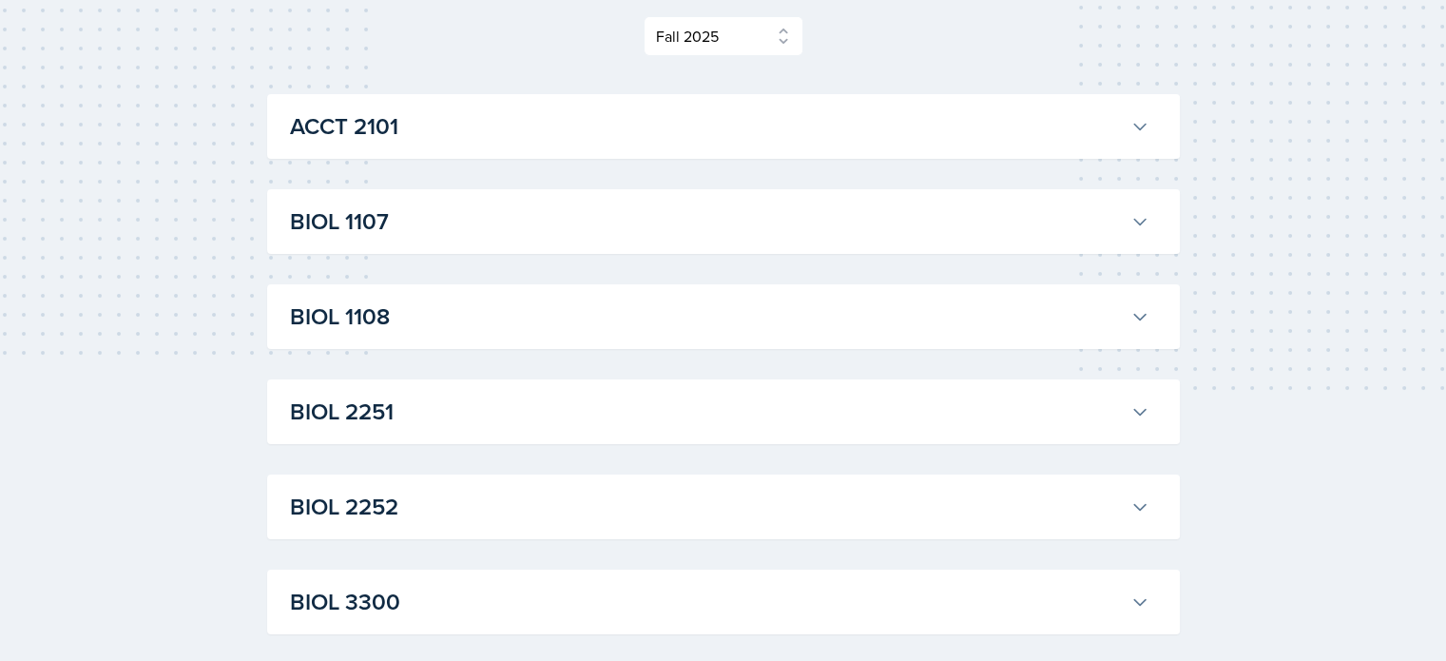
scroll to position [266, 0]
click at [544, 415] on h3 "BIOL 2251" at bounding box center [706, 413] width 833 height 34
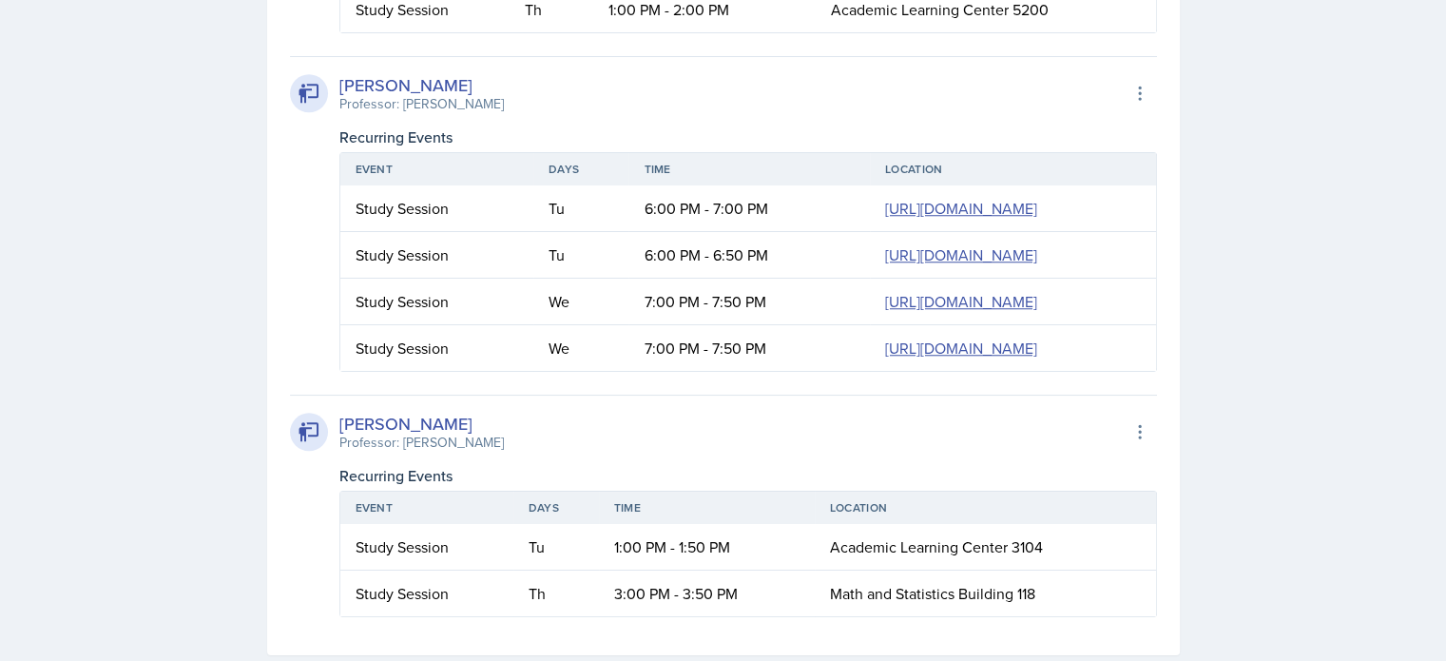
scroll to position [1612, 0]
